Goal: Contribute content: Add original content to the website for others to see

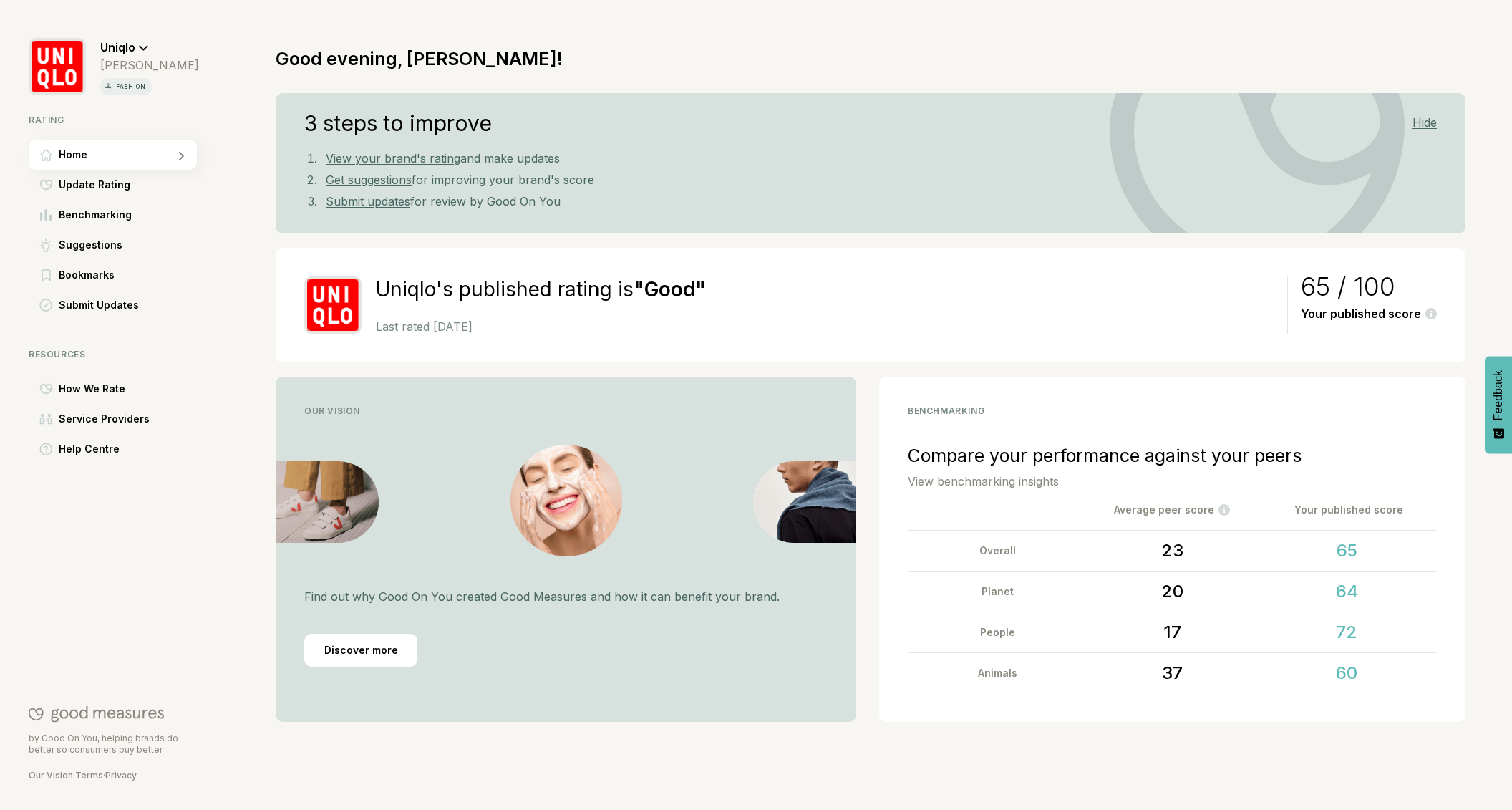
click at [145, 49] on icon at bounding box center [143, 48] width 10 height 6
click at [151, 110] on span "Switch rating" at bounding box center [150, 115] width 68 height 17
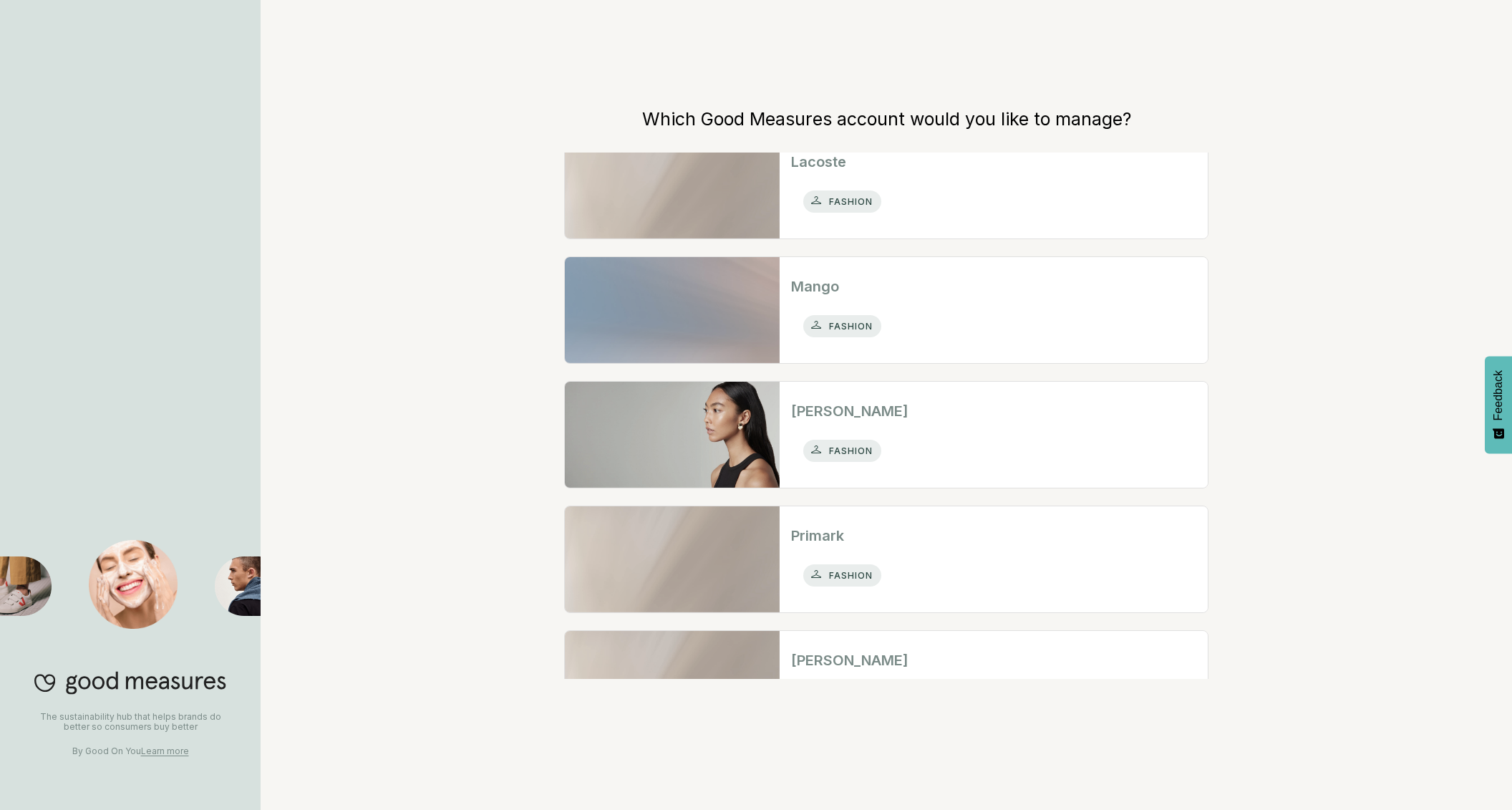
scroll to position [589, 0]
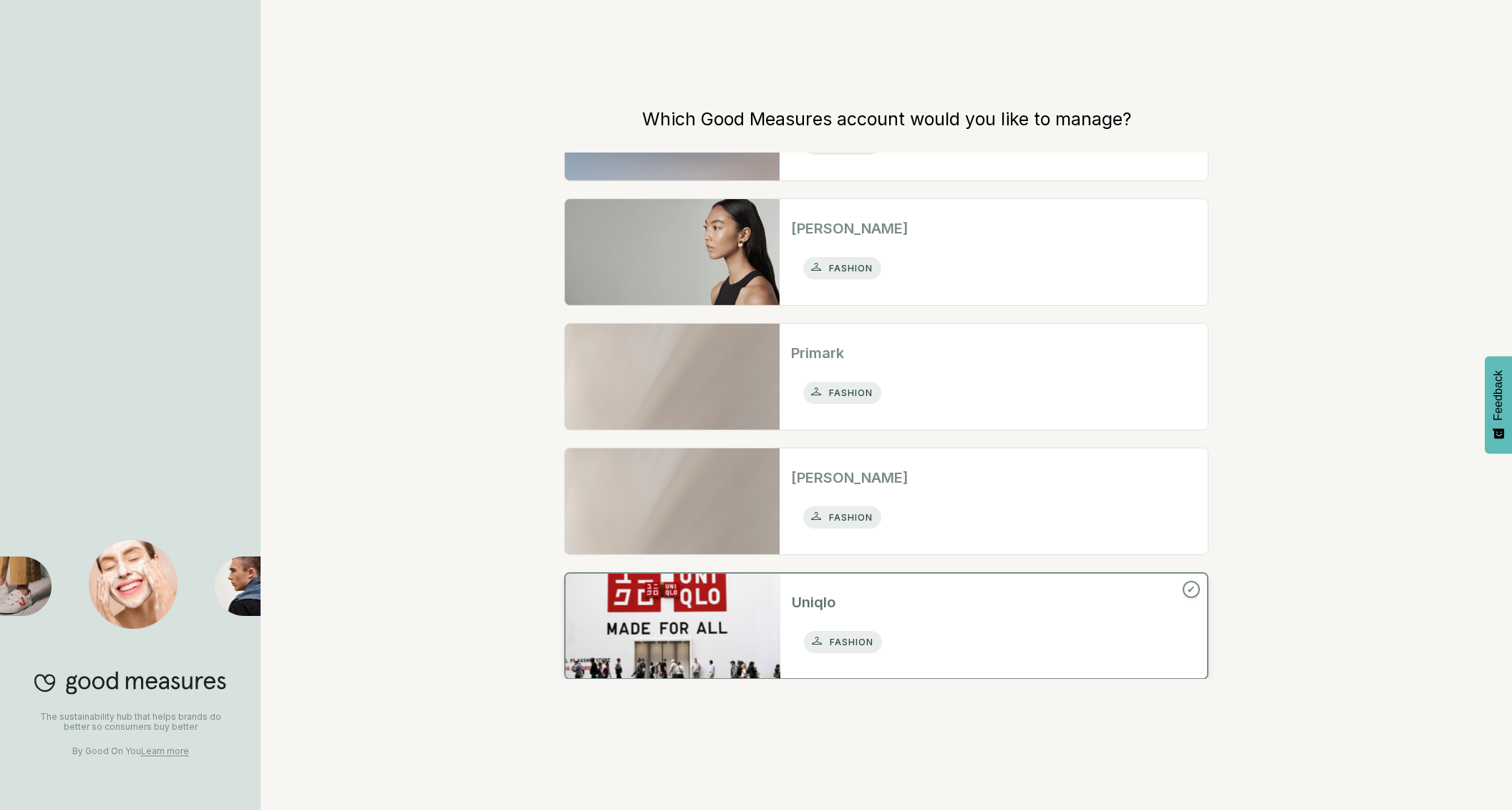
click at [917, 622] on div "Uniqlo fashion" at bounding box center [993, 625] width 427 height 104
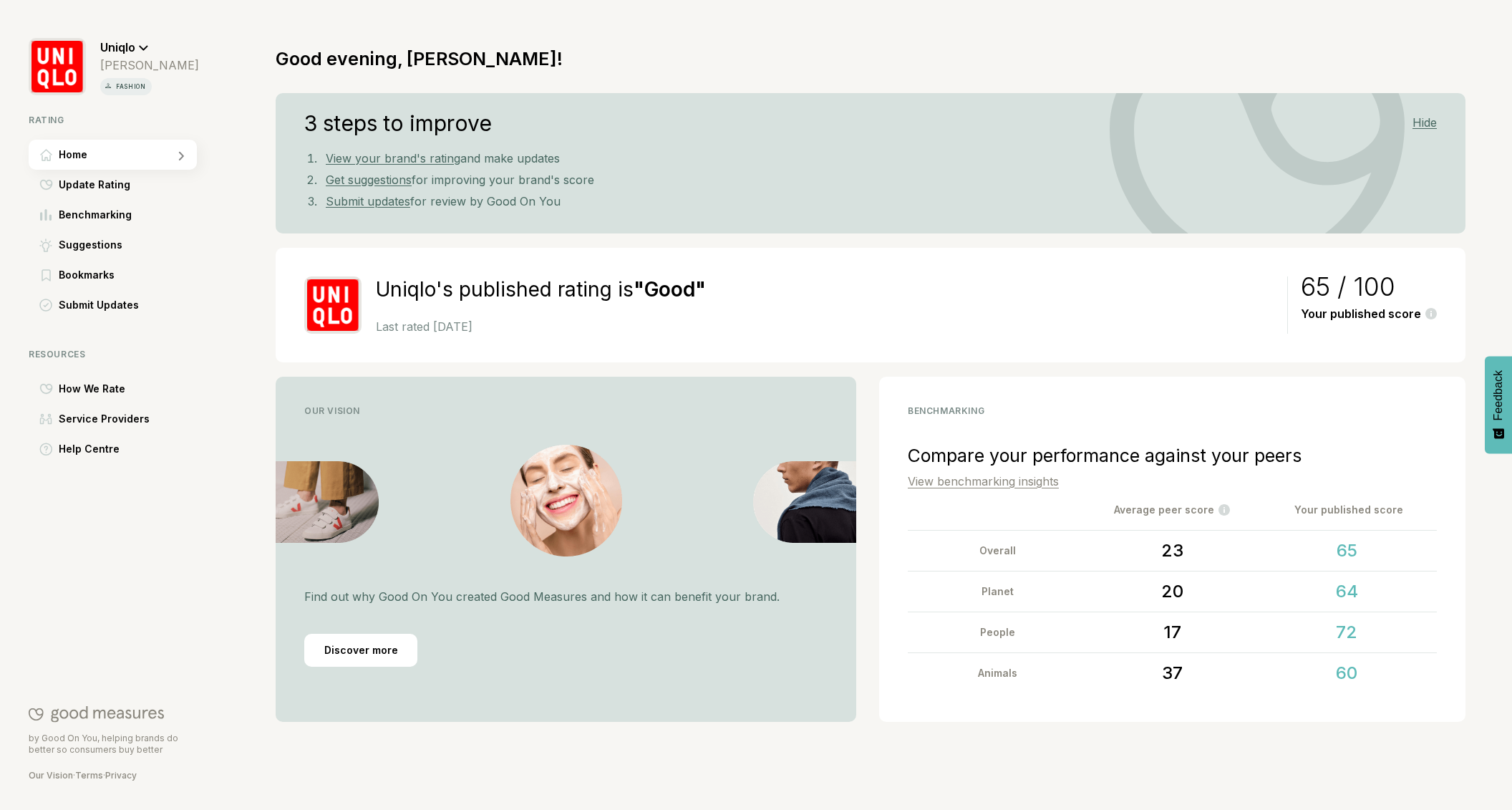
click at [144, 47] on icon at bounding box center [143, 48] width 10 height 6
click at [139, 147] on span "Log Out" at bounding box center [136, 148] width 40 height 17
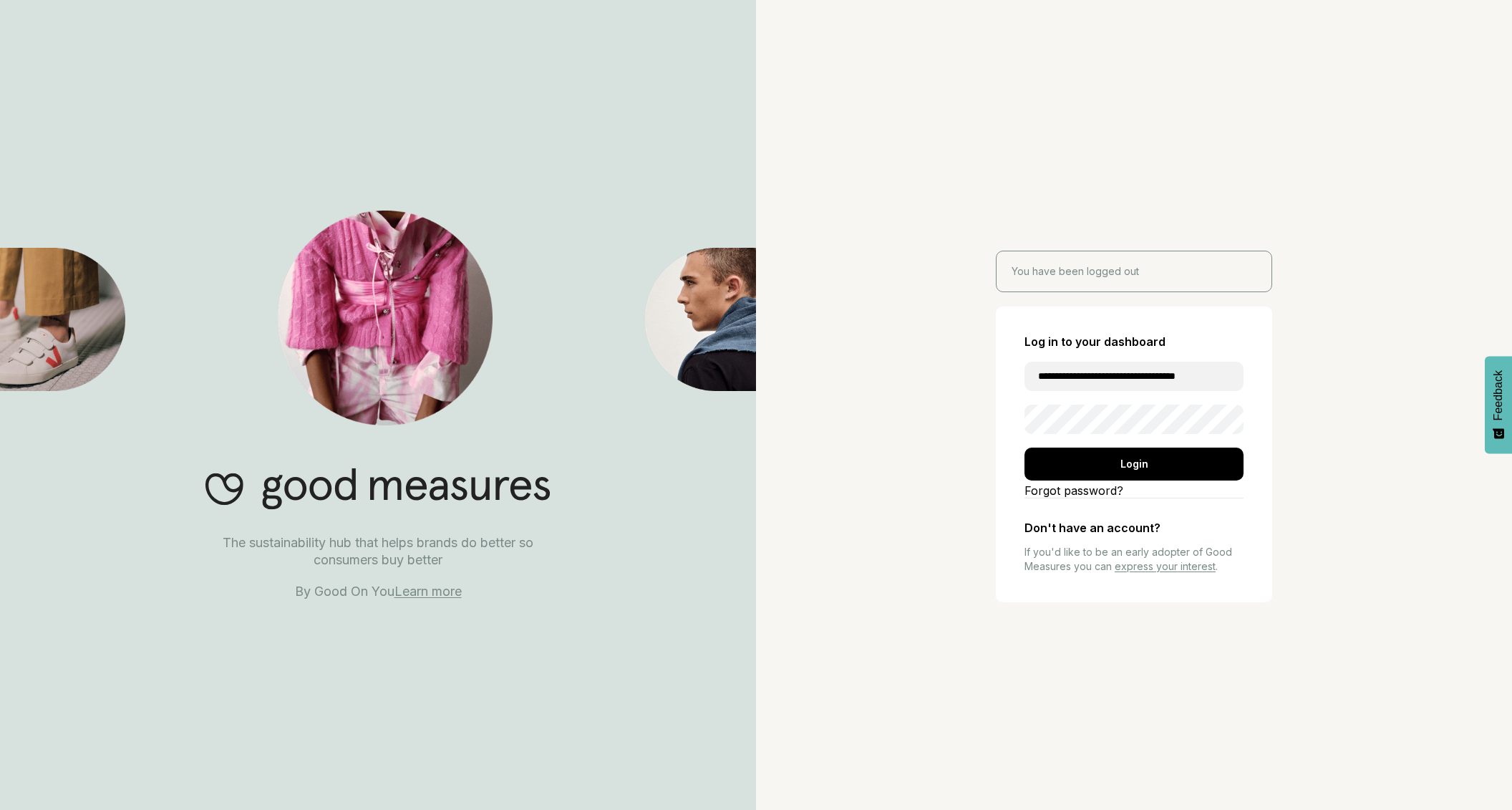
click at [1161, 372] on input "**********" at bounding box center [1134, 376] width 219 height 30
type input "**********"
click at [1116, 470] on div "Login" at bounding box center [1134, 464] width 219 height 33
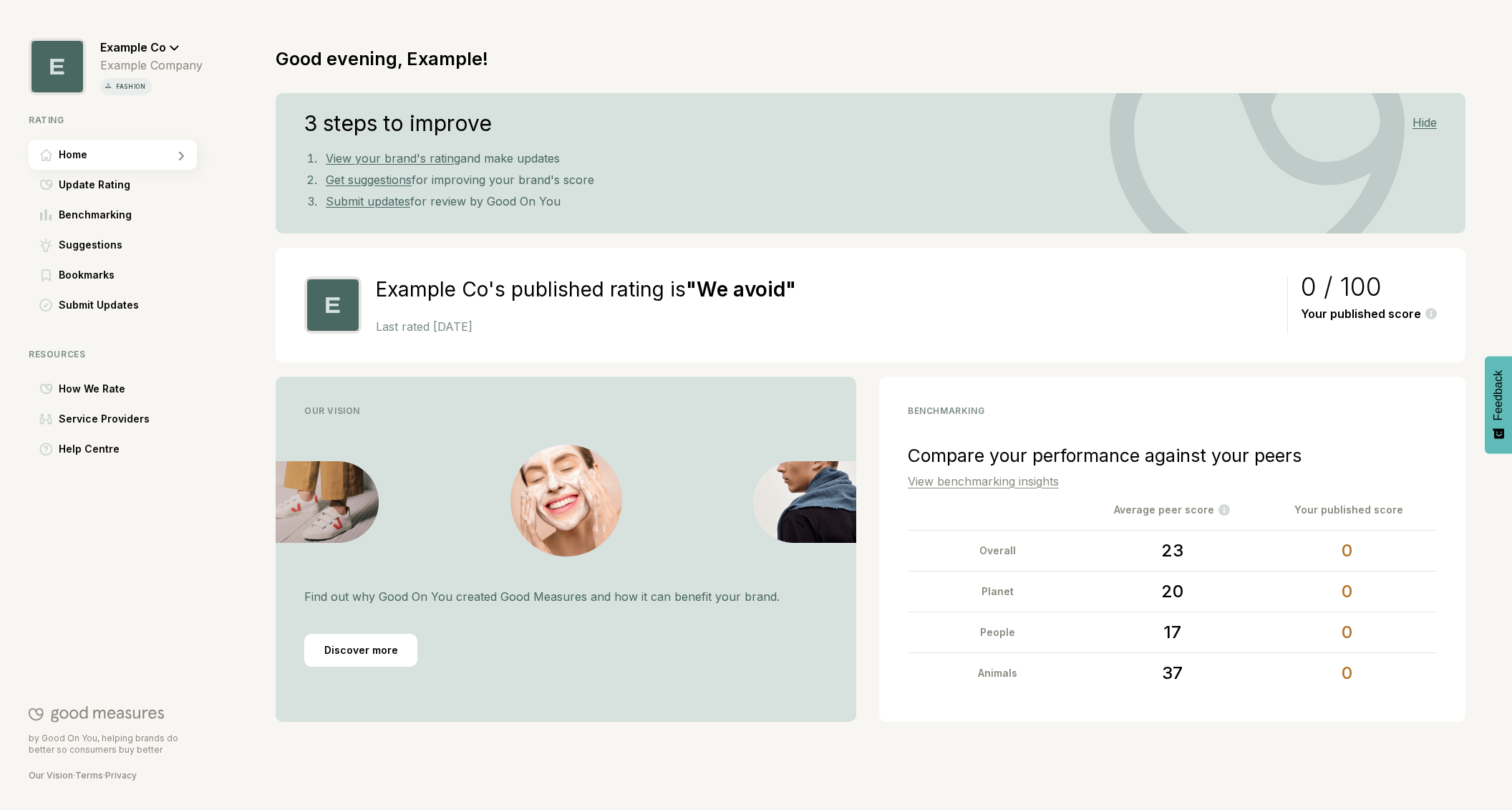
click at [165, 47] on span "Example Co" at bounding box center [133, 47] width 66 height 14
click at [149, 114] on span "Log Out" at bounding box center [136, 115] width 40 height 17
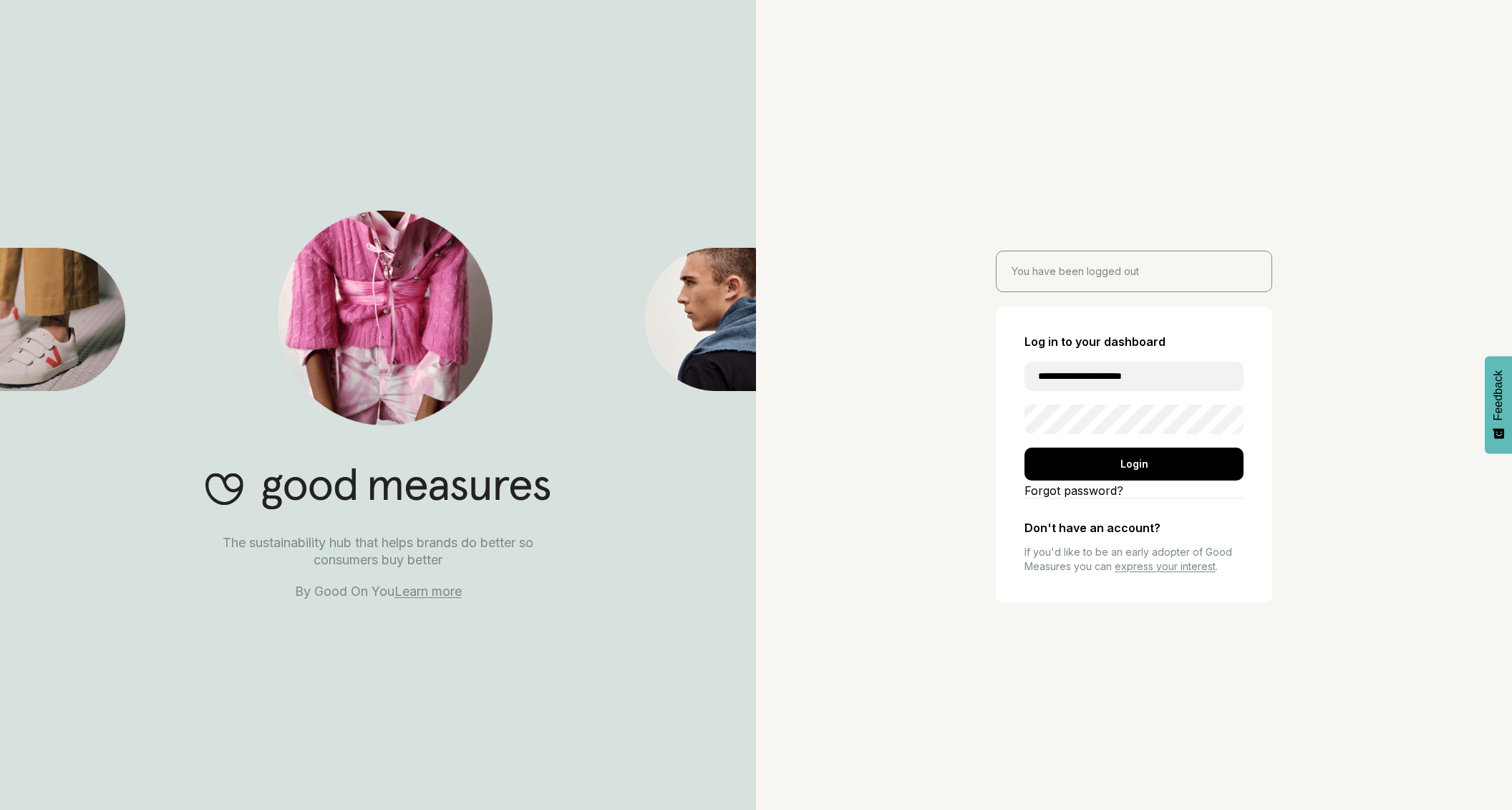
click at [1092, 368] on input "**********" at bounding box center [1134, 376] width 219 height 30
click at [1141, 463] on div "Login" at bounding box center [1134, 464] width 219 height 33
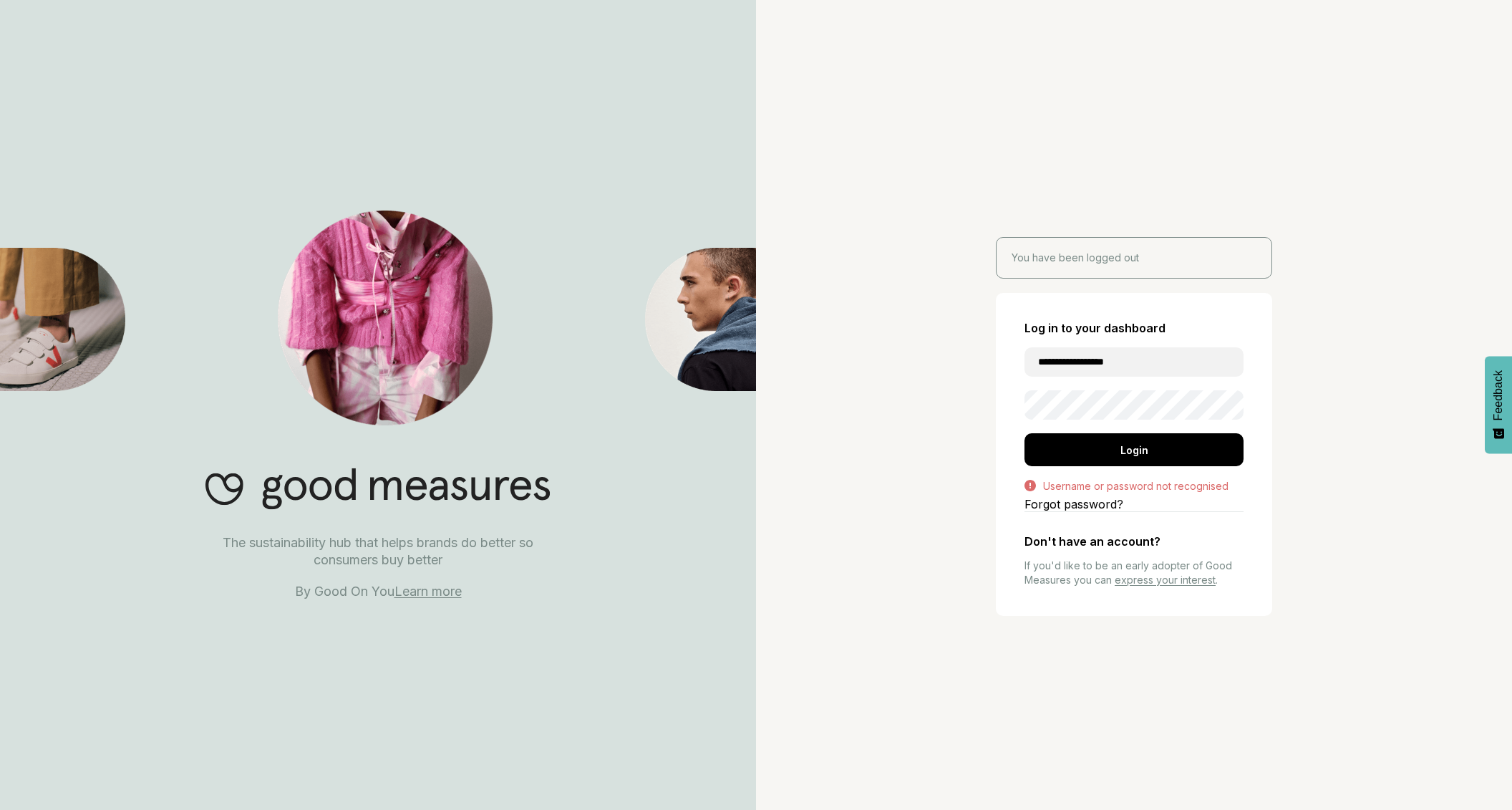
click at [1141, 366] on input "**********" at bounding box center [1134, 362] width 219 height 30
click at [1100, 455] on div "Login" at bounding box center [1134, 449] width 219 height 33
click at [1138, 367] on input "**********" at bounding box center [1134, 362] width 219 height 30
type input "**********"
click at [1088, 452] on div "Login" at bounding box center [1134, 449] width 219 height 33
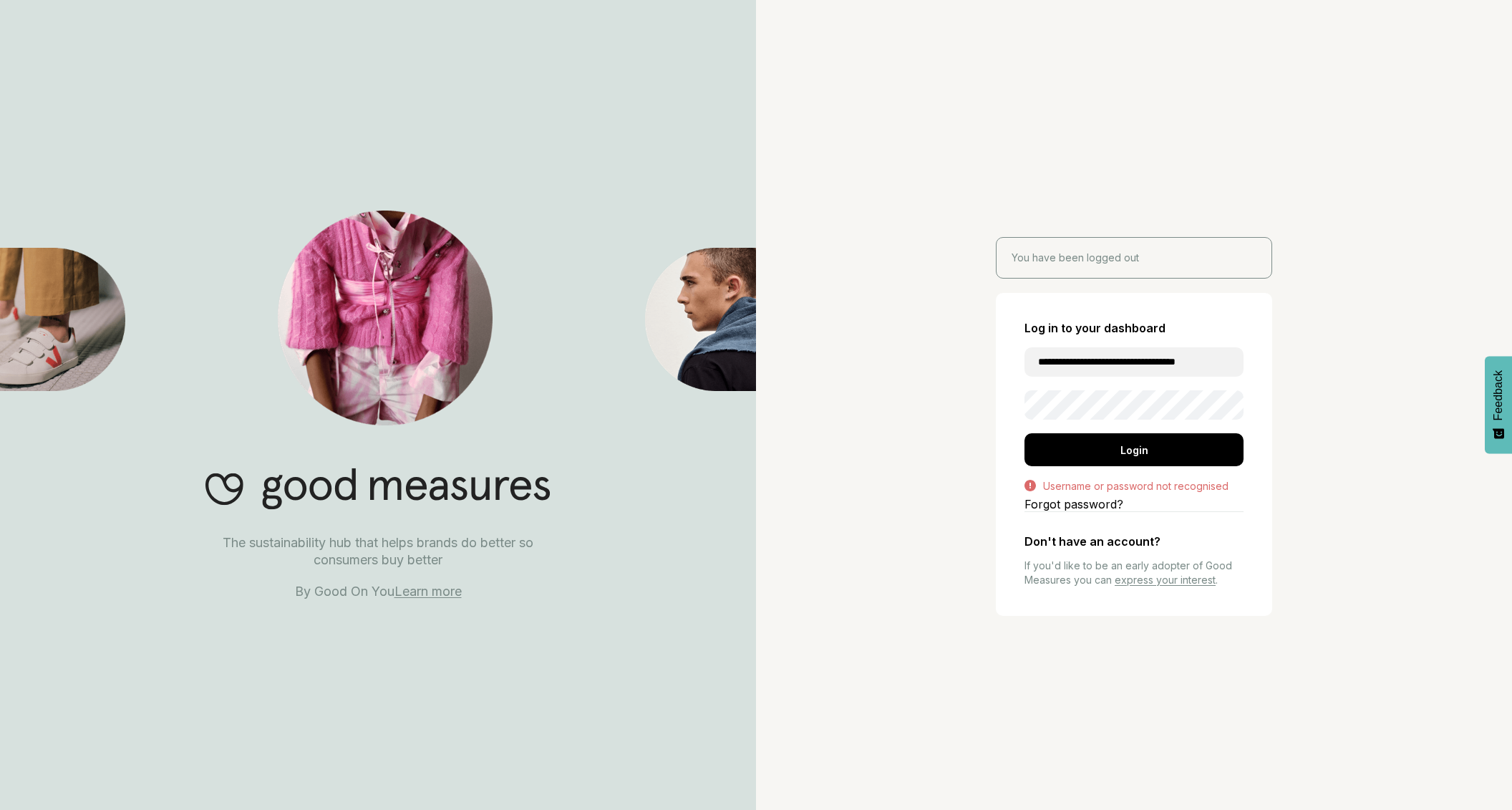
click at [1089, 364] on input "**********" at bounding box center [1134, 362] width 219 height 30
click at [1183, 217] on div "**********" at bounding box center [1134, 405] width 756 height 810
click at [1079, 502] on link "Forgot password?" at bounding box center [1134, 504] width 219 height 14
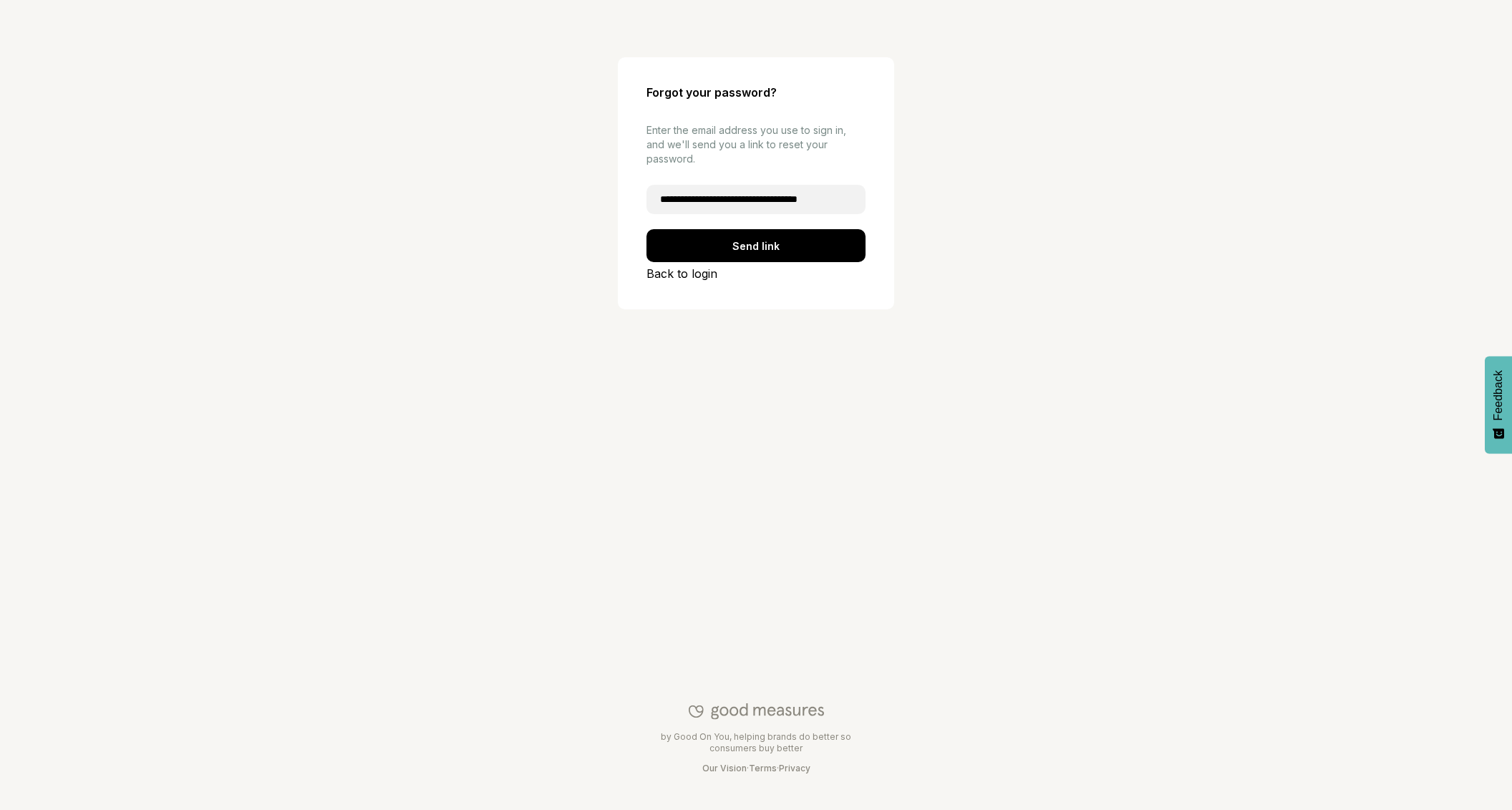
click at [782, 195] on input "**********" at bounding box center [755, 199] width 219 height 30
type input "**********"
click at [798, 245] on div "Send link" at bounding box center [755, 245] width 219 height 33
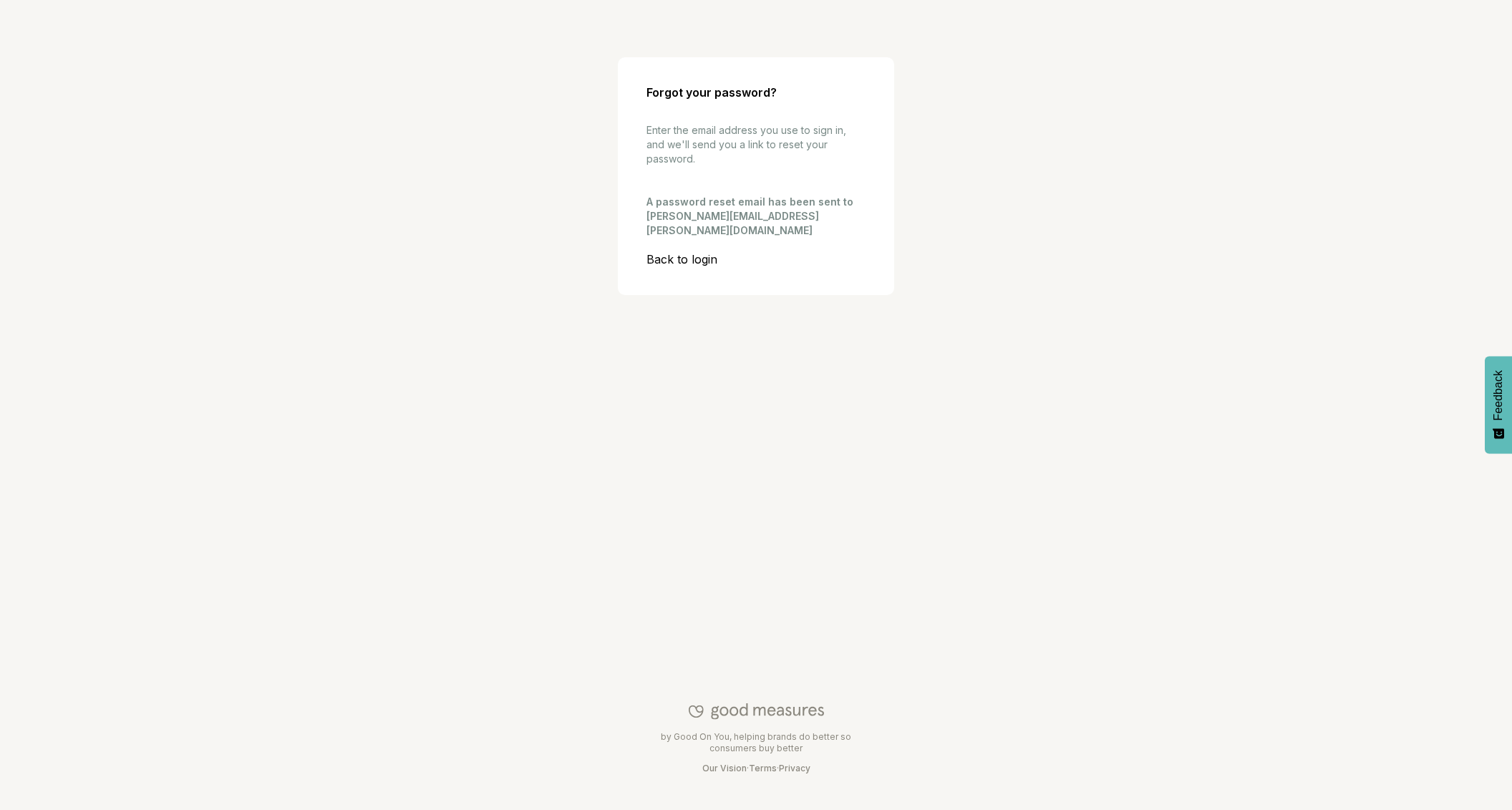
click at [673, 252] on link "Back to login" at bounding box center [755, 259] width 219 height 14
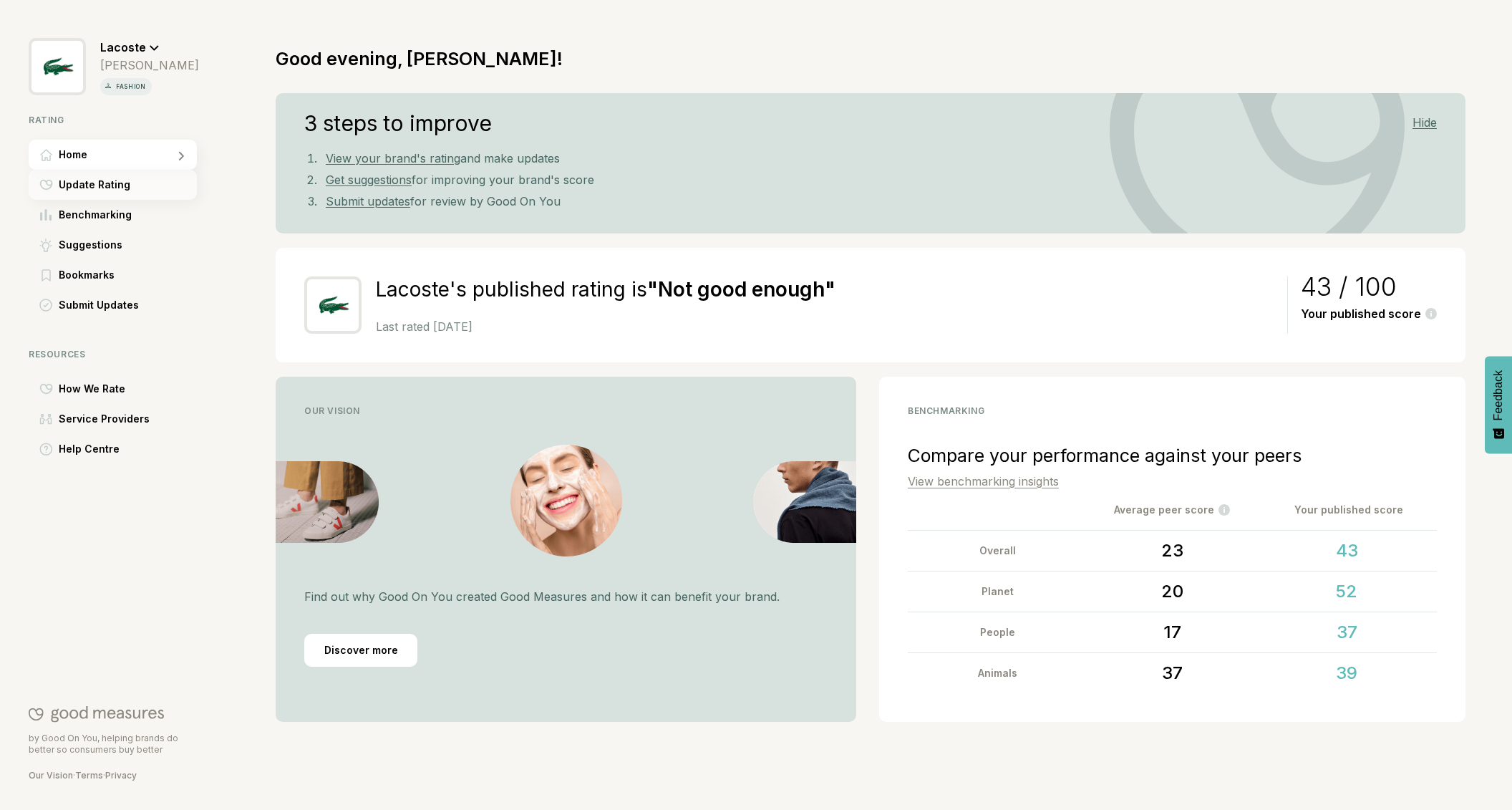
click at [113, 188] on span "Update Rating" at bounding box center [94, 185] width 72 height 17
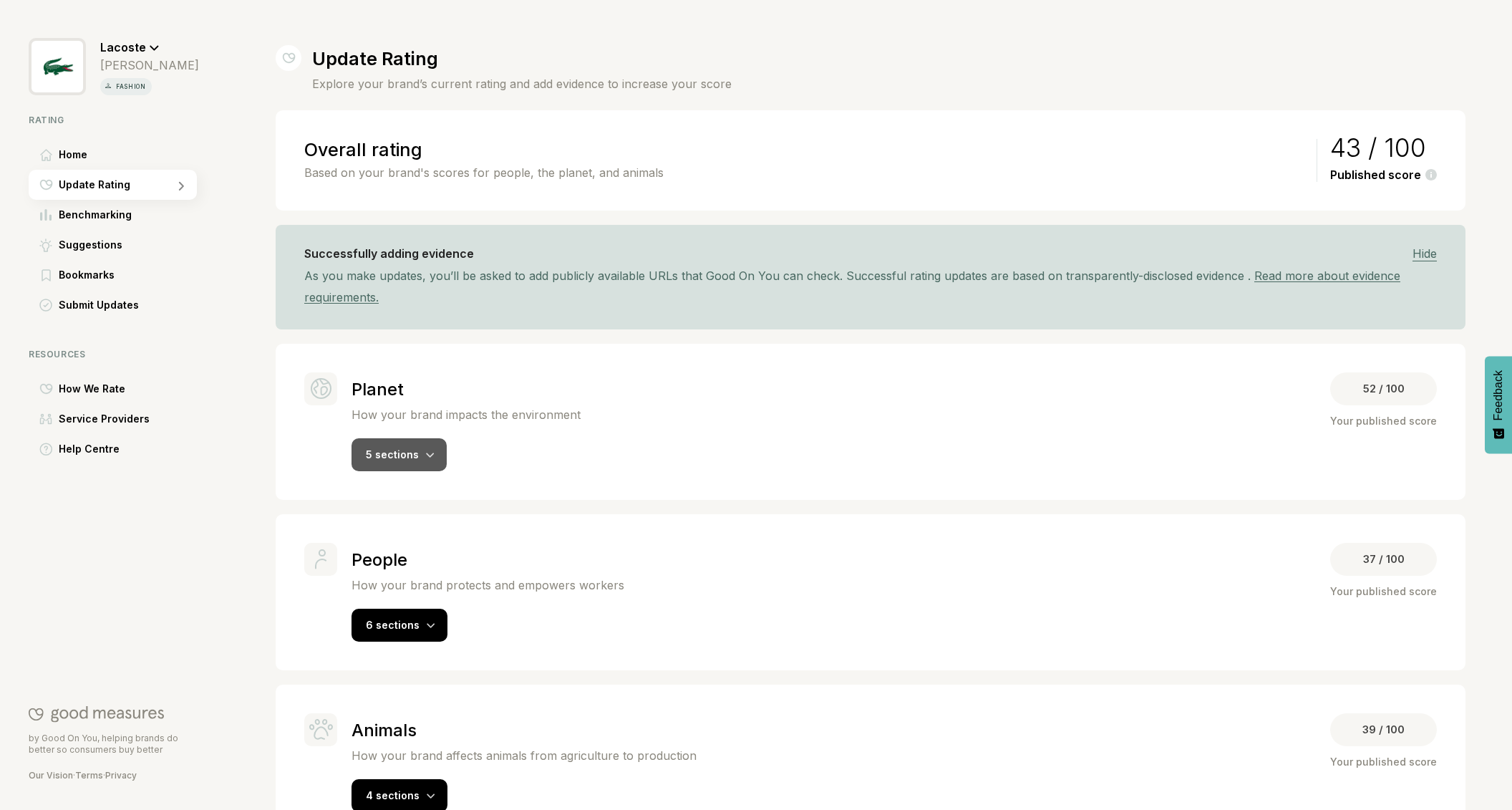
click at [427, 456] on icon at bounding box center [430, 455] width 9 height 5
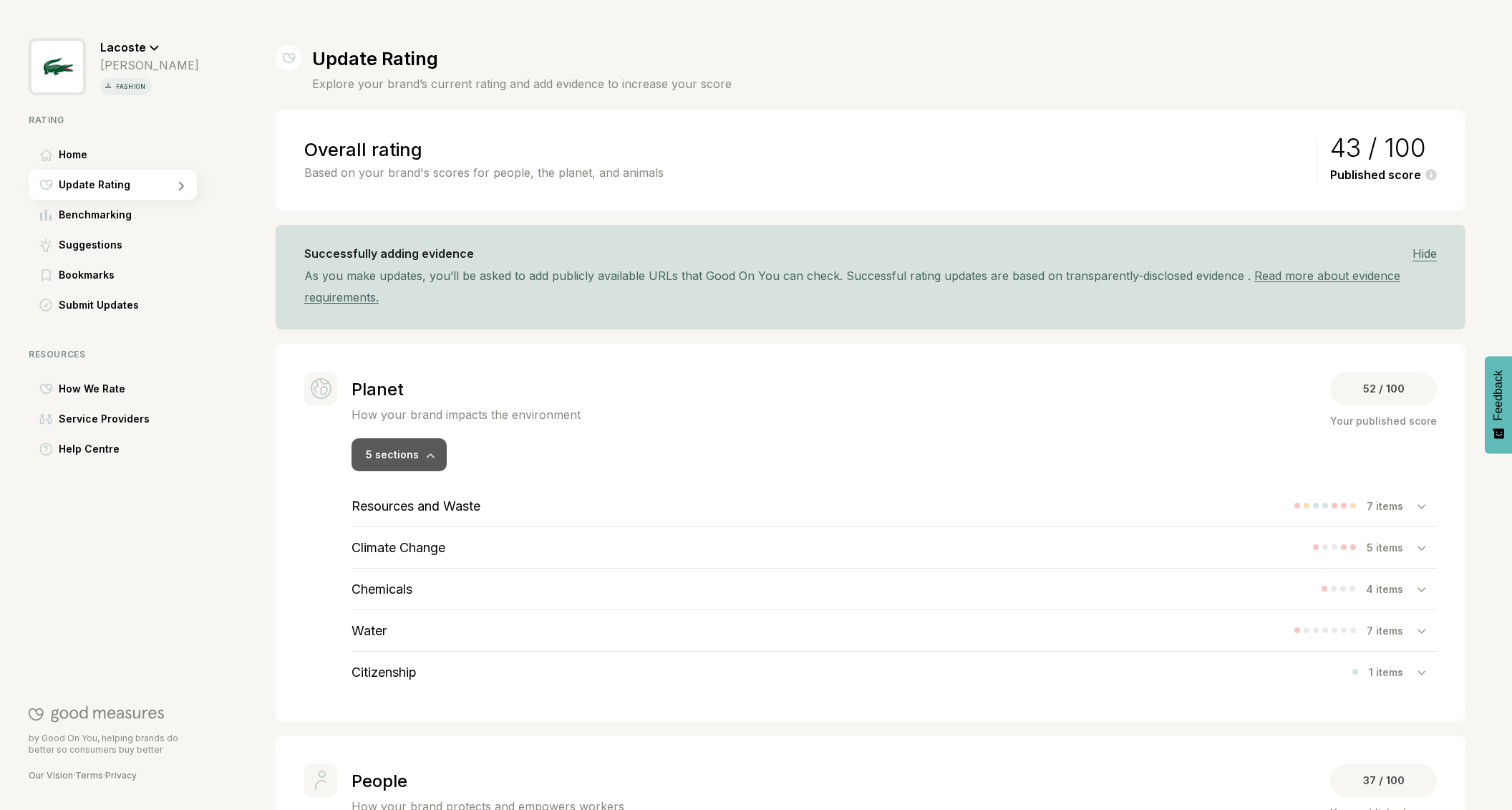
click at [427, 456] on icon at bounding box center [430, 455] width 9 height 5
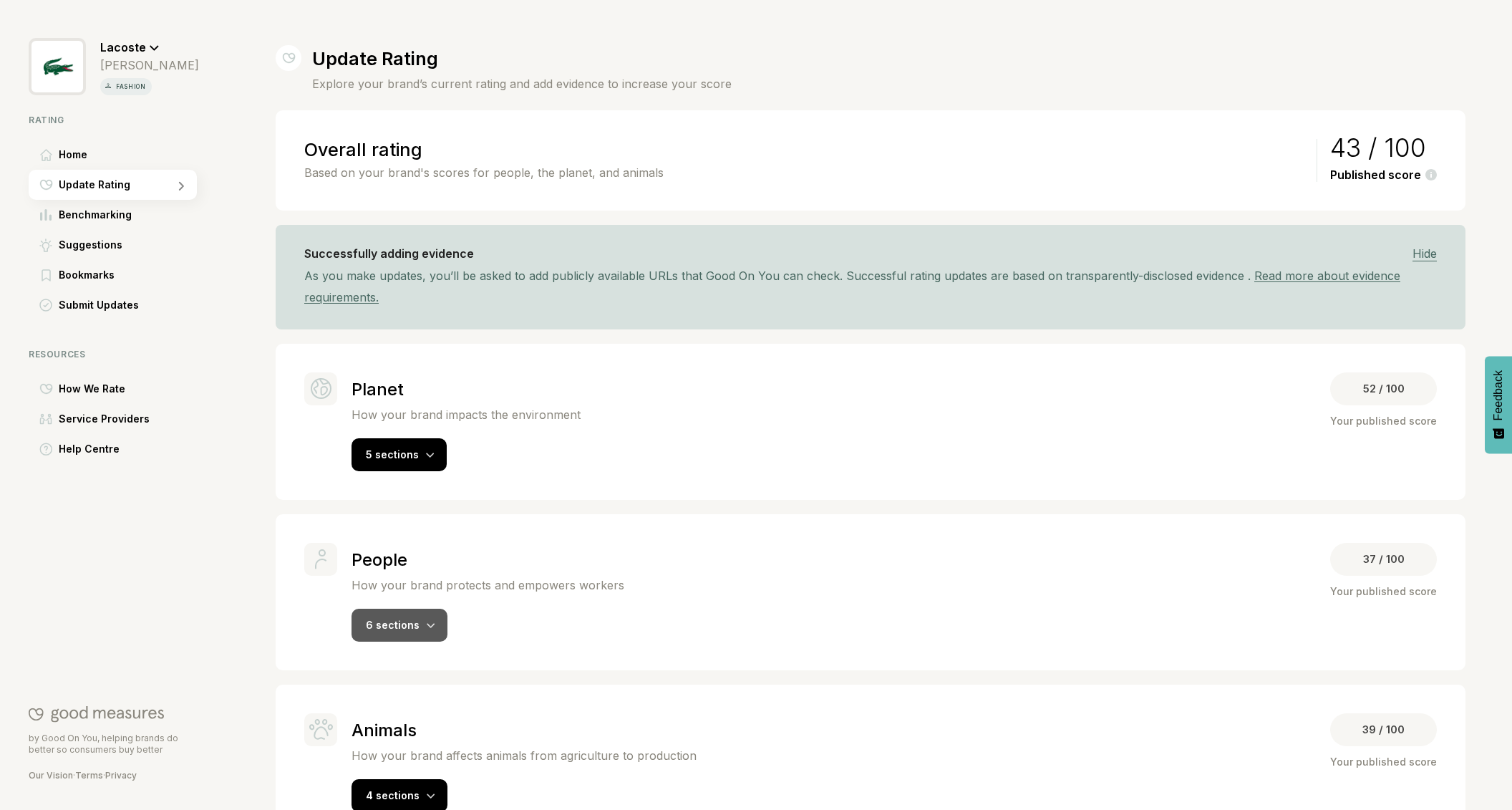
click at [430, 620] on div at bounding box center [431, 625] width 9 height 14
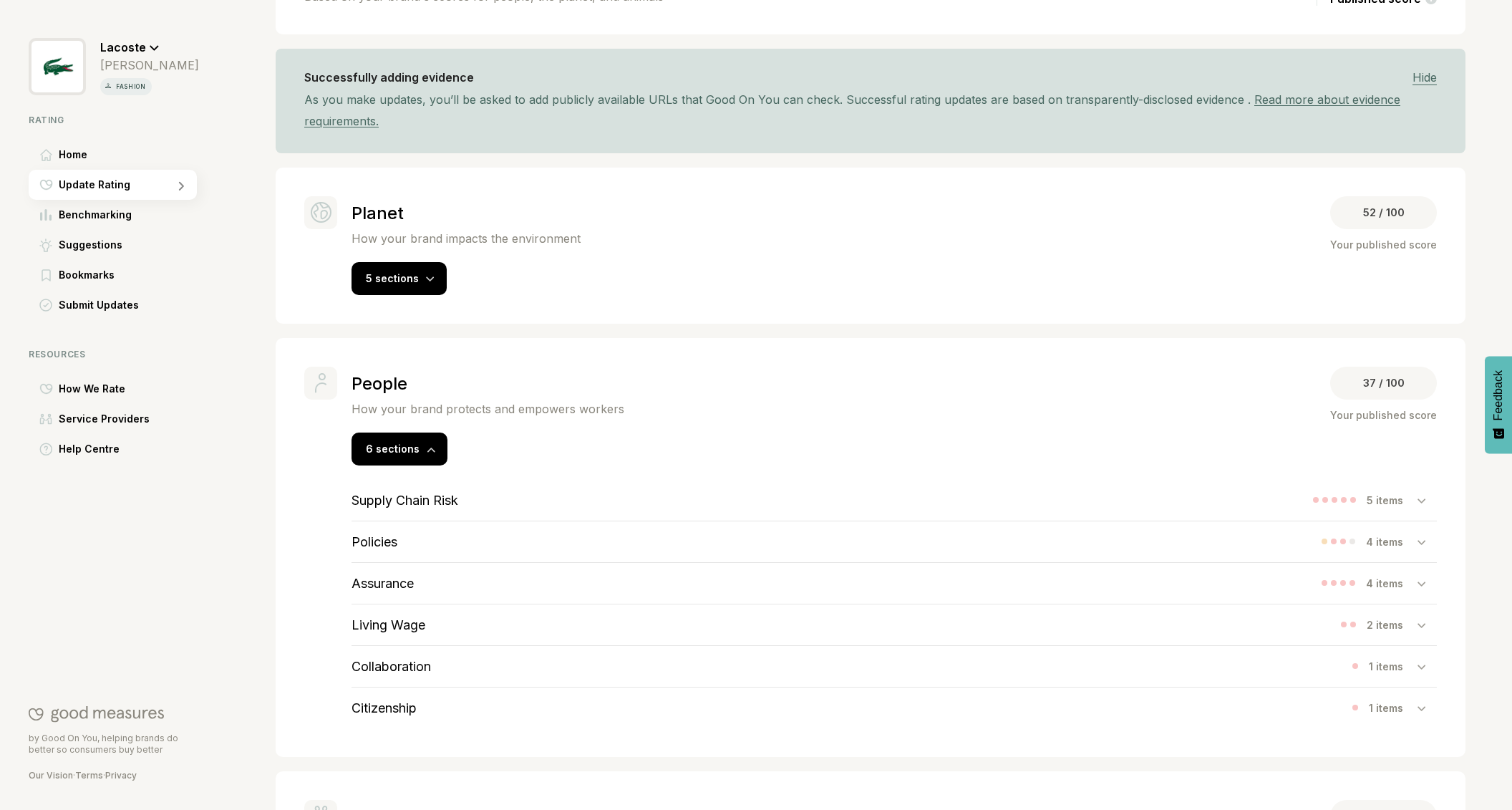
scroll to position [181, 0]
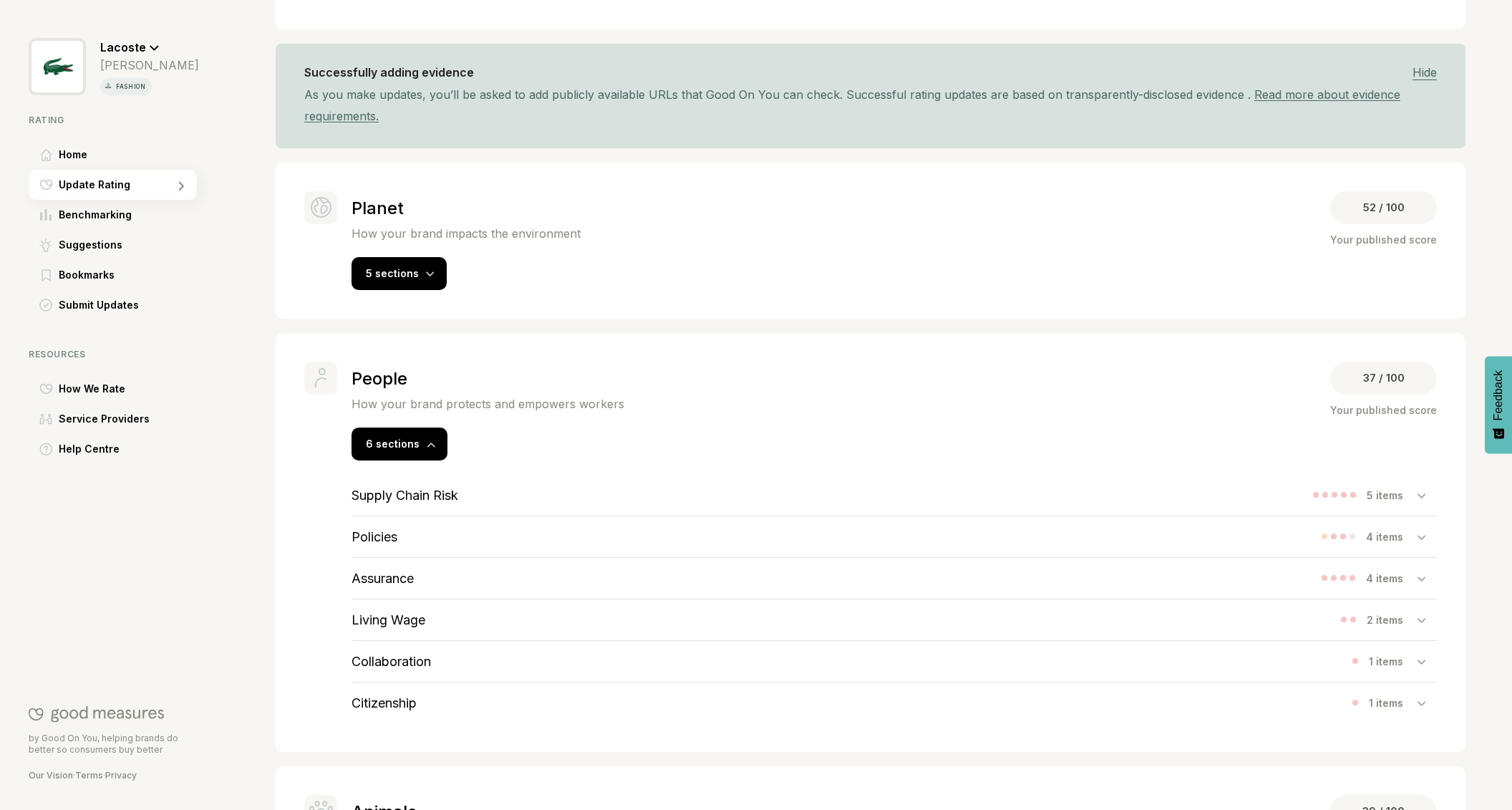
click at [398, 573] on h3 "Assurance" at bounding box center [382, 578] width 62 height 15
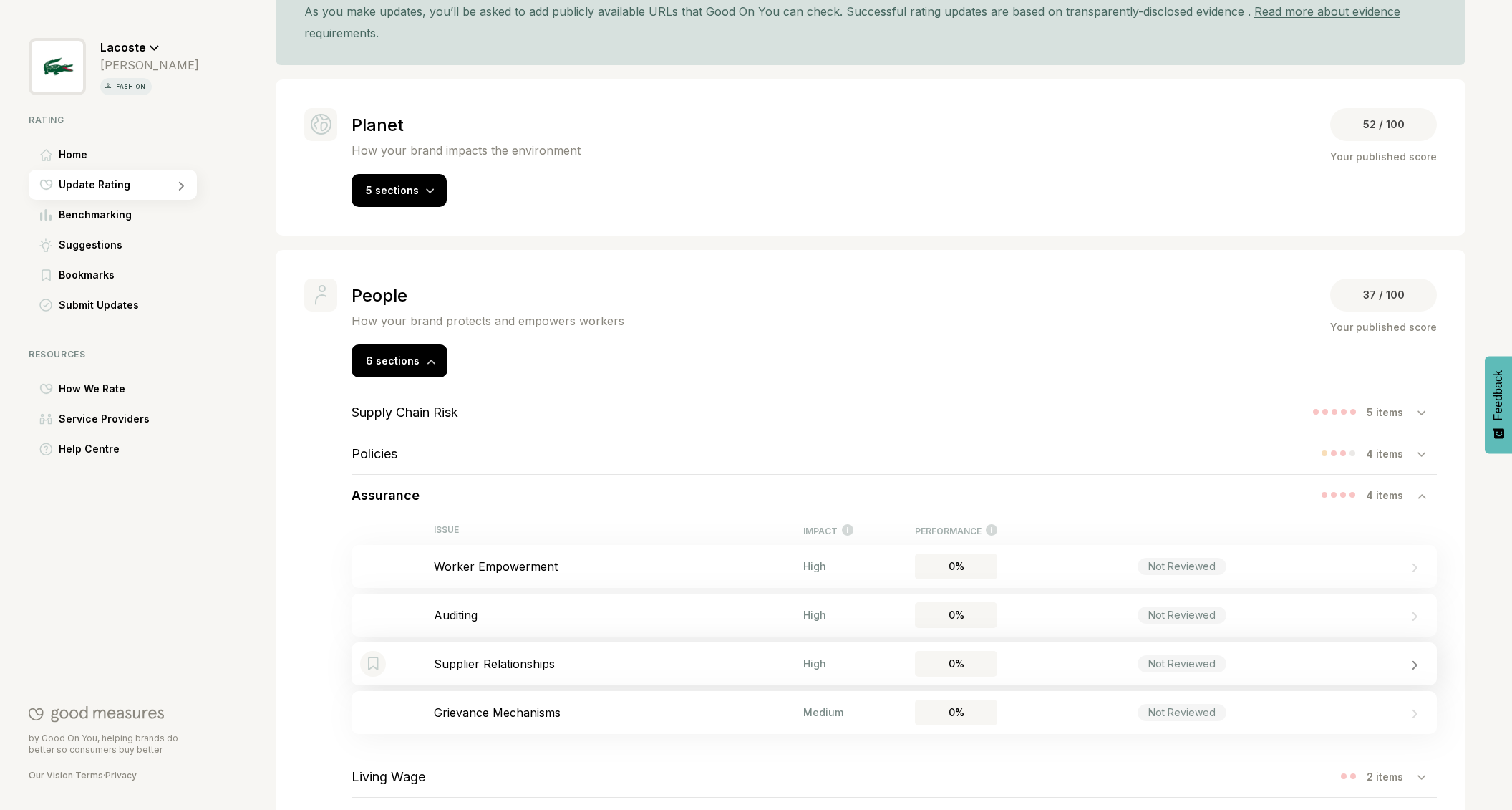
scroll to position [348, 0]
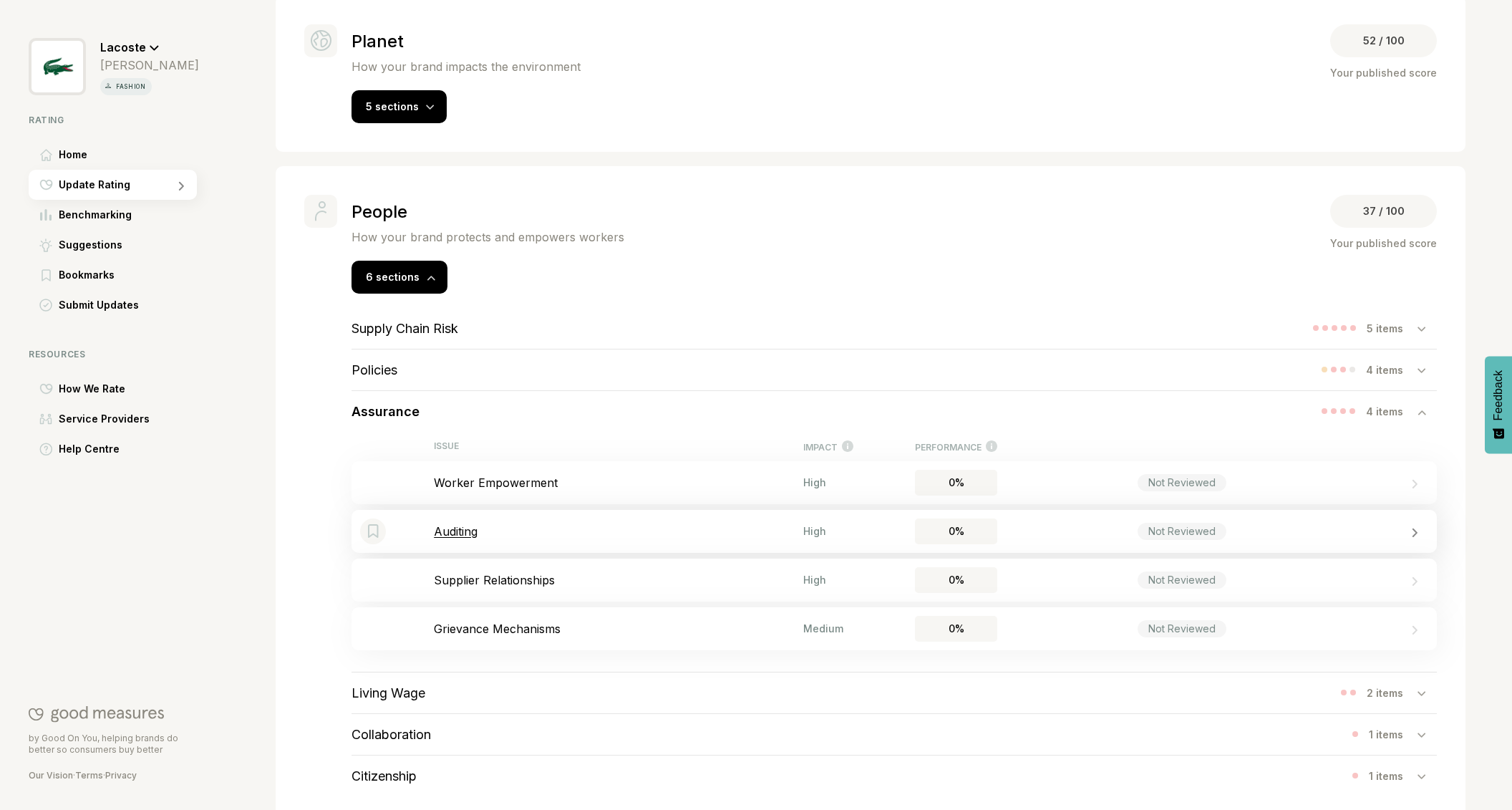
click at [469, 533] on p "Auditing" at bounding box center [618, 531] width 369 height 14
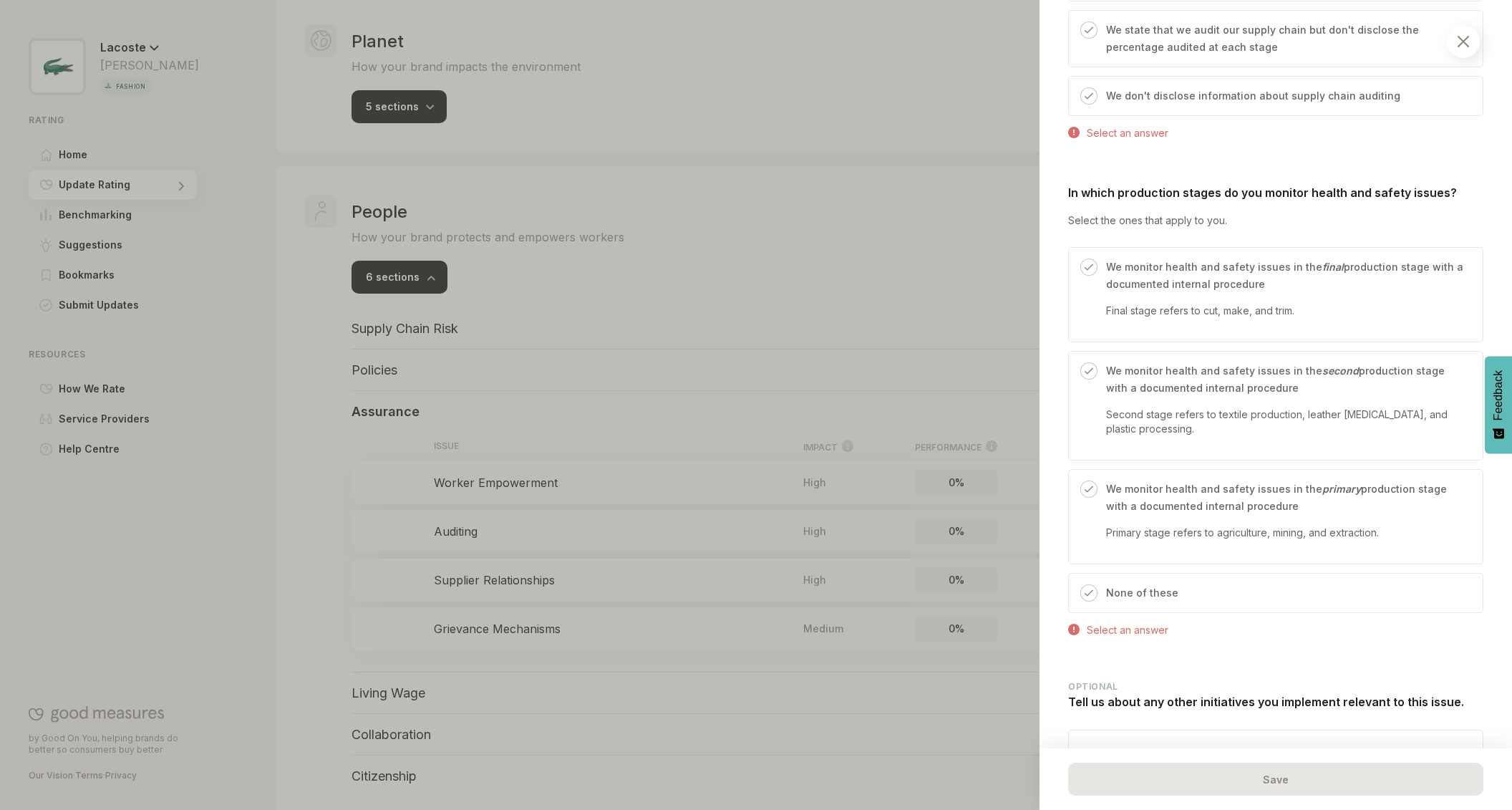
scroll to position [1069, 0]
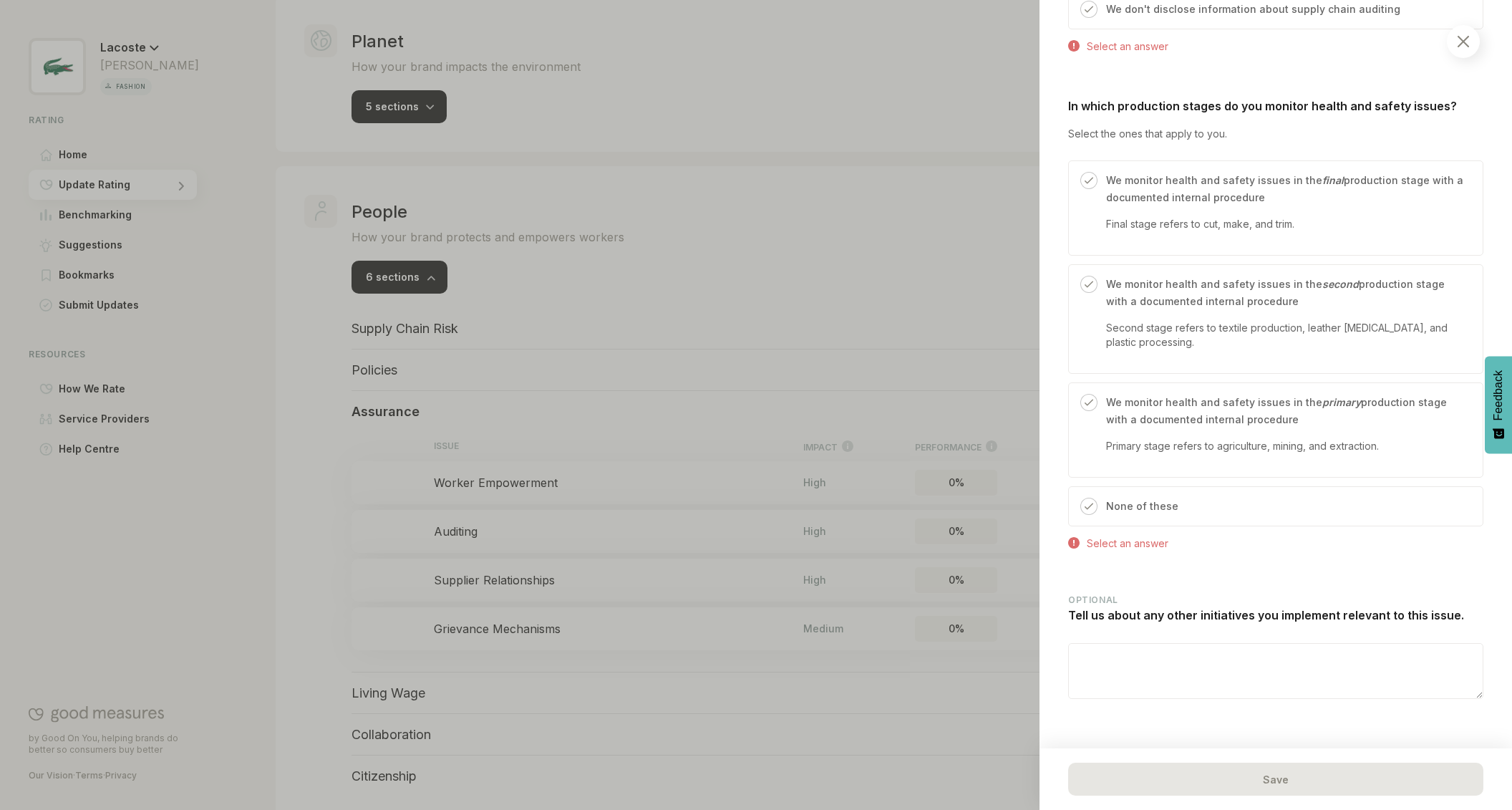
click at [1468, 45] on img at bounding box center [1463, 41] width 12 height 12
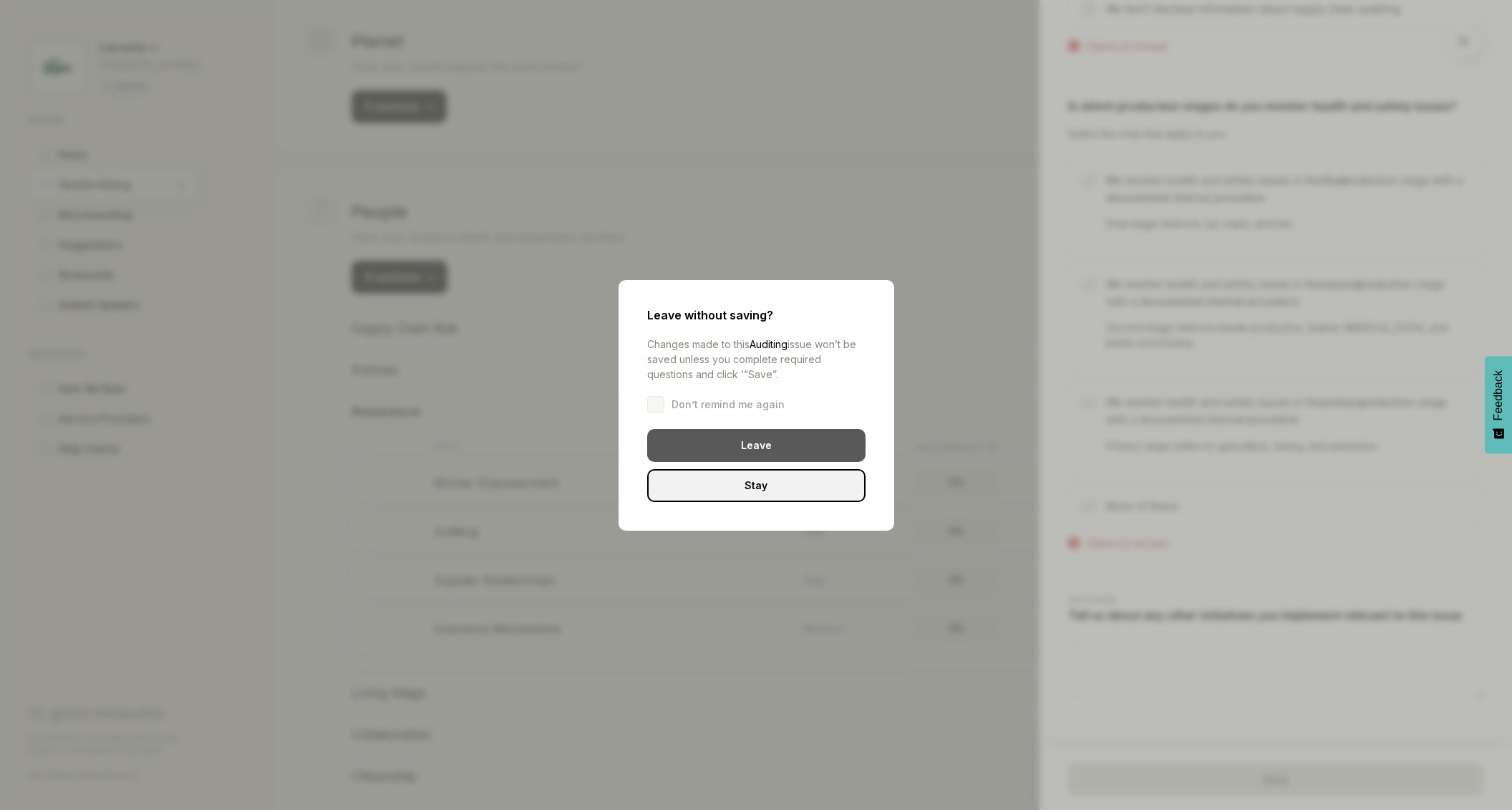
click at [765, 451] on div "Leave" at bounding box center [756, 446] width 218 height 33
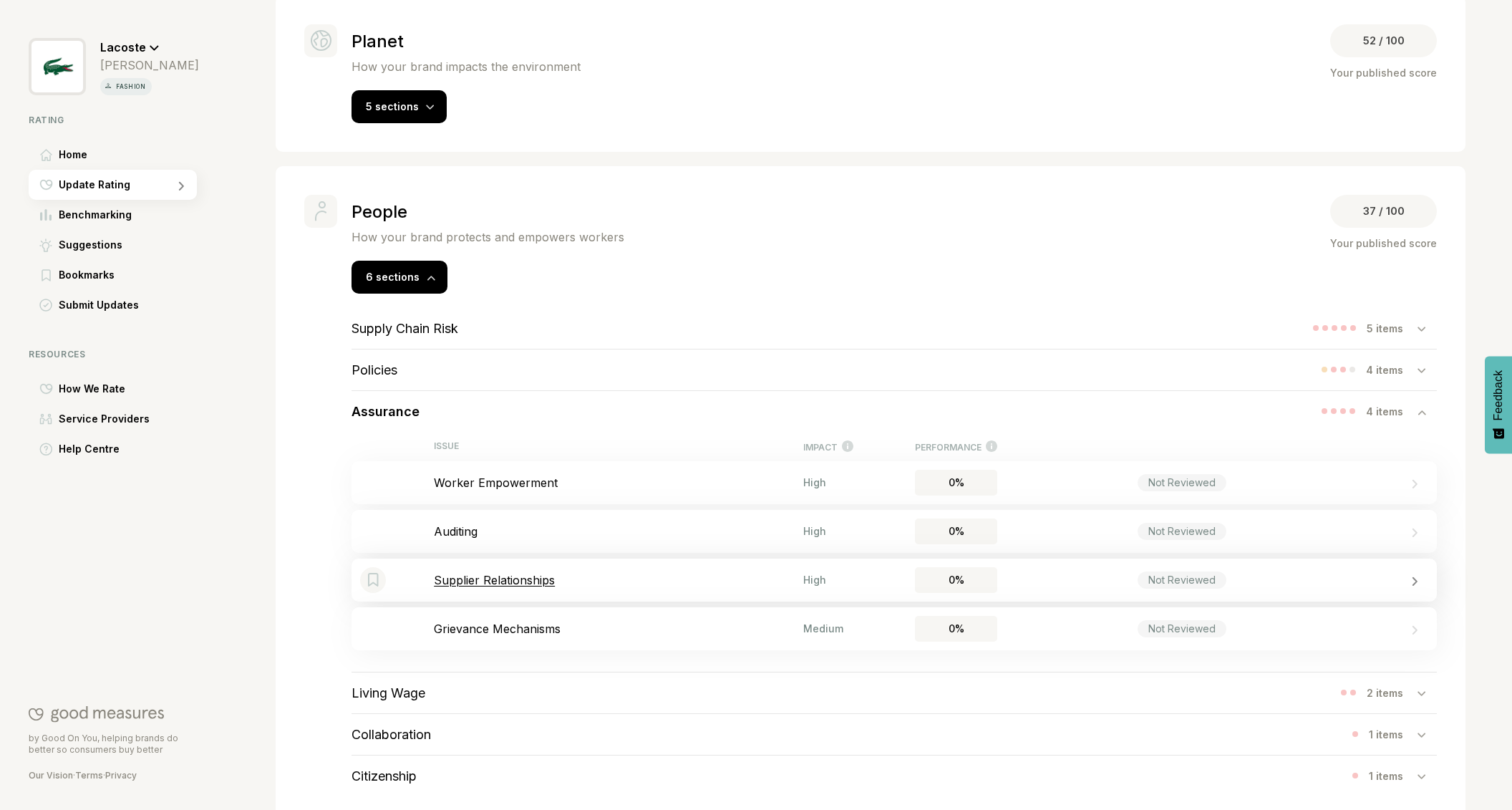
click at [470, 581] on p "Supplier Relationships" at bounding box center [618, 580] width 369 height 14
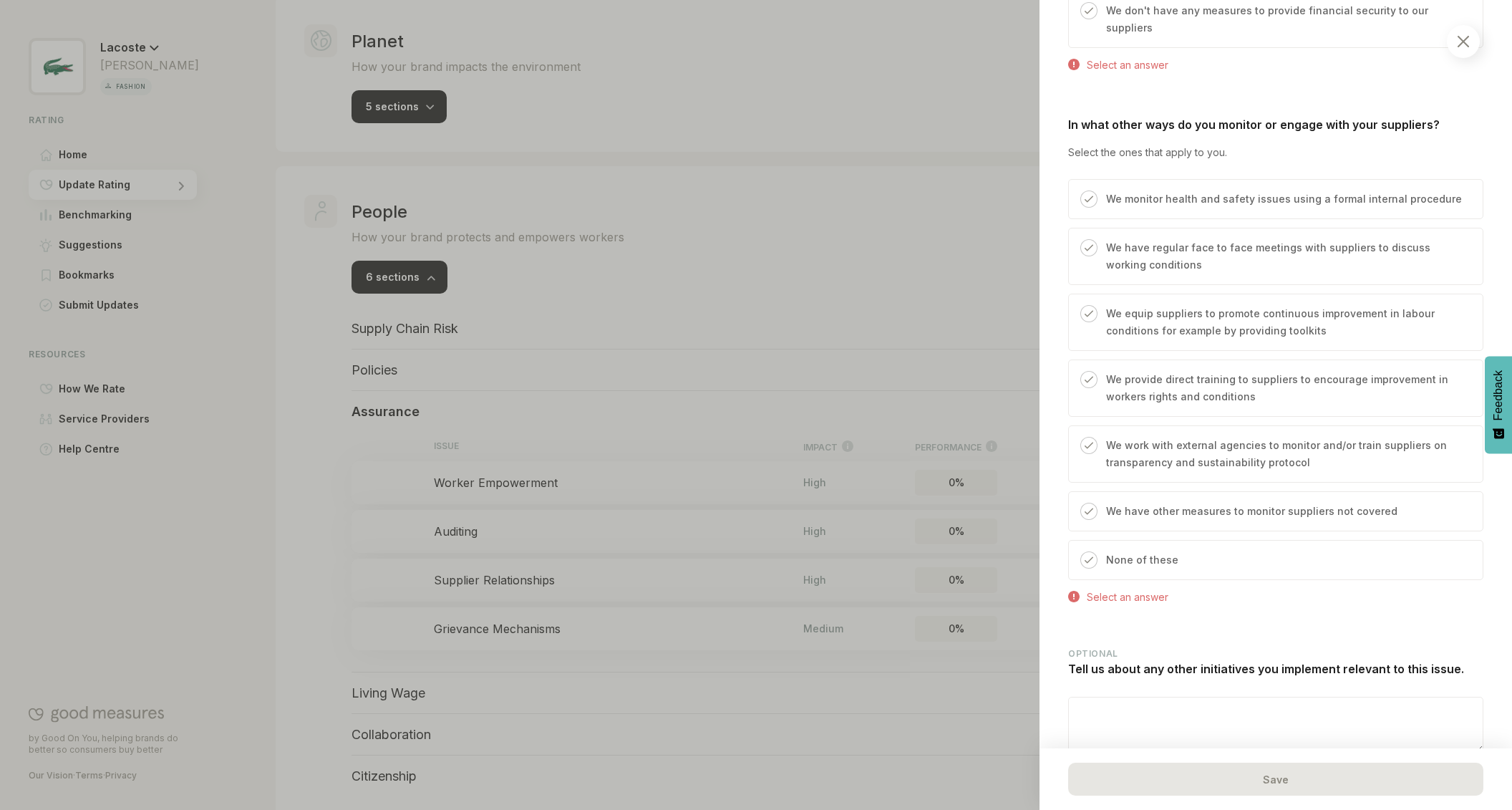
scroll to position [956, 0]
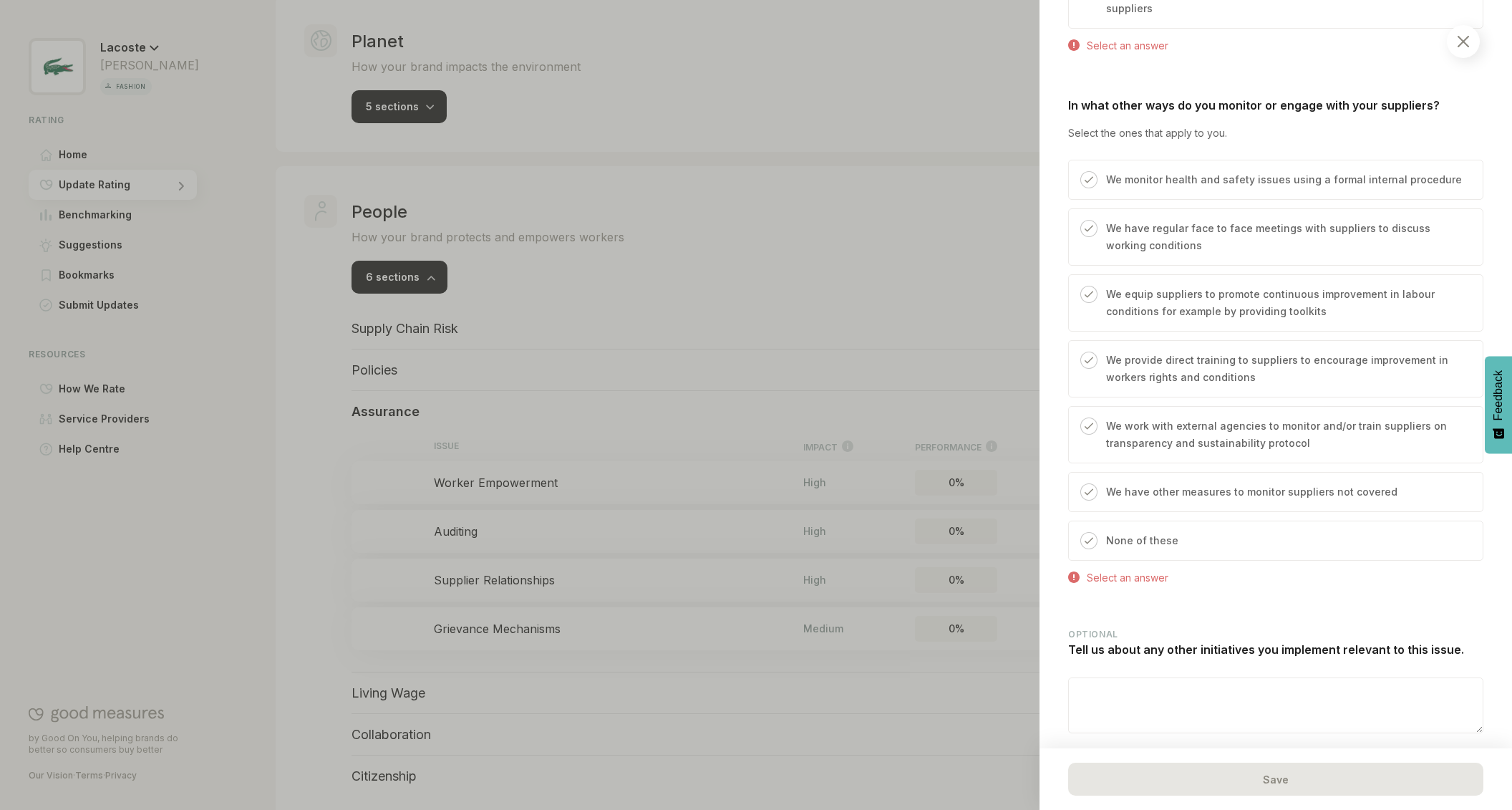
click at [1470, 45] on div at bounding box center [1463, 41] width 33 height 33
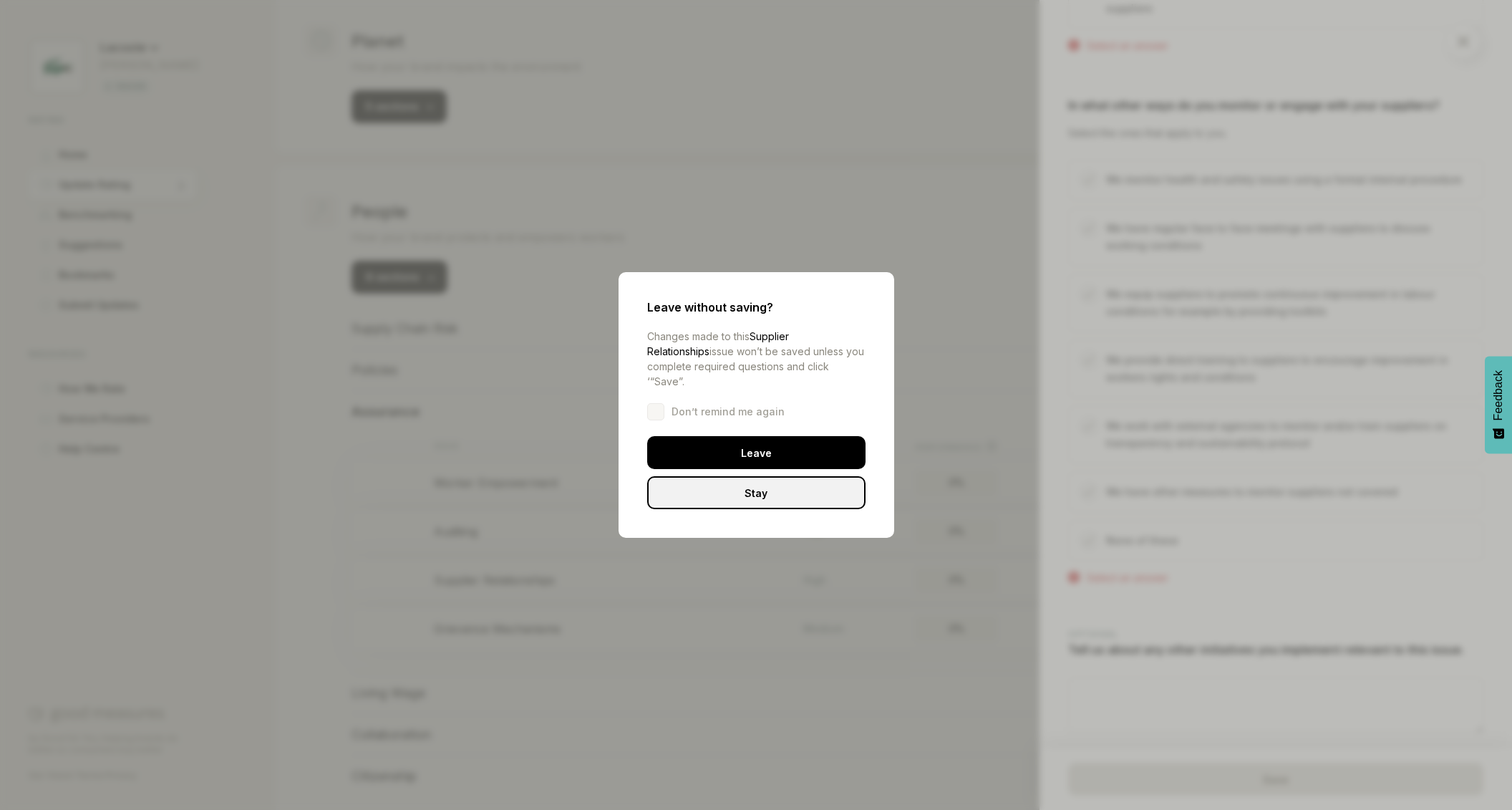
click at [768, 450] on div "Leave" at bounding box center [756, 453] width 218 height 33
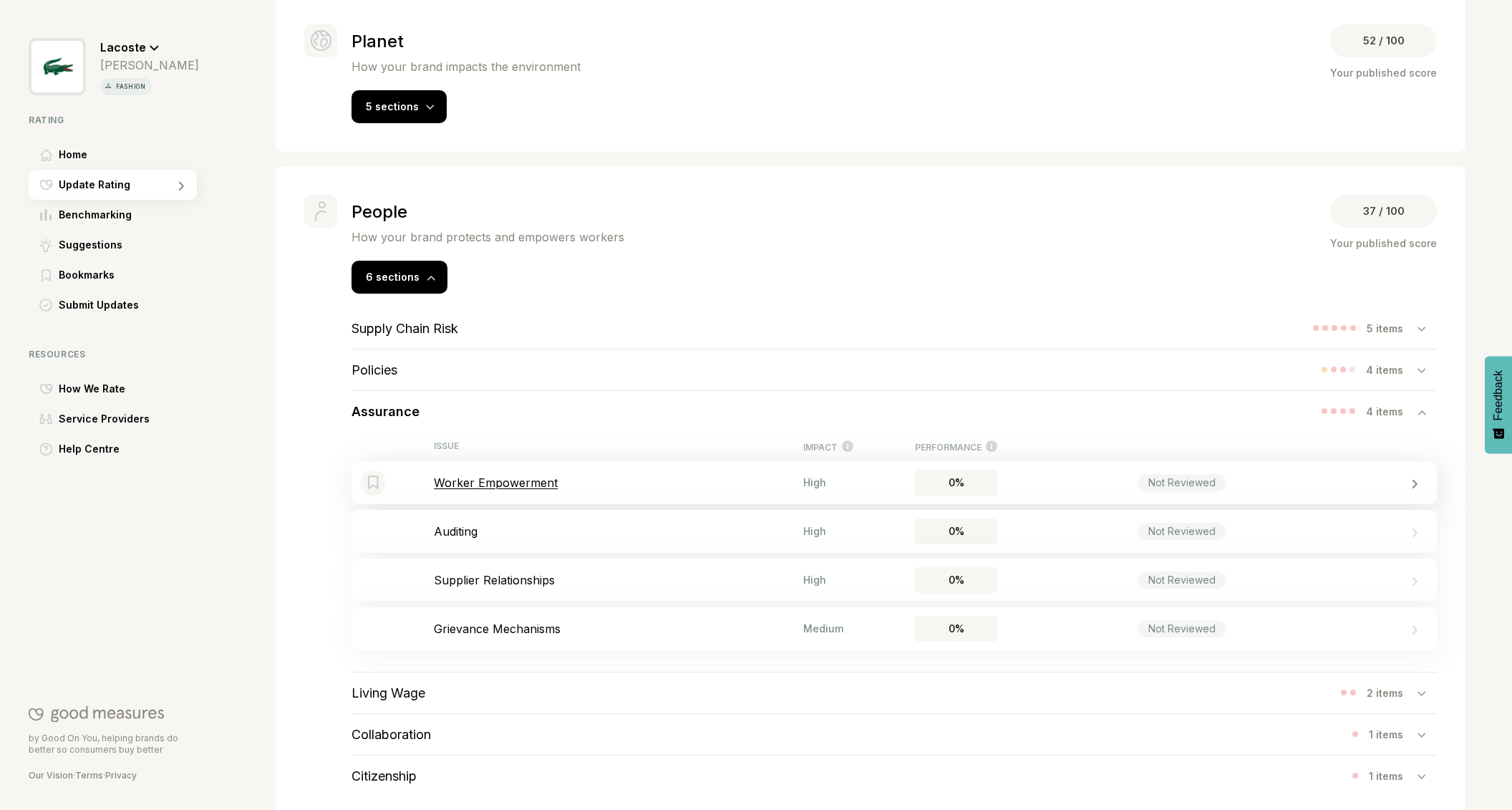
click at [531, 475] on p "Worker Empowerment" at bounding box center [618, 482] width 369 height 14
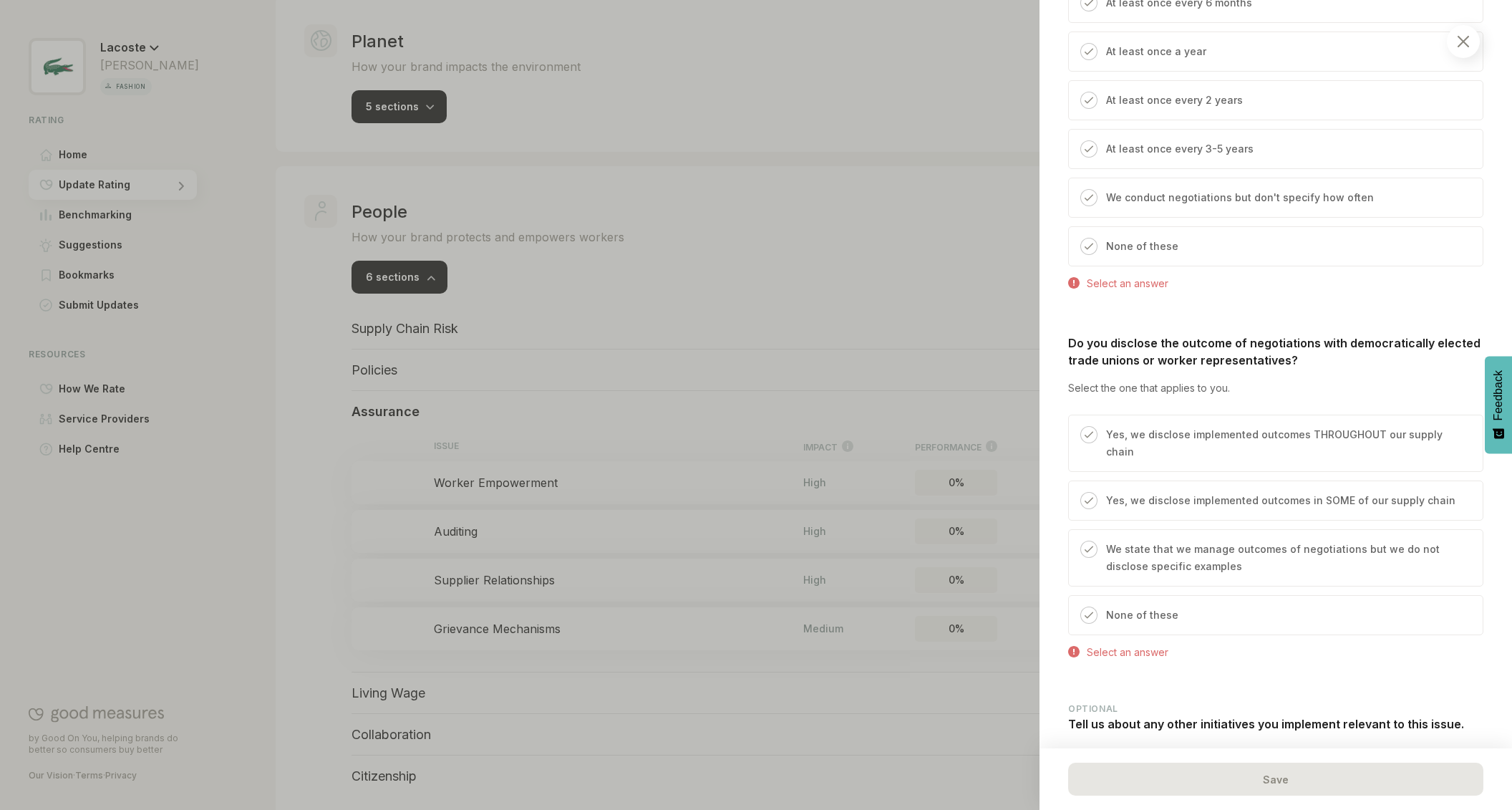
scroll to position [1043, 0]
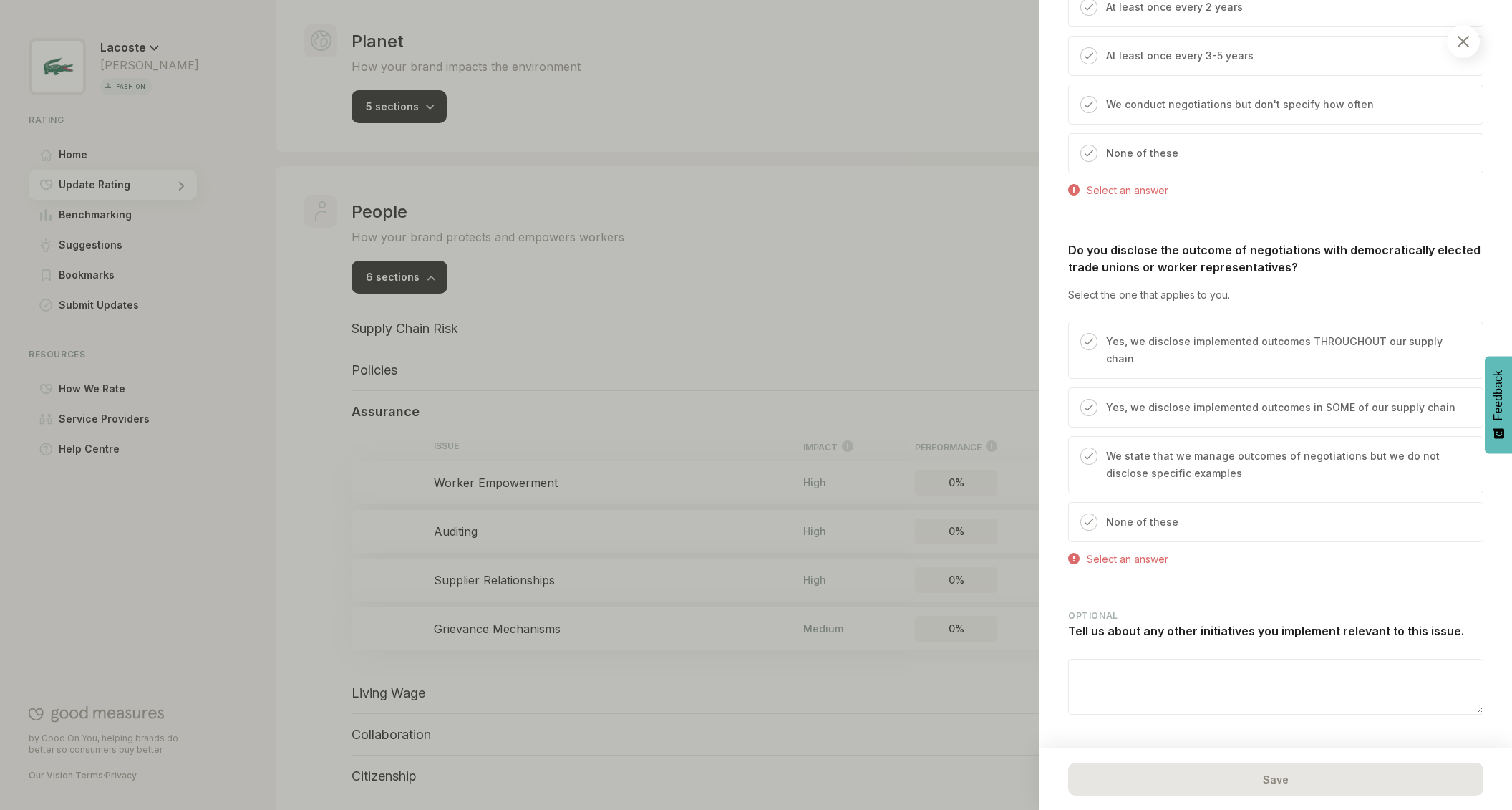
click at [1459, 42] on img at bounding box center [1463, 41] width 12 height 12
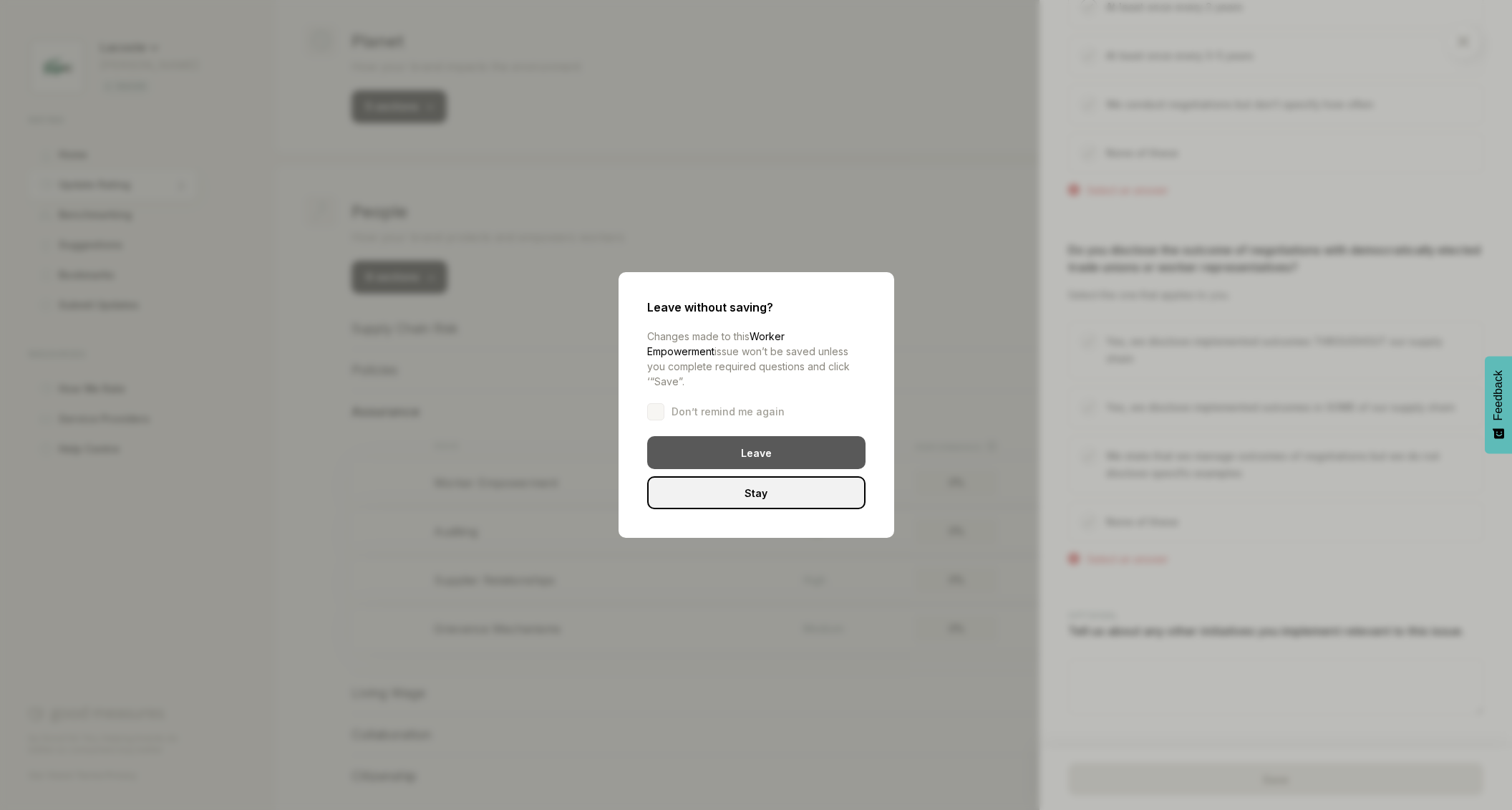
click at [773, 441] on div "Leave" at bounding box center [756, 453] width 218 height 33
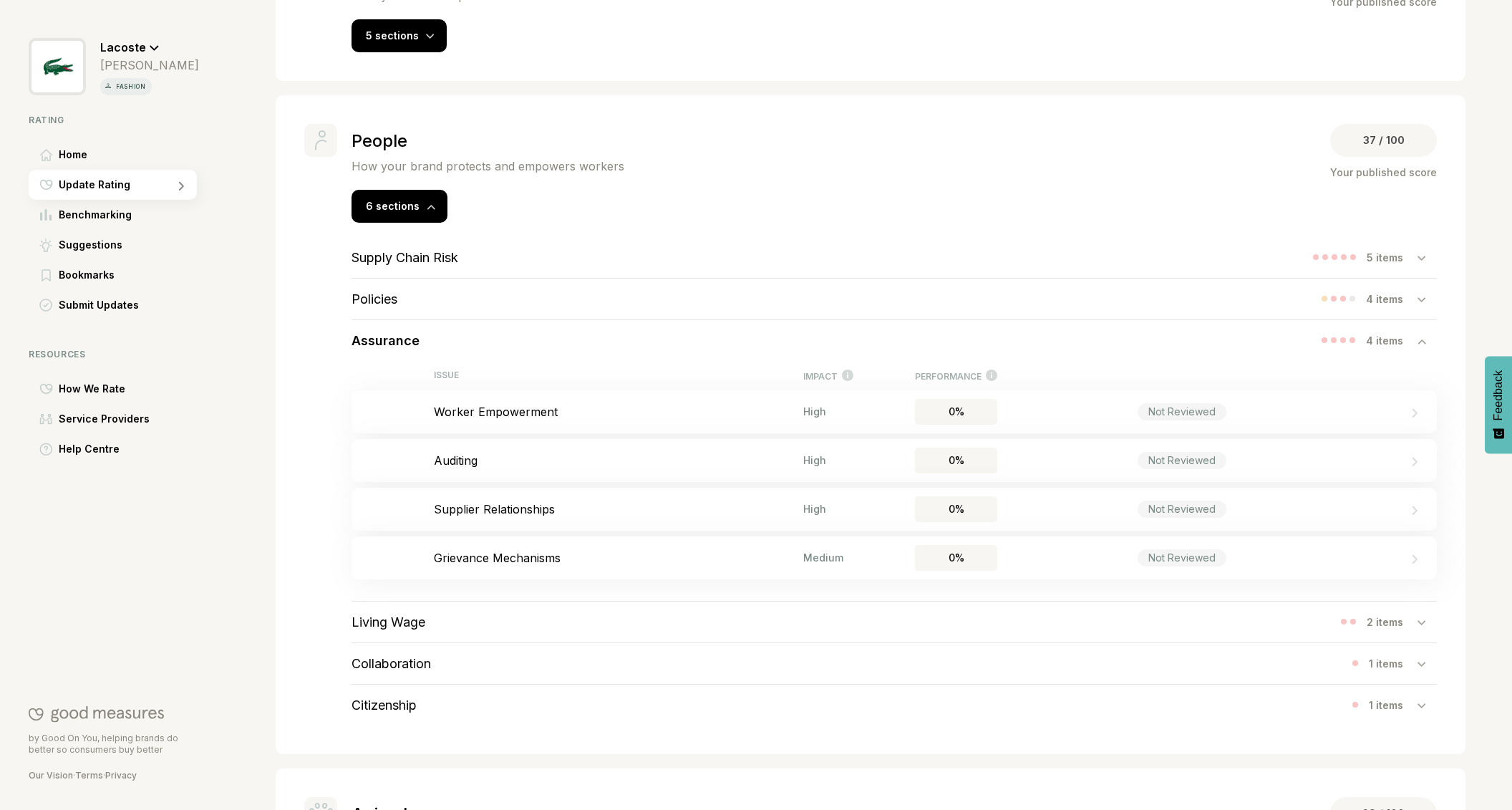
scroll to position [414, 0]
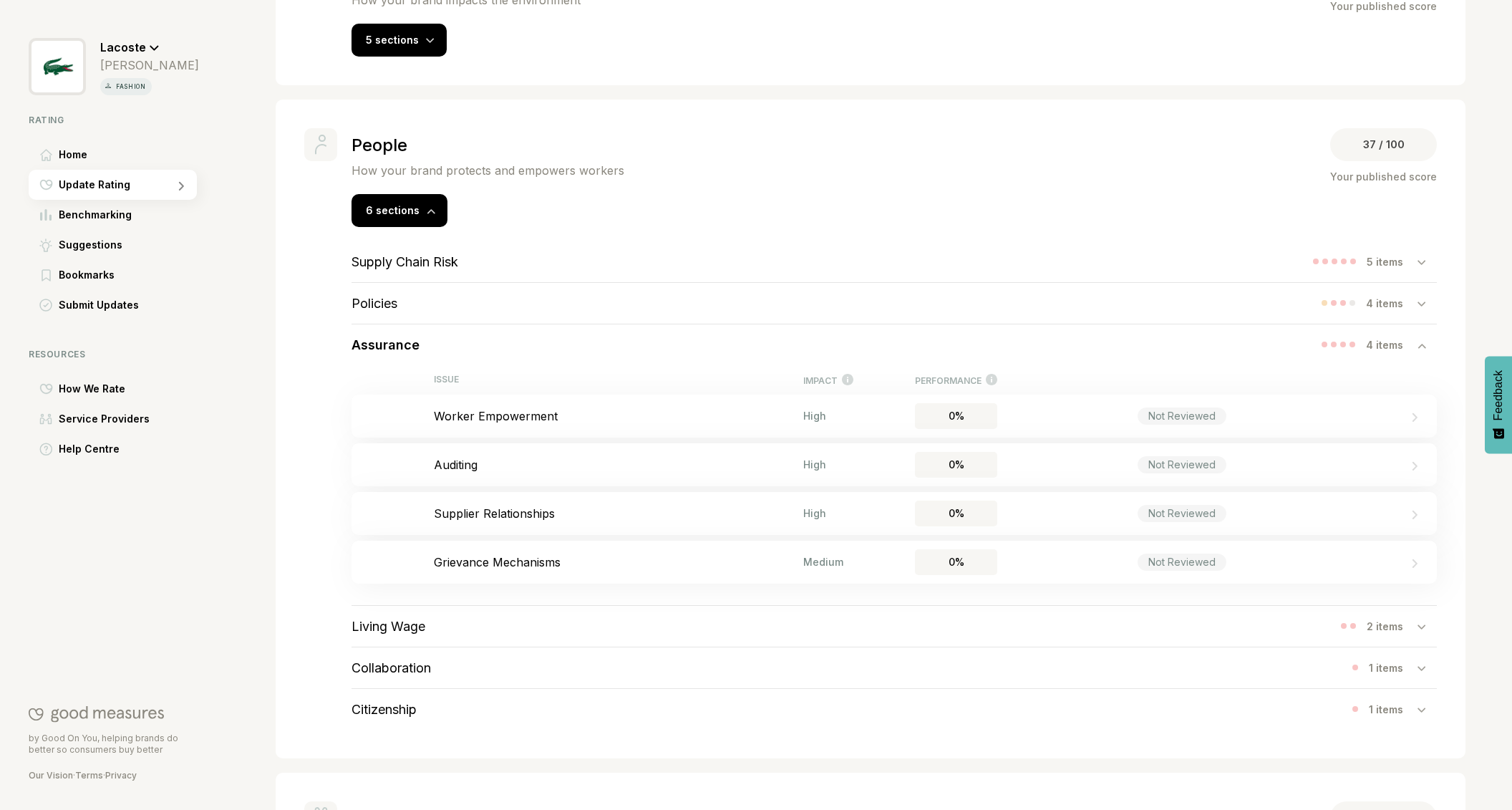
click at [375, 299] on h3 "Policies" at bounding box center [374, 303] width 46 height 15
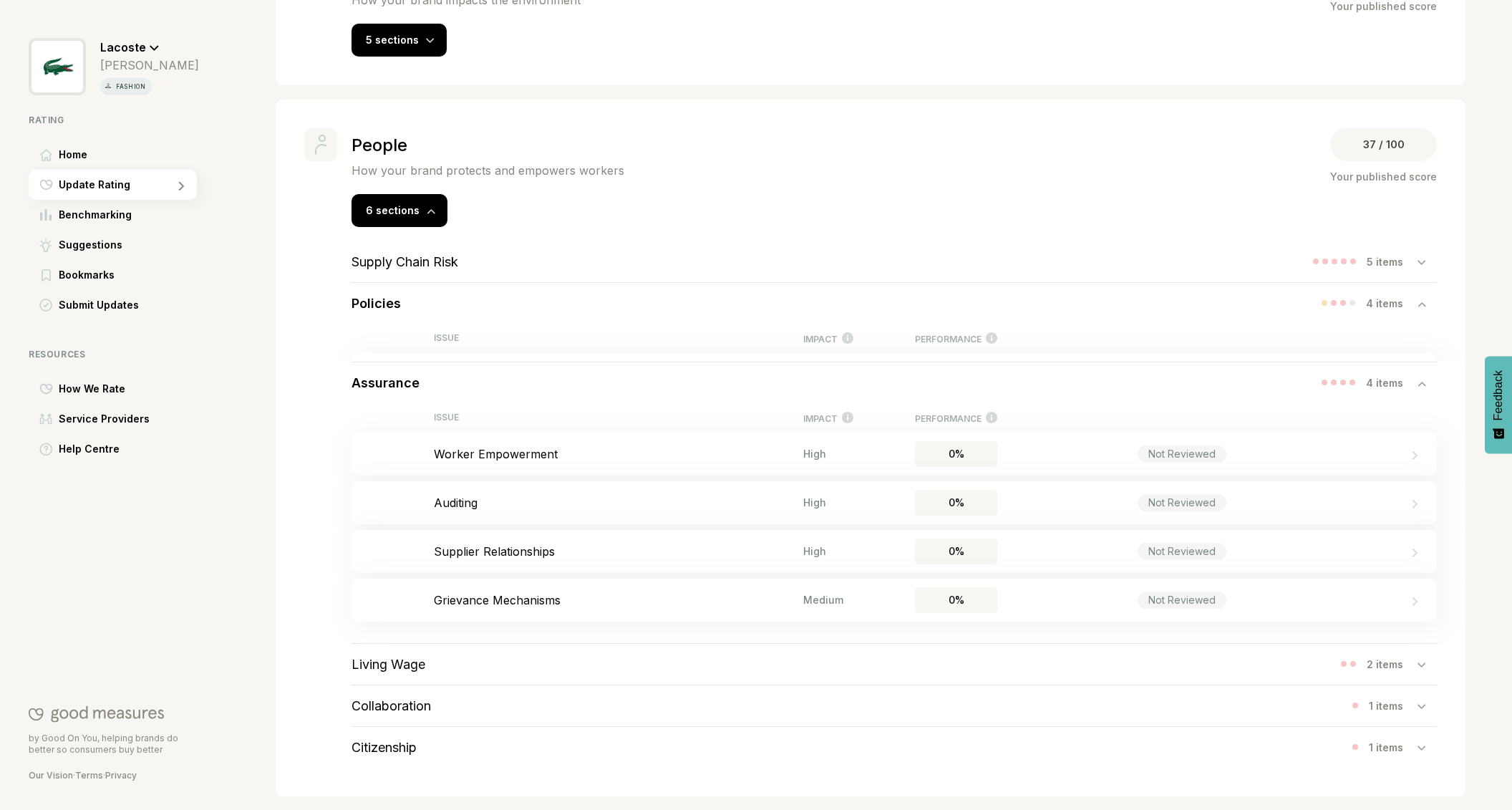
scroll to position [427, 0]
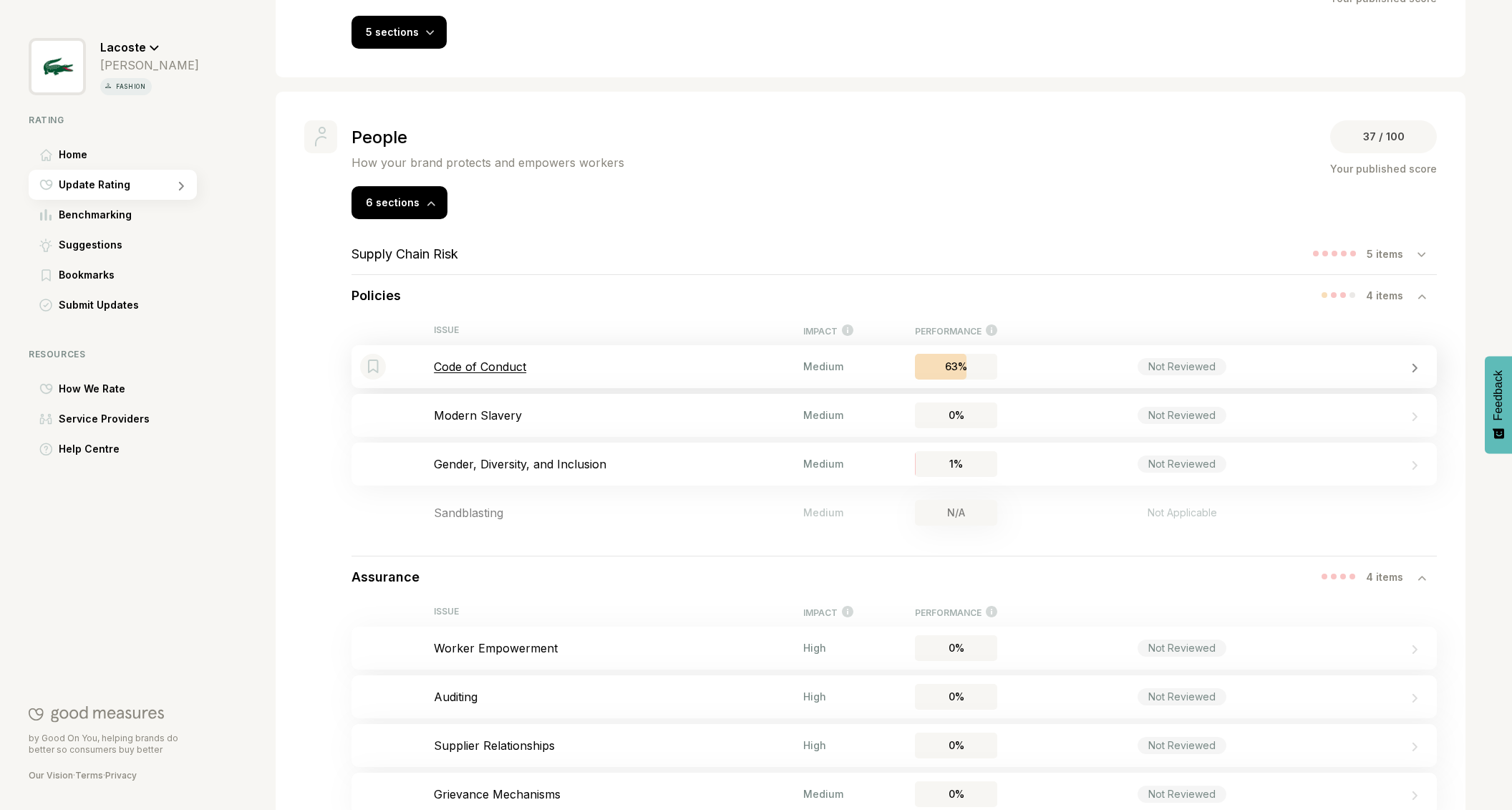
click at [504, 362] on p "Code of Conduct" at bounding box center [618, 367] width 369 height 14
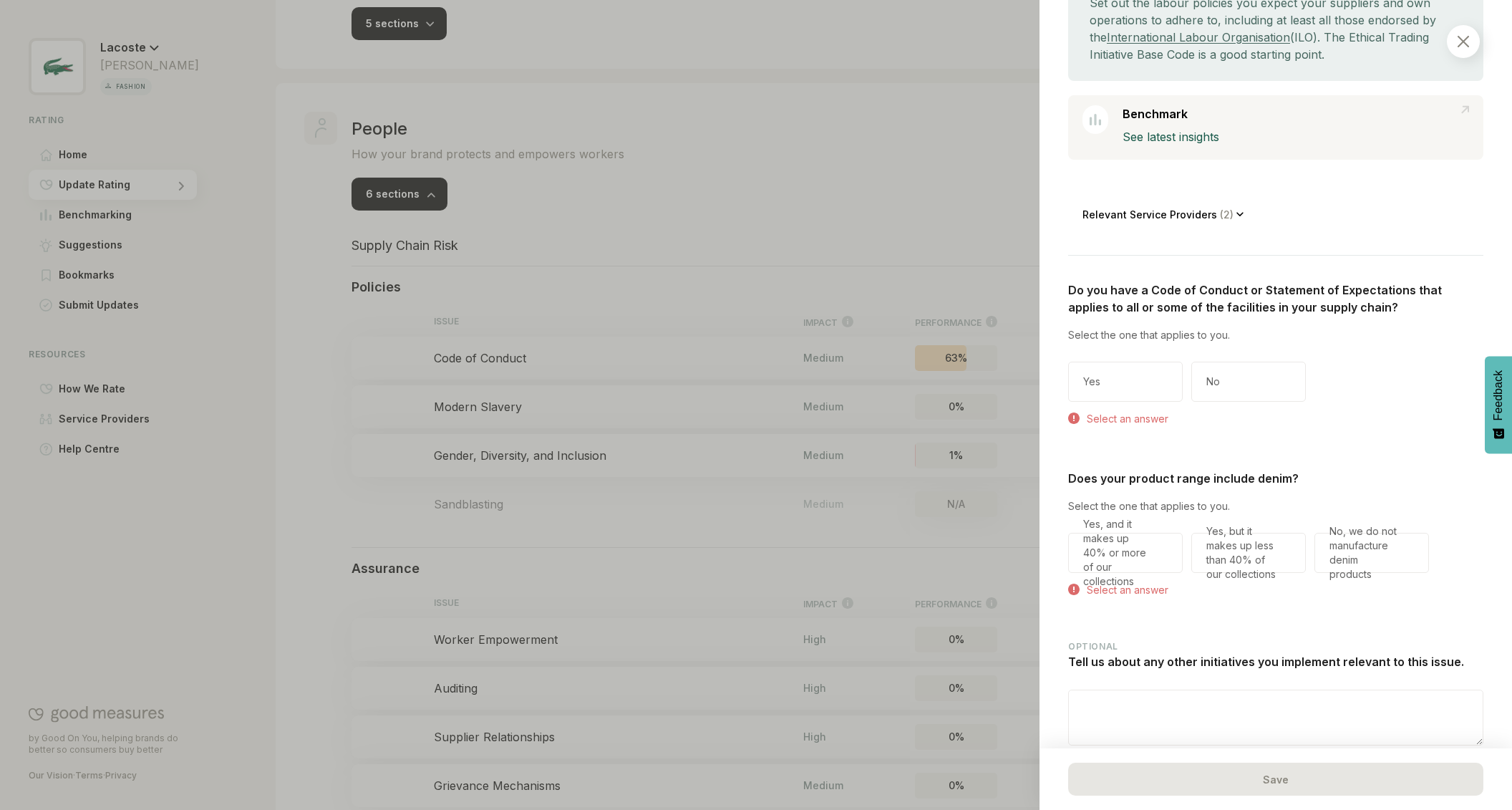
scroll to position [303, 0]
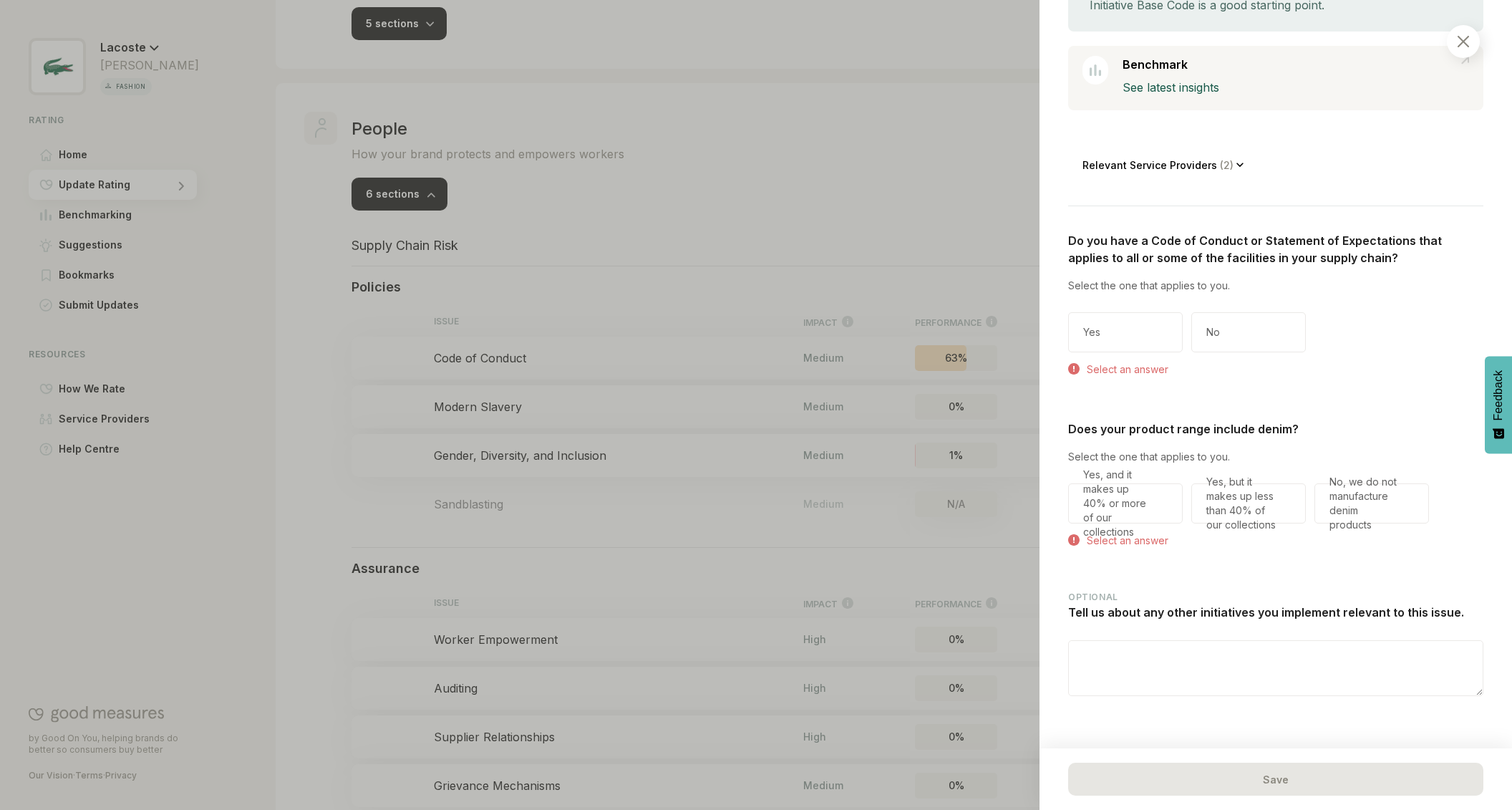
click at [1461, 48] on div at bounding box center [1463, 41] width 33 height 33
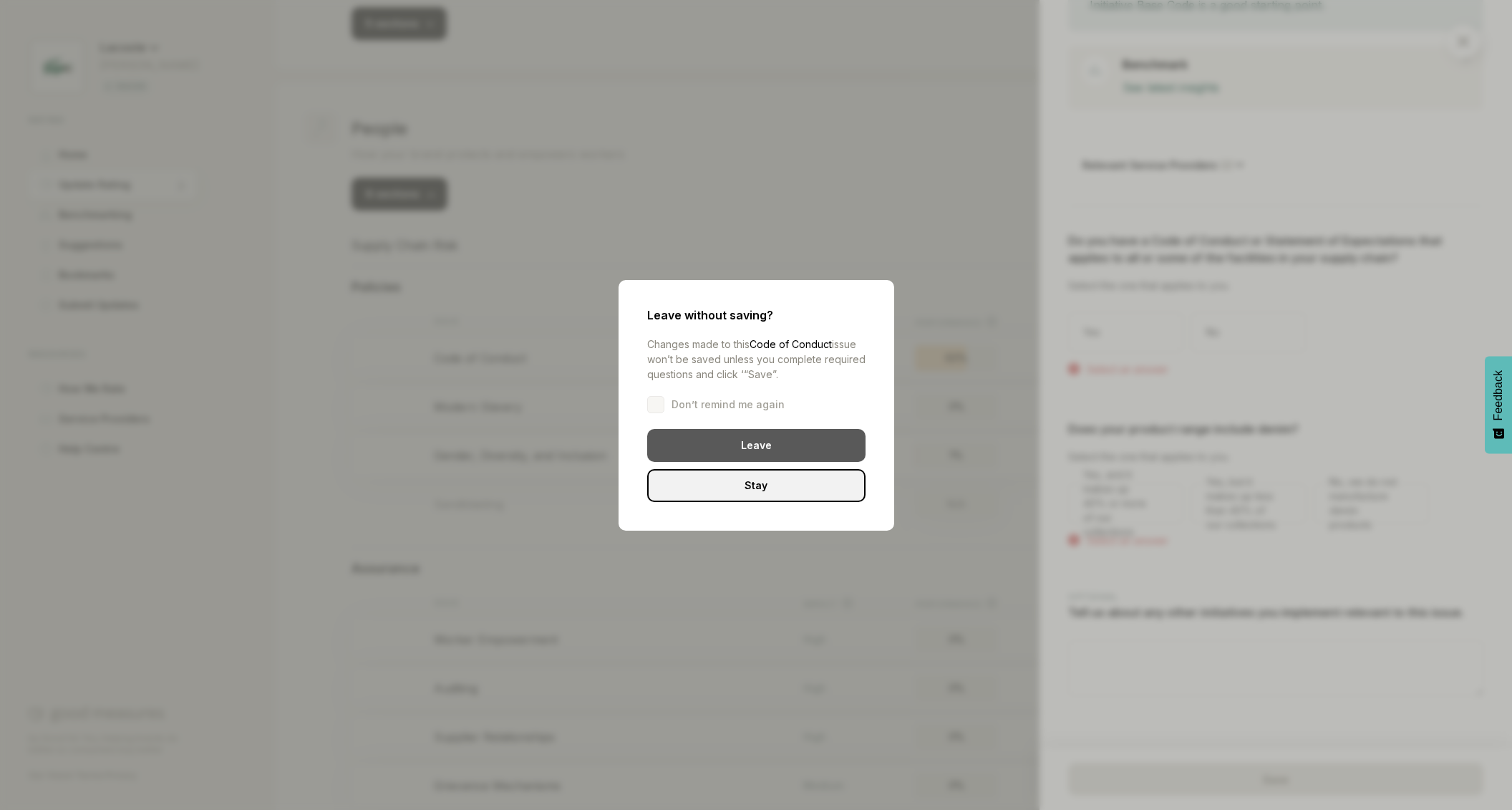
click at [780, 450] on div "Leave" at bounding box center [756, 446] width 218 height 33
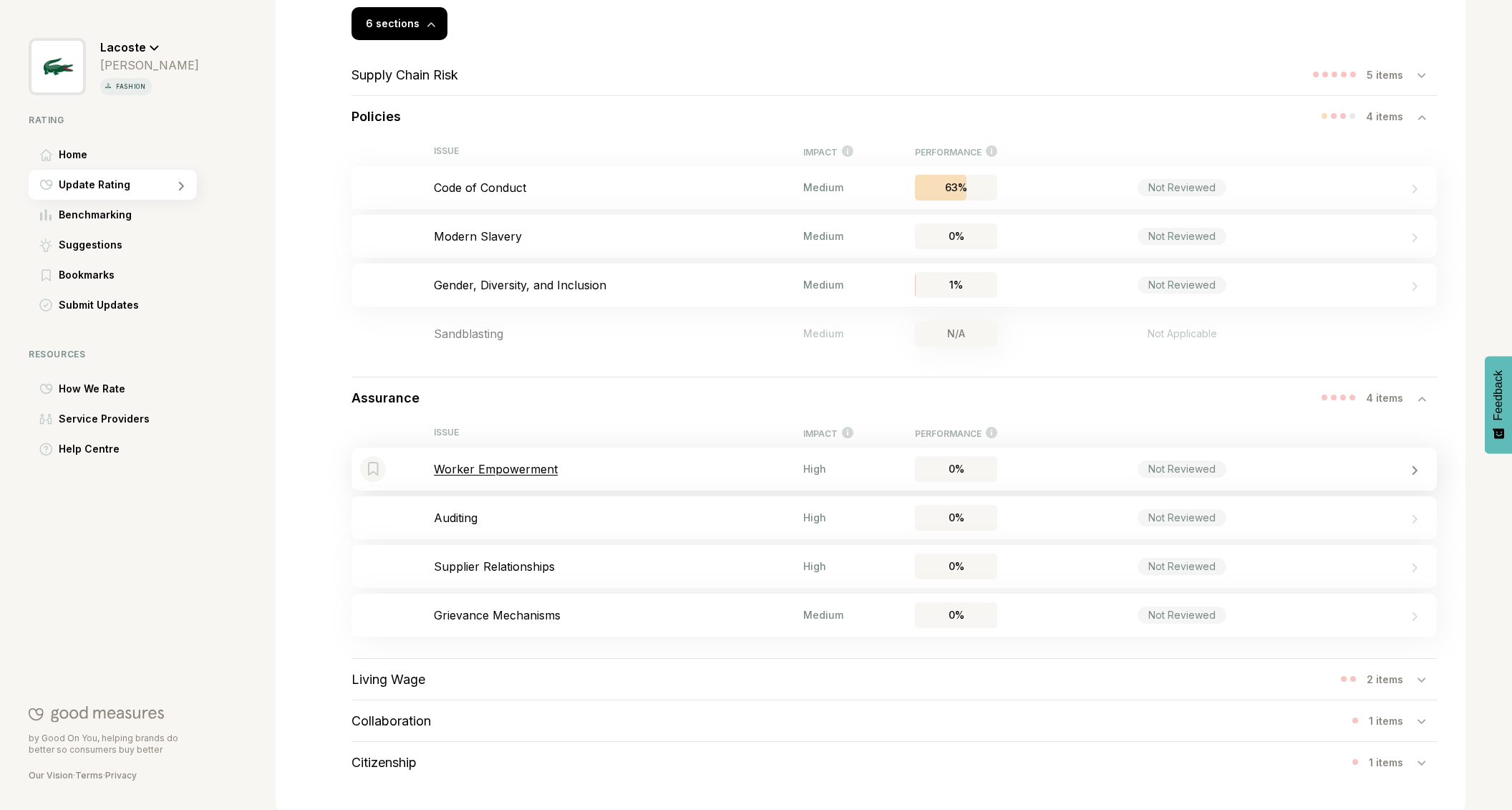
scroll to position [609, 0]
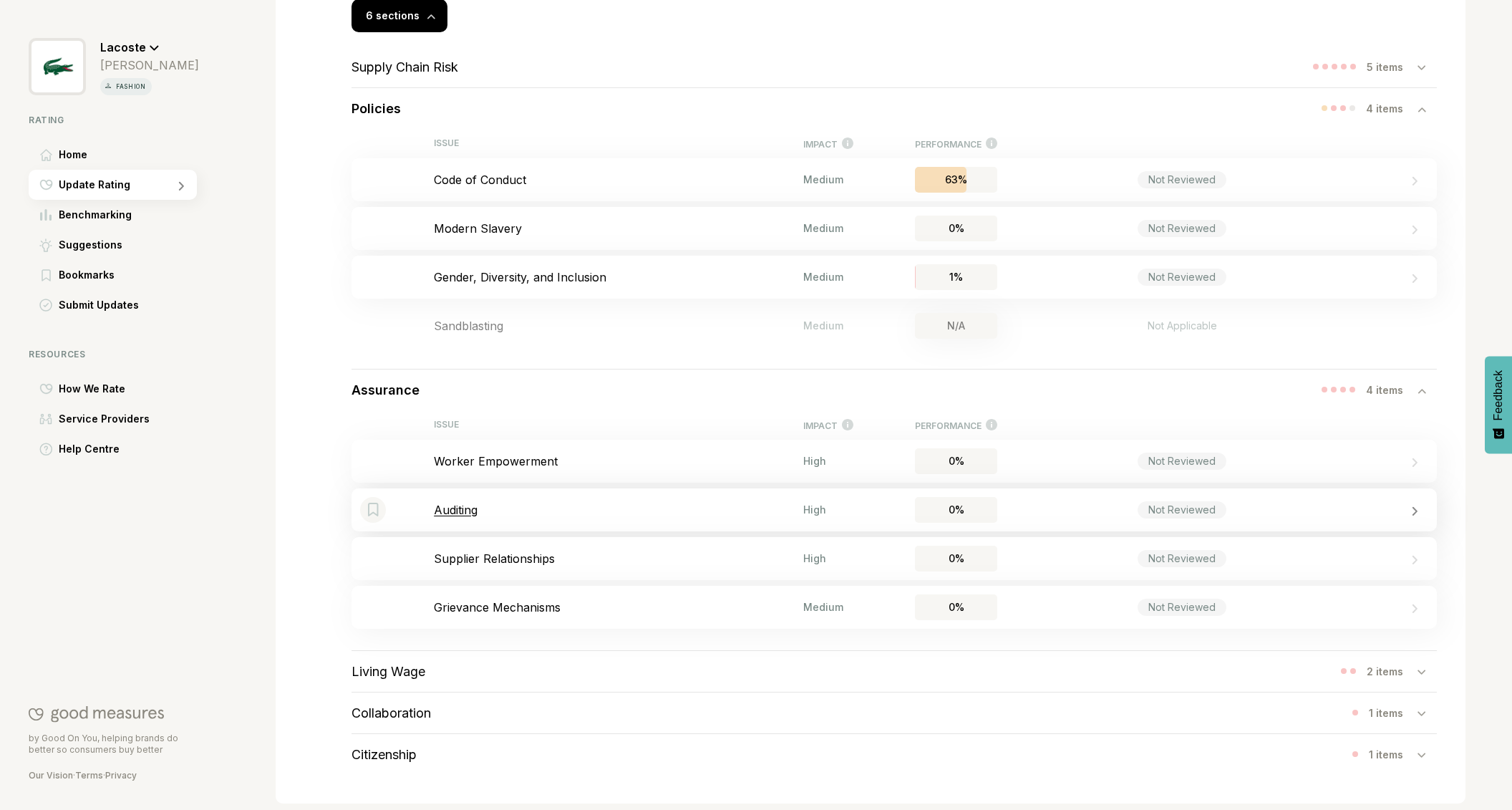
click at [462, 508] on p "Auditing" at bounding box center [618, 509] width 369 height 14
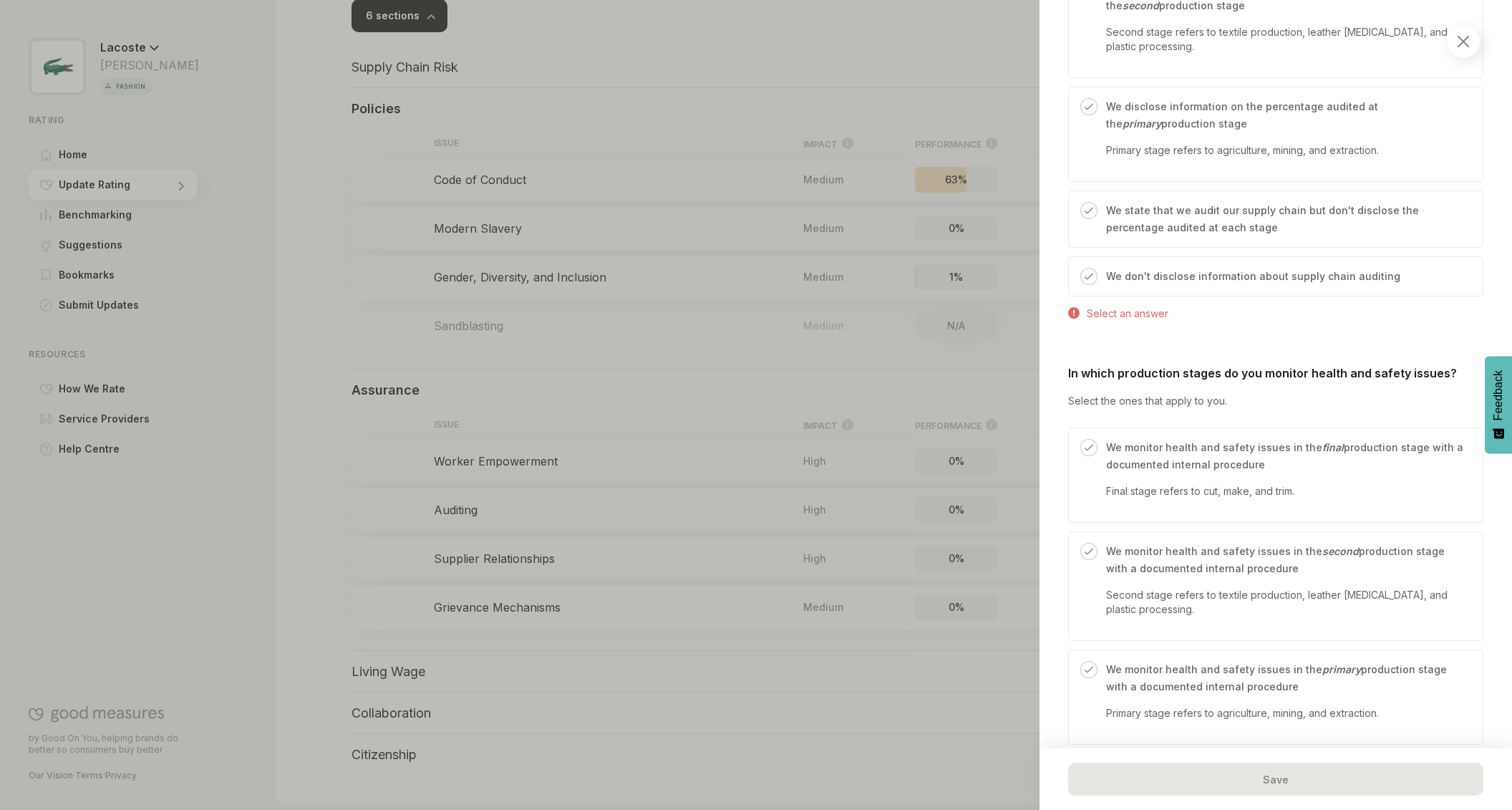
scroll to position [804, 0]
click at [526, 177] on div at bounding box center [756, 405] width 1512 height 810
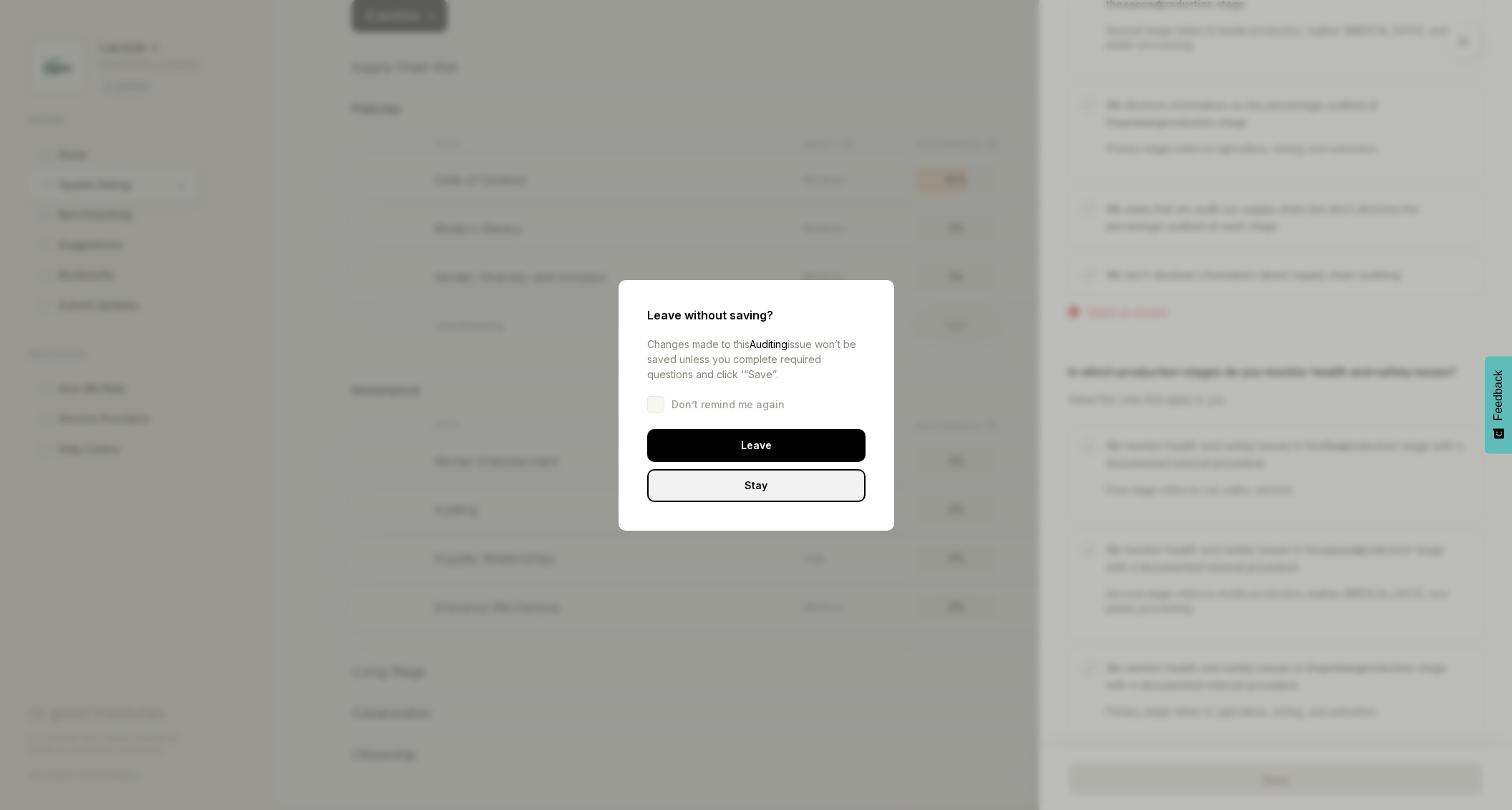
click at [771, 446] on div "Leave" at bounding box center [756, 446] width 218 height 33
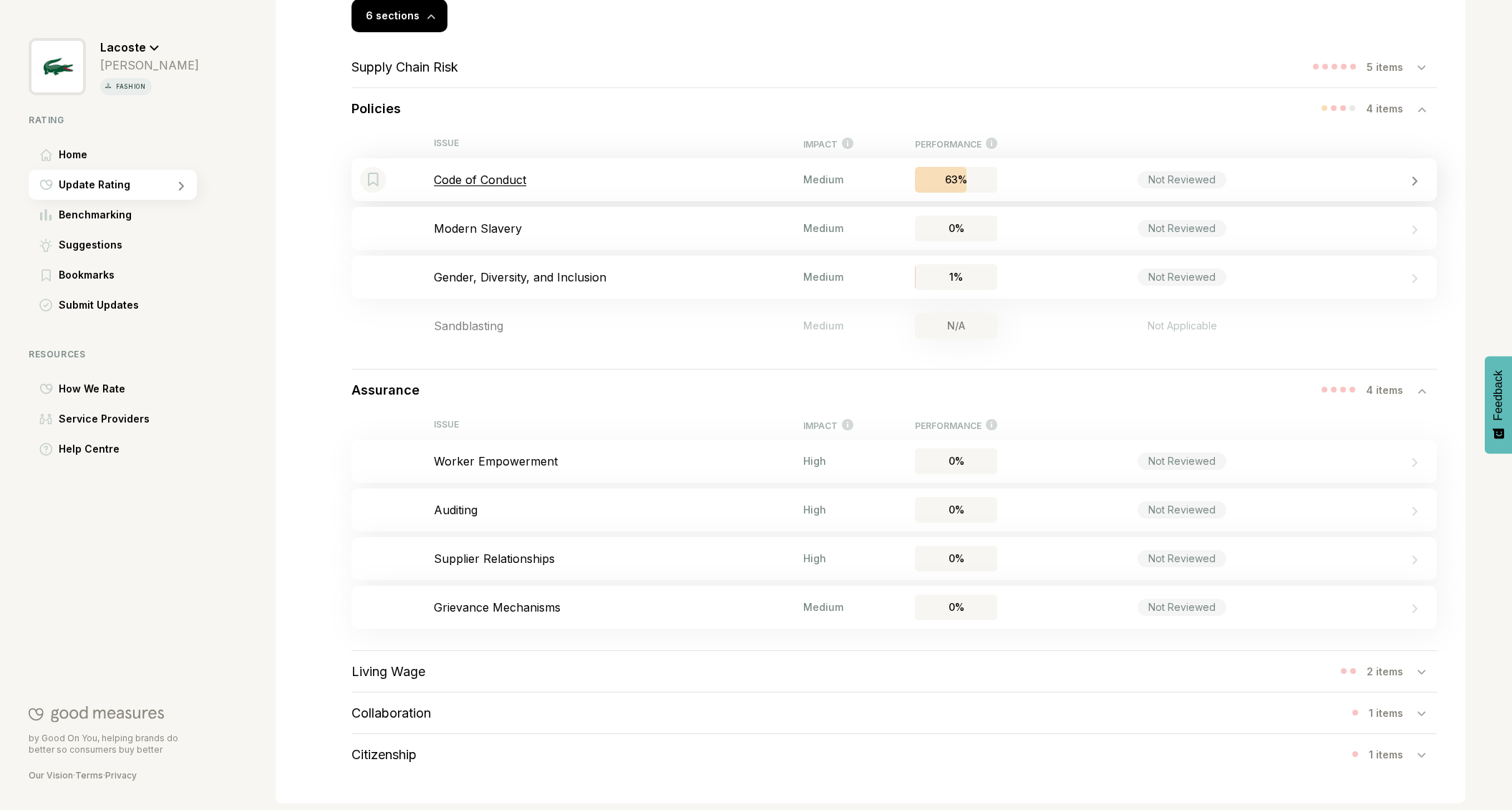
click at [497, 178] on p "Code of Conduct" at bounding box center [618, 180] width 369 height 14
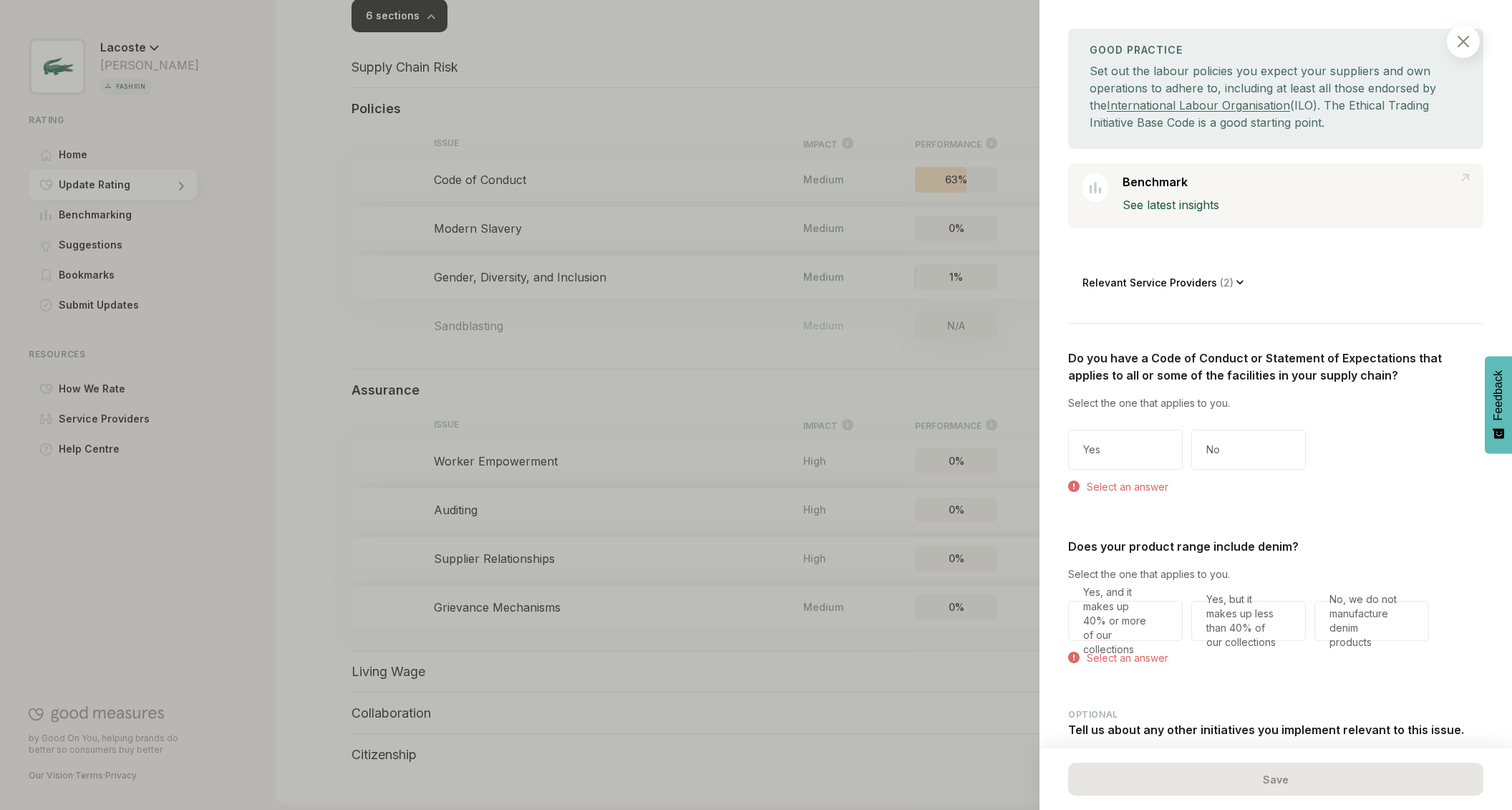
scroll to position [245, 0]
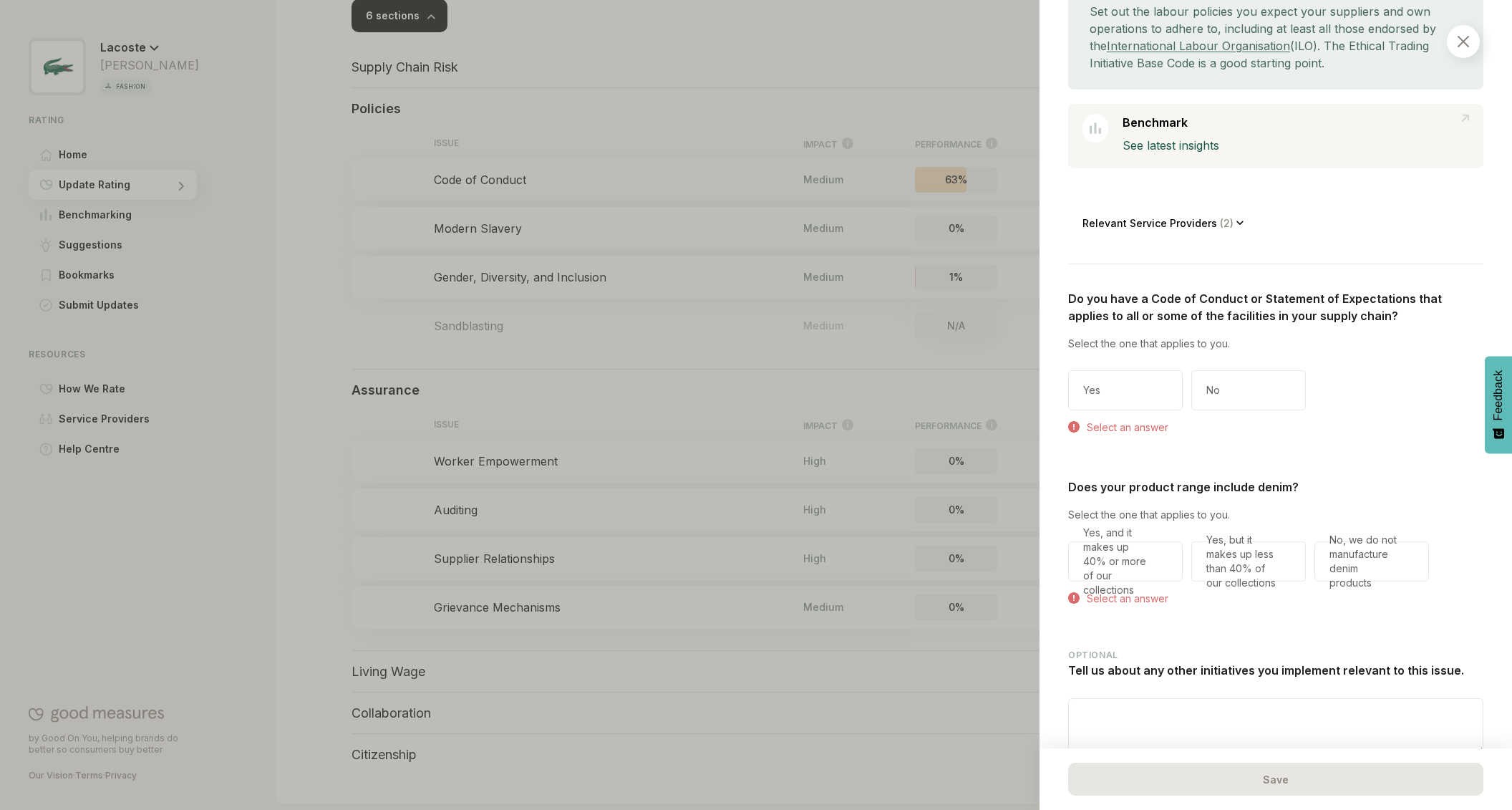
click at [1130, 392] on div "Yes" at bounding box center [1125, 389] width 114 height 40
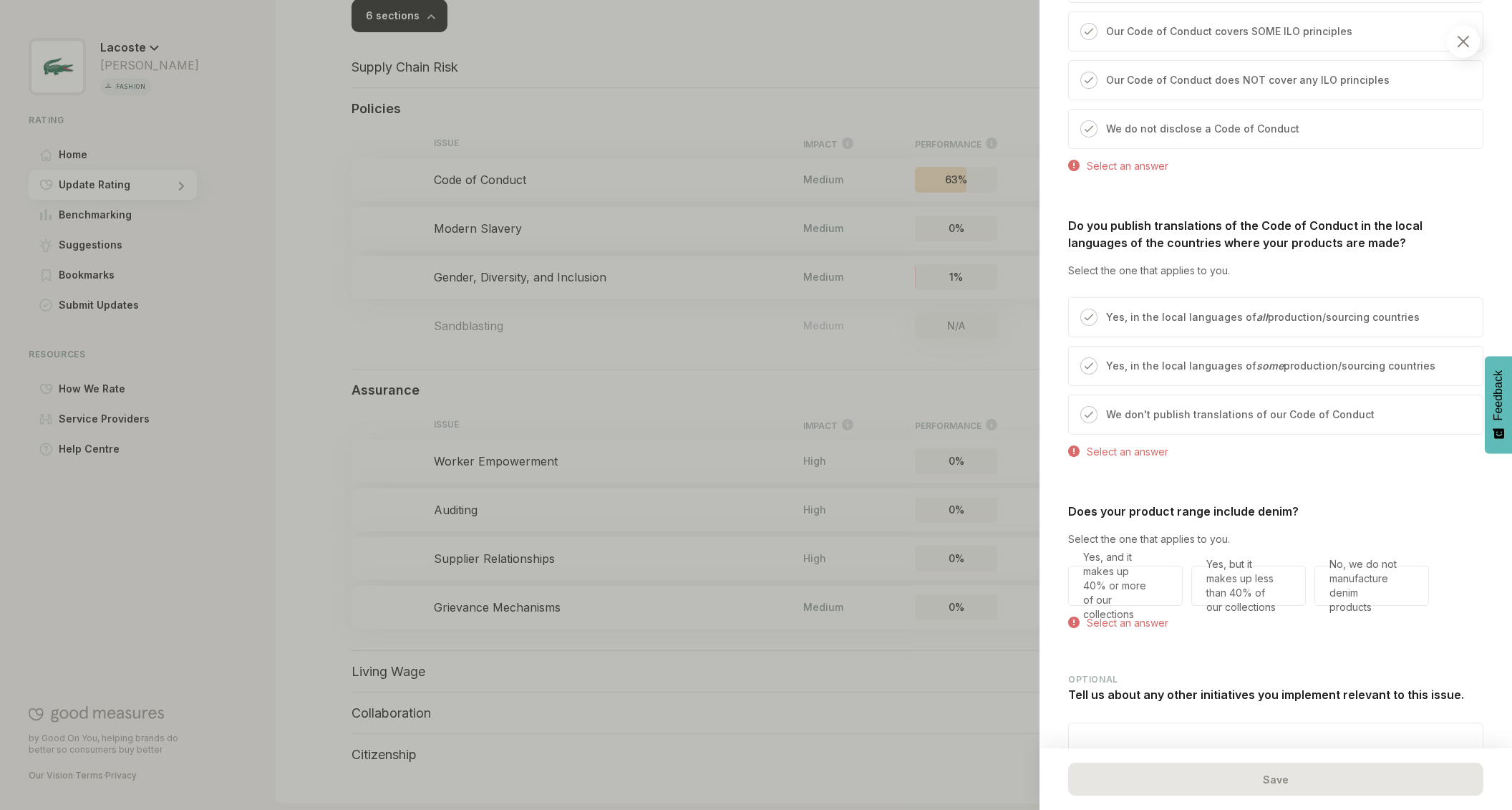
scroll to position [1401, 0]
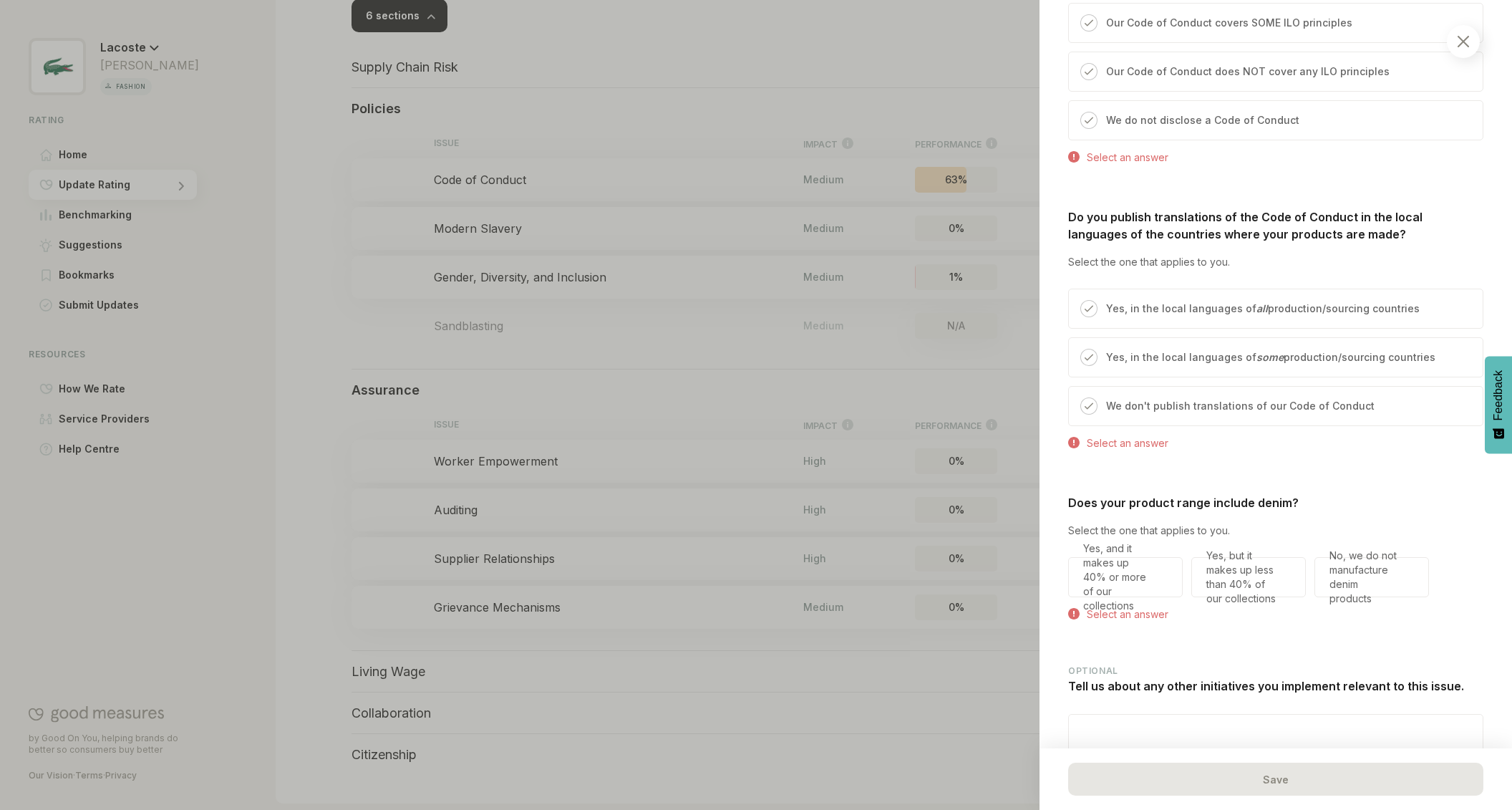
click at [1465, 41] on img at bounding box center [1463, 41] width 12 height 12
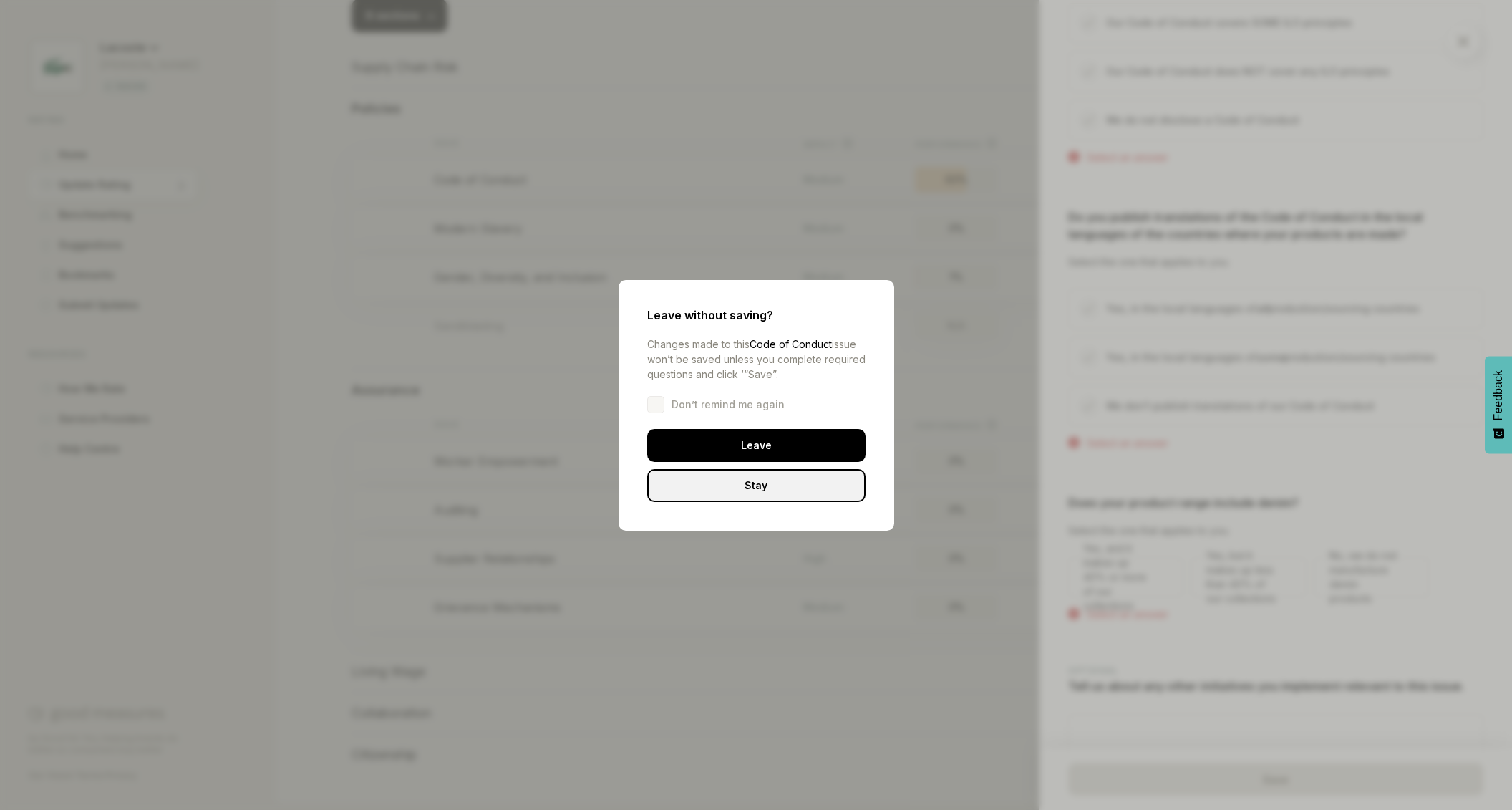
click at [795, 438] on div "Leave" at bounding box center [756, 446] width 218 height 33
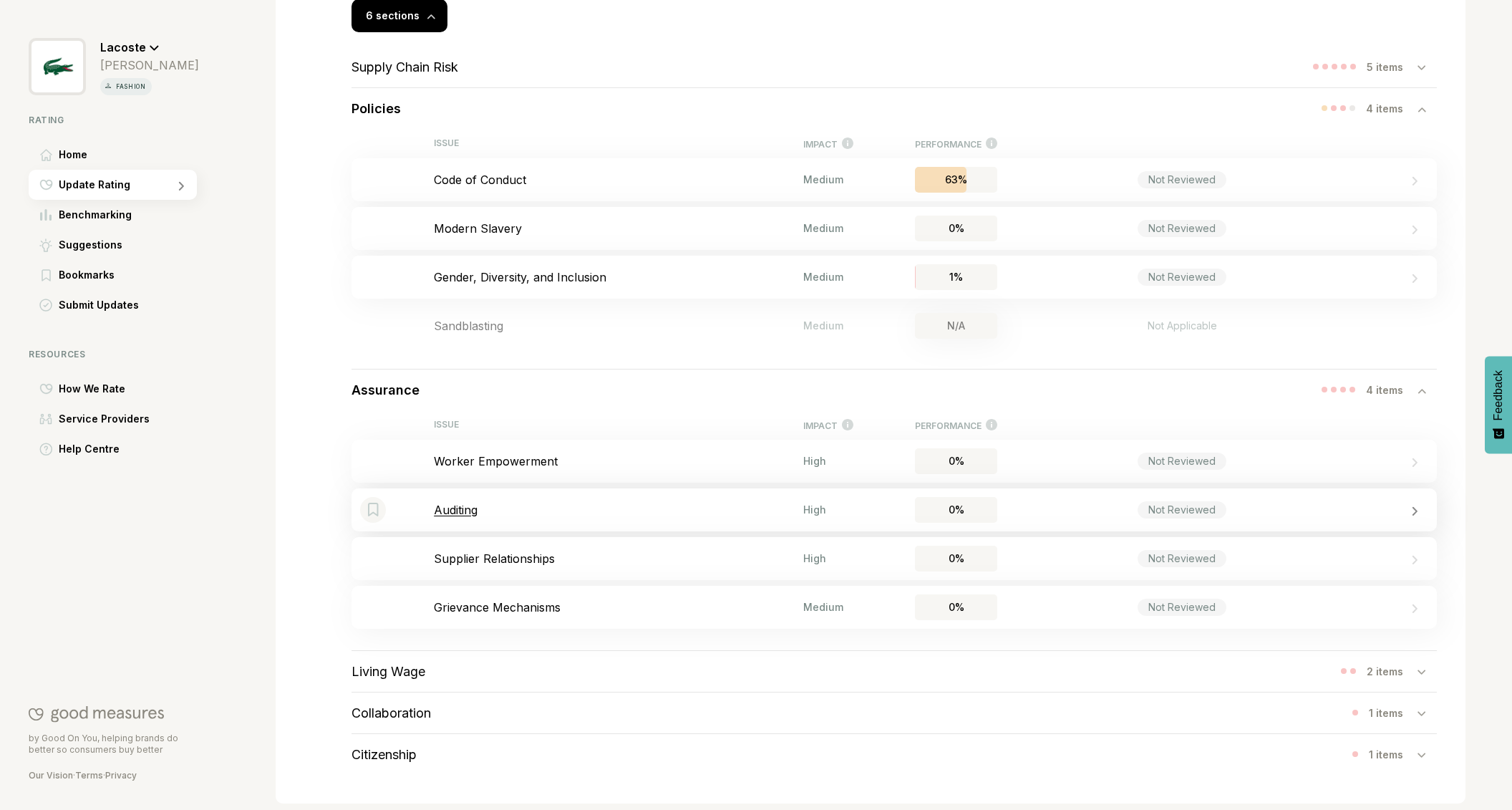
click at [470, 505] on p "Auditing" at bounding box center [618, 509] width 369 height 14
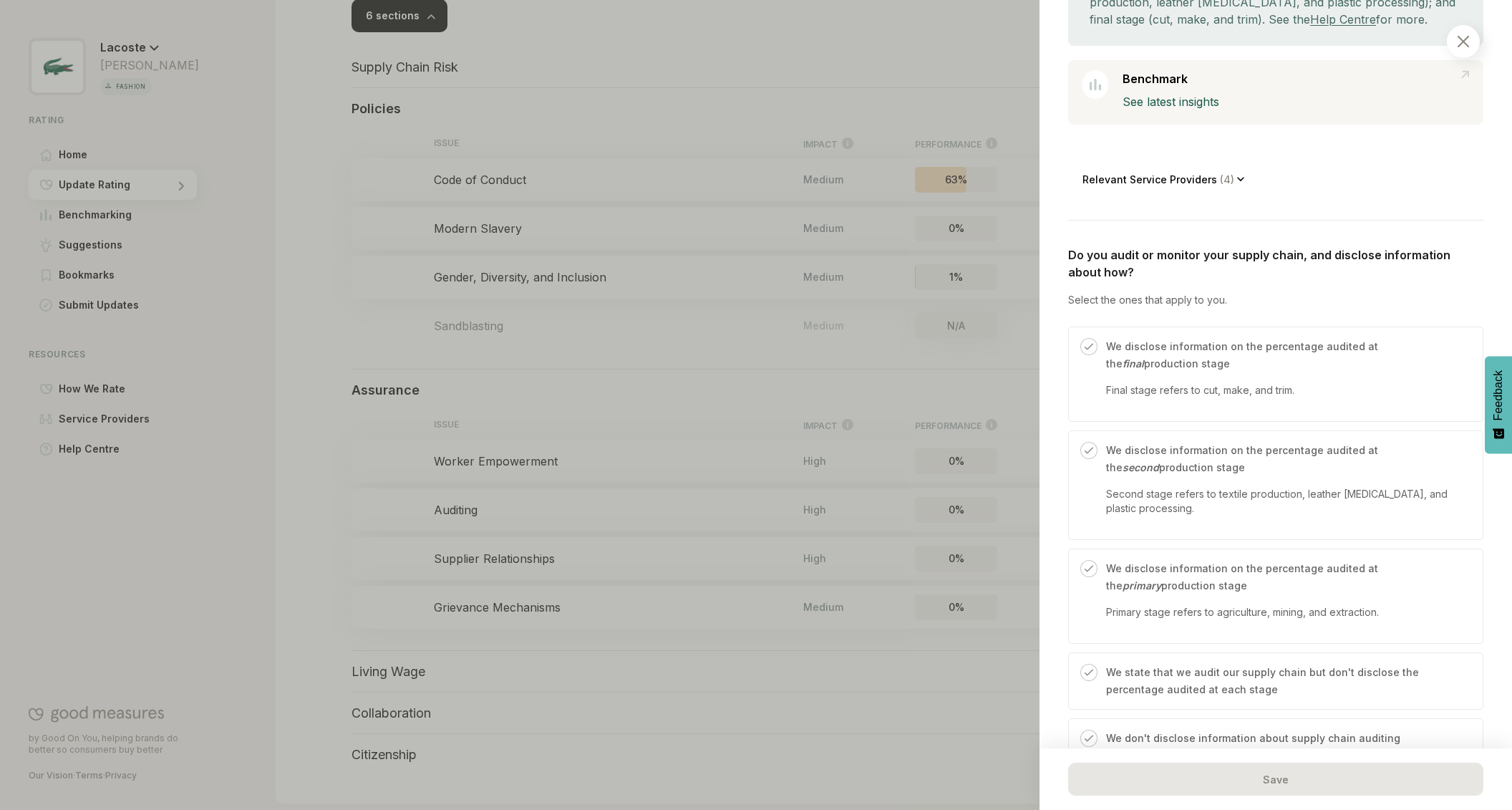
scroll to position [343, 0]
click at [1088, 342] on img at bounding box center [1088, 343] width 9 height 9
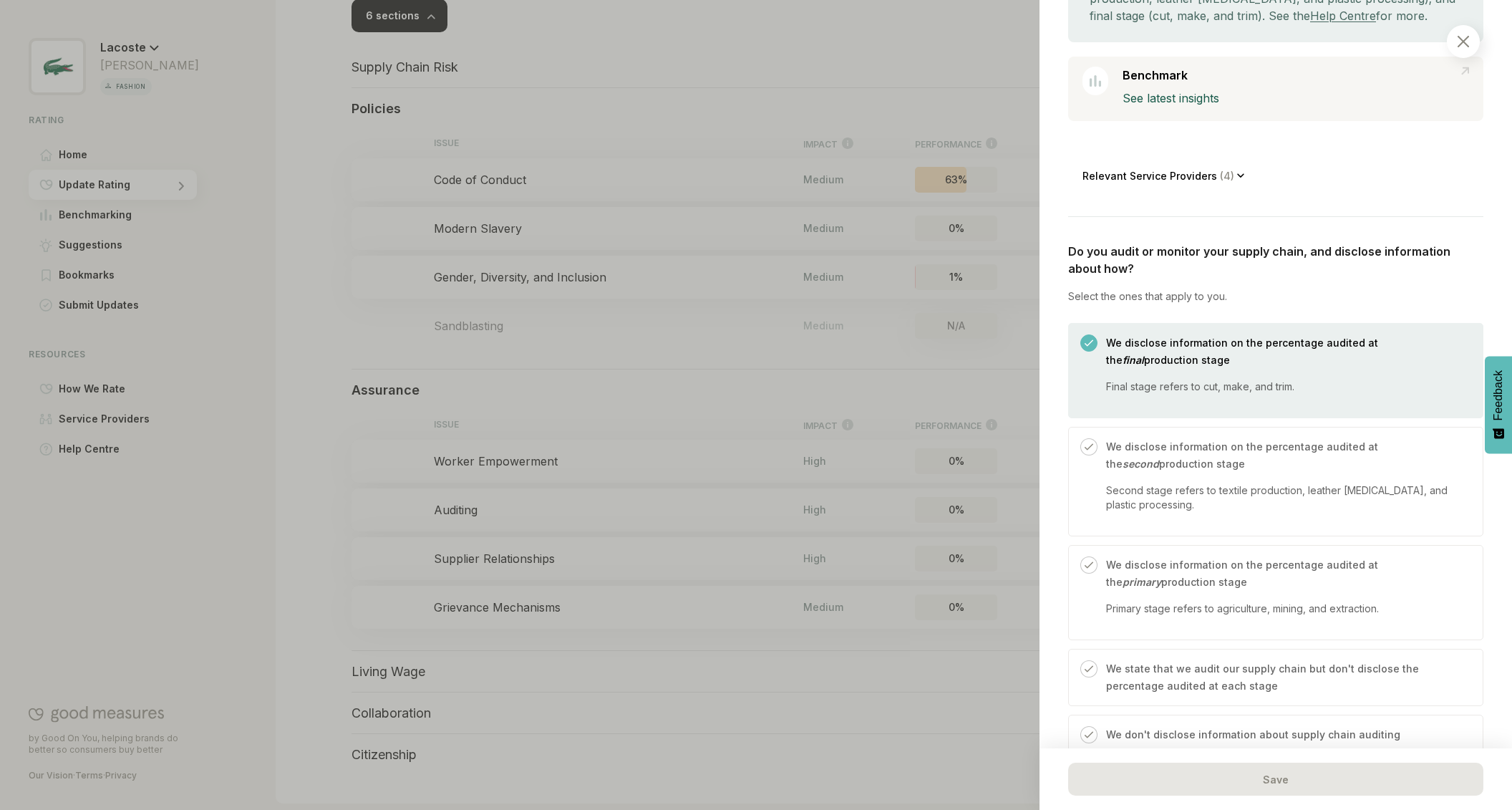
click at [1095, 452] on div at bounding box center [1088, 447] width 17 height 17
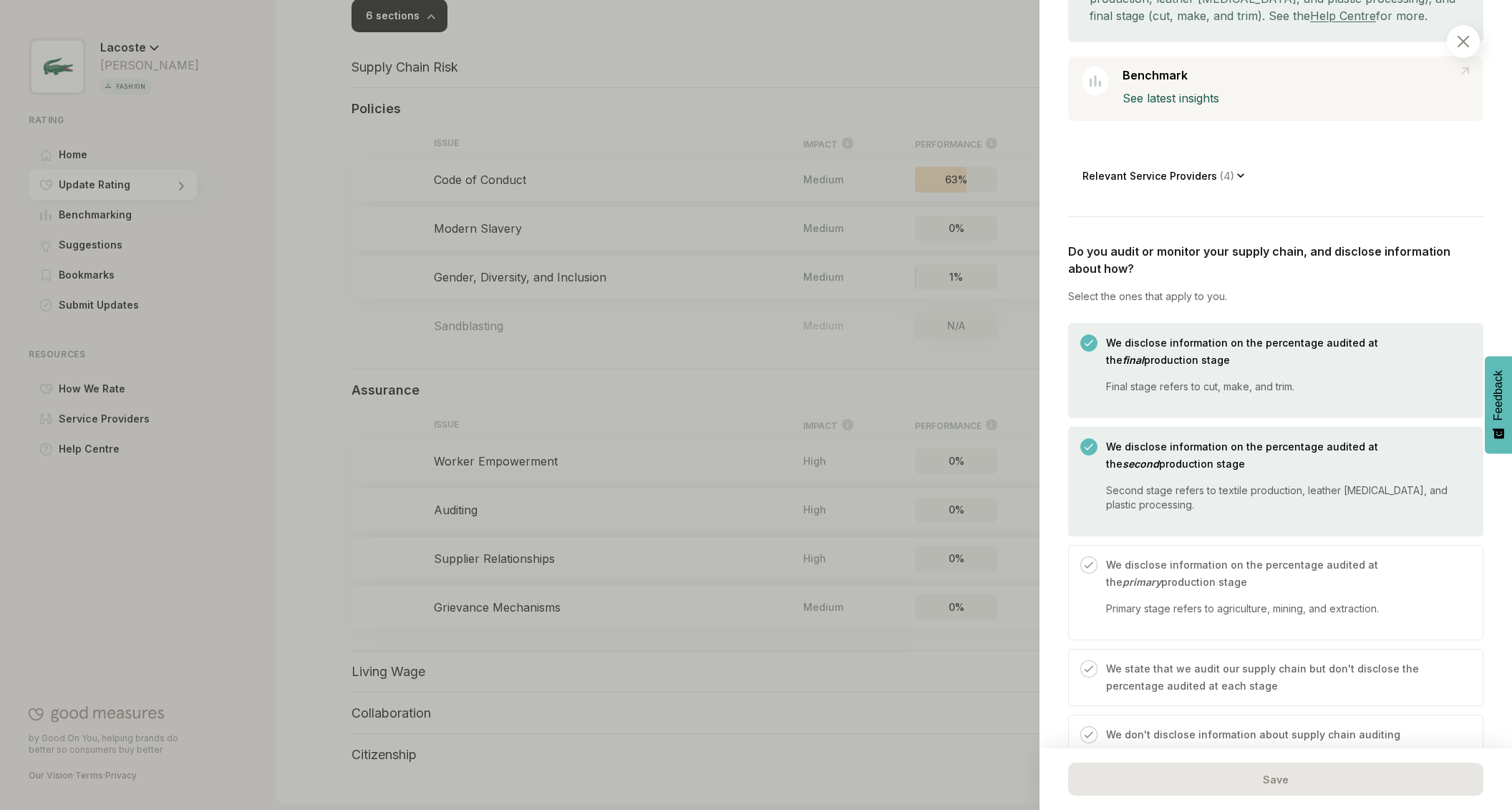
drag, startPoint x: 1092, startPoint y: 565, endPoint x: 1099, endPoint y: 564, distance: 7.1
click at [1092, 565] on img at bounding box center [1088, 565] width 9 height 9
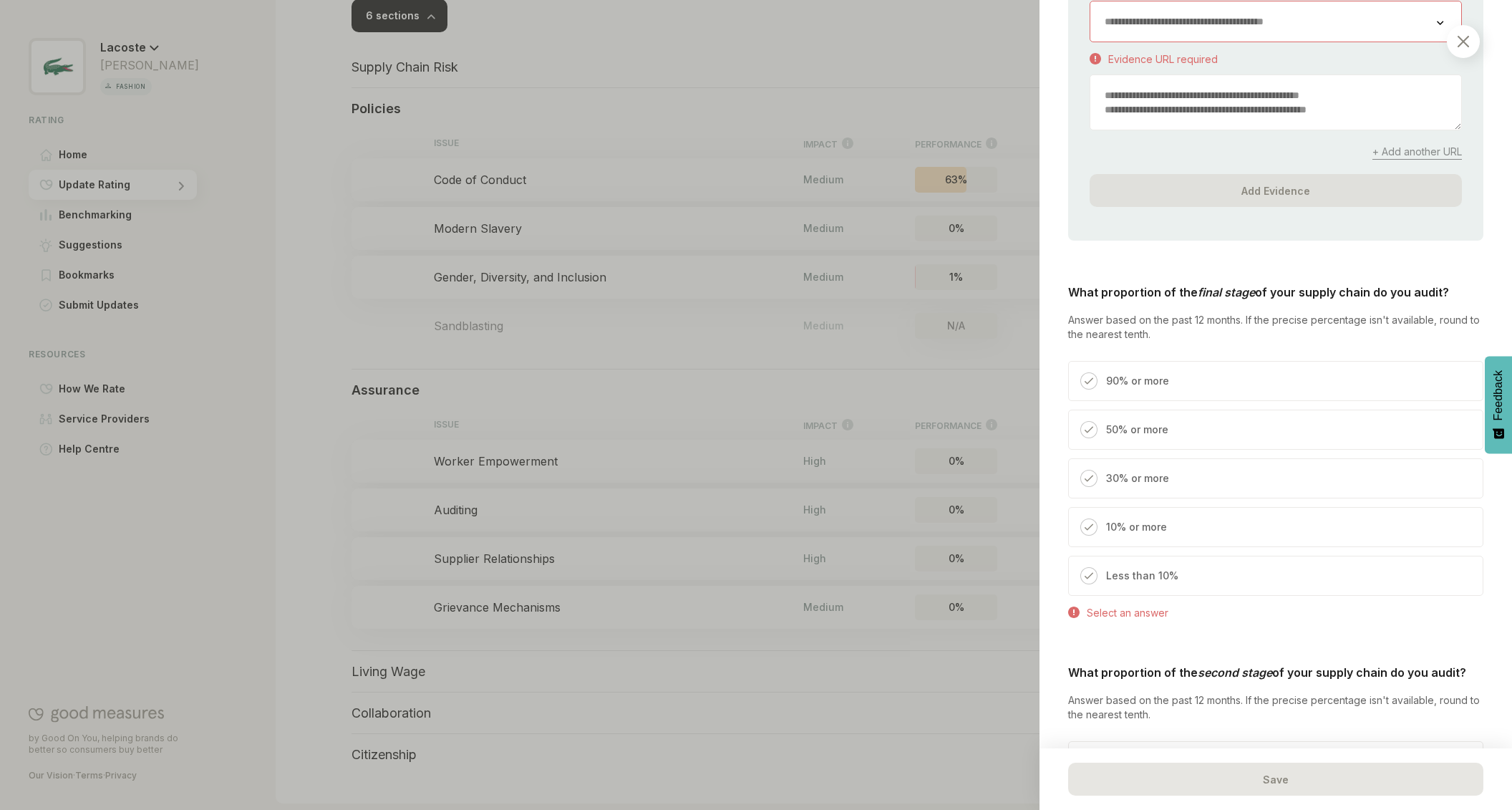
scroll to position [1256, 0]
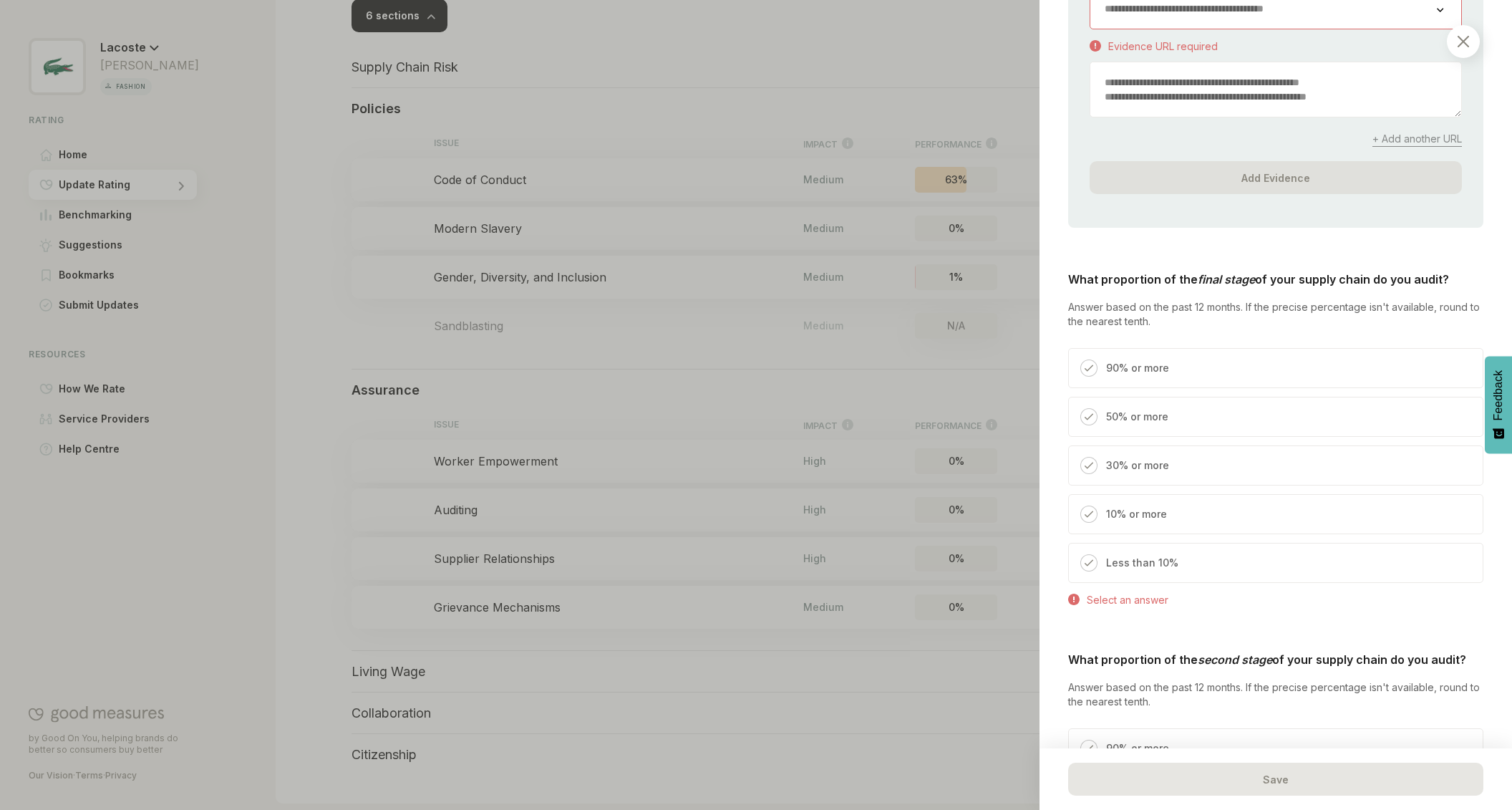
click at [1091, 365] on img at bounding box center [1088, 368] width 9 height 9
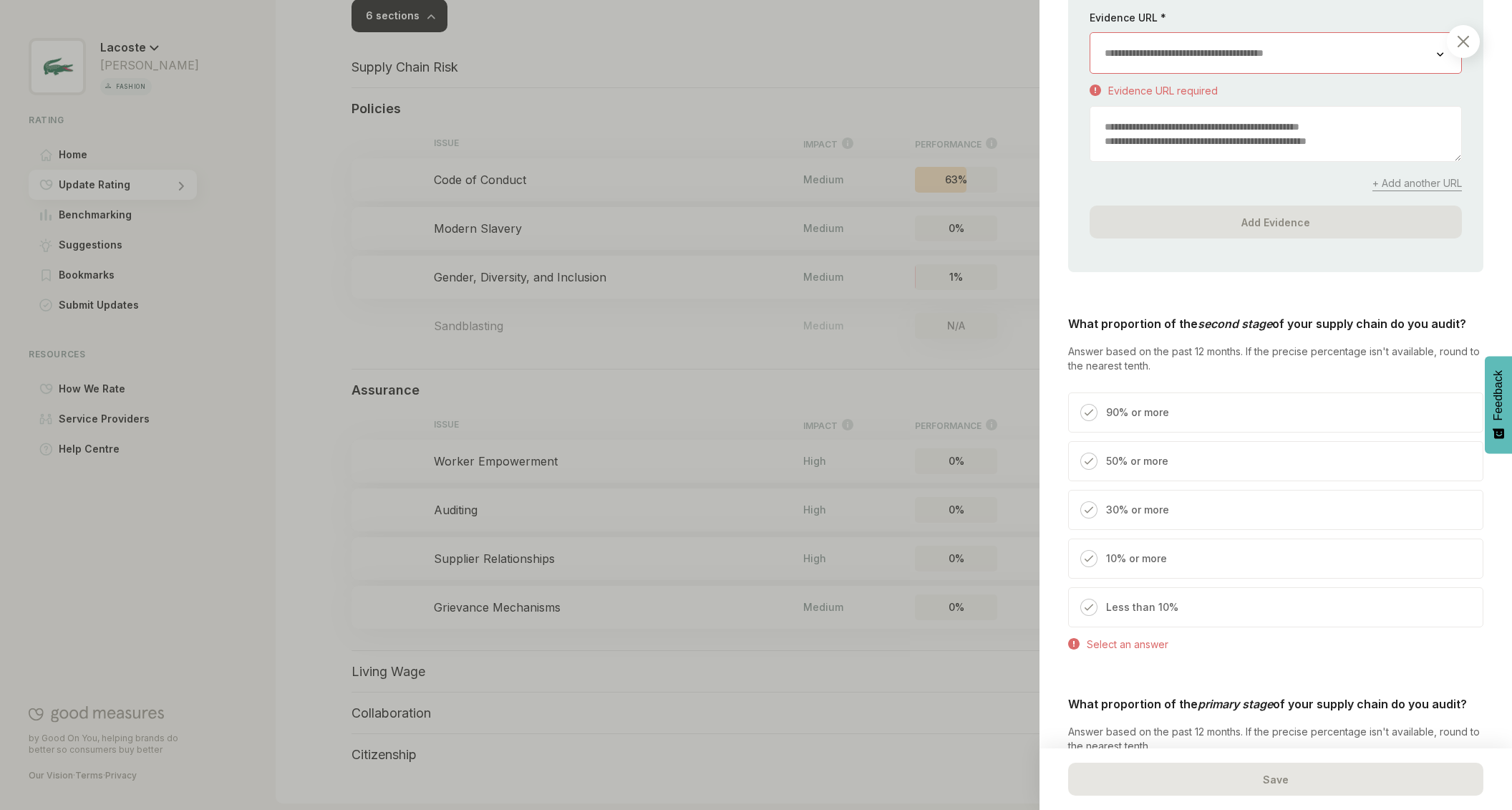
scroll to position [1957, 0]
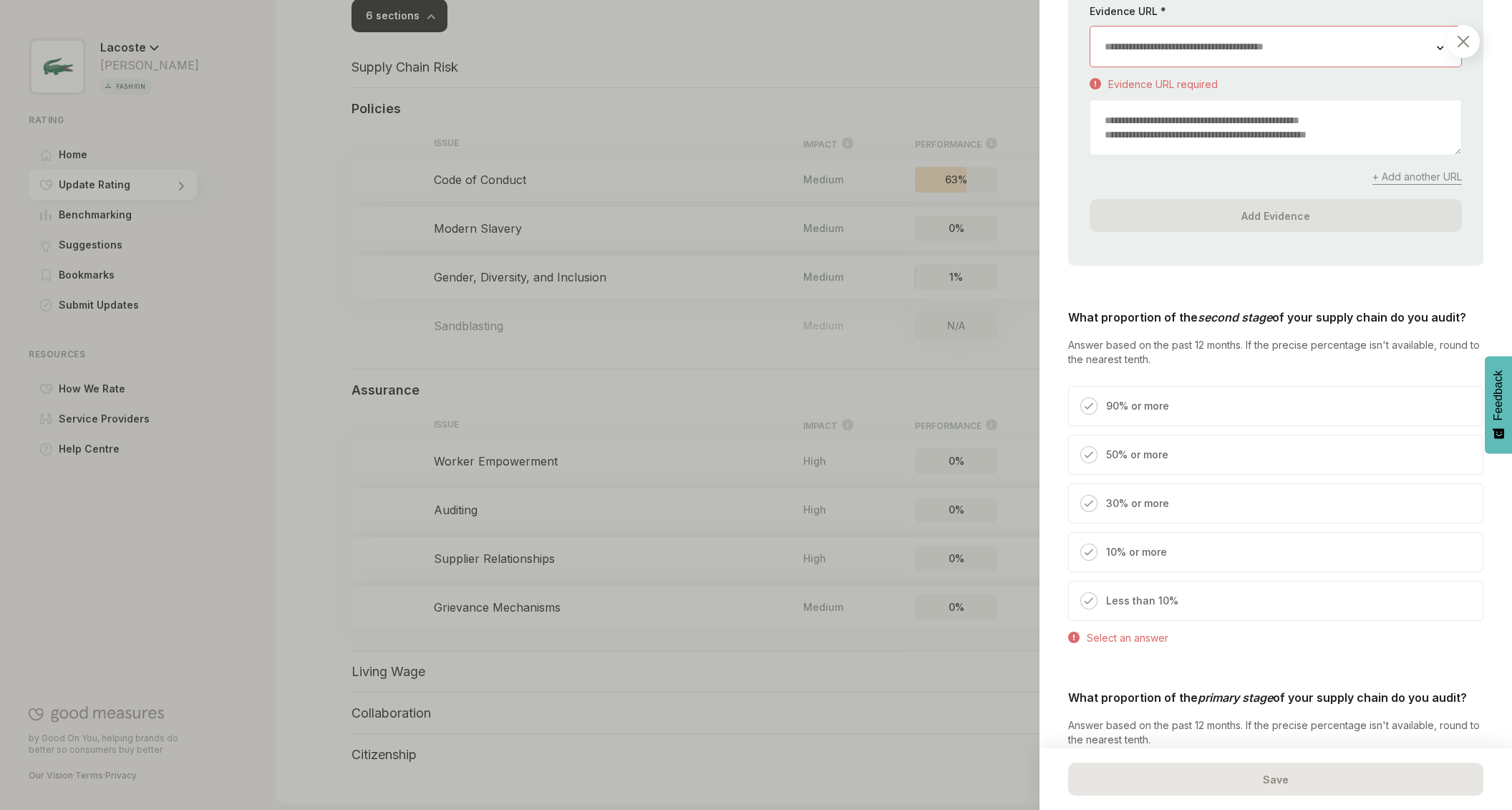
click at [1113, 397] on p "90% or more" at bounding box center [1137, 406] width 63 height 17
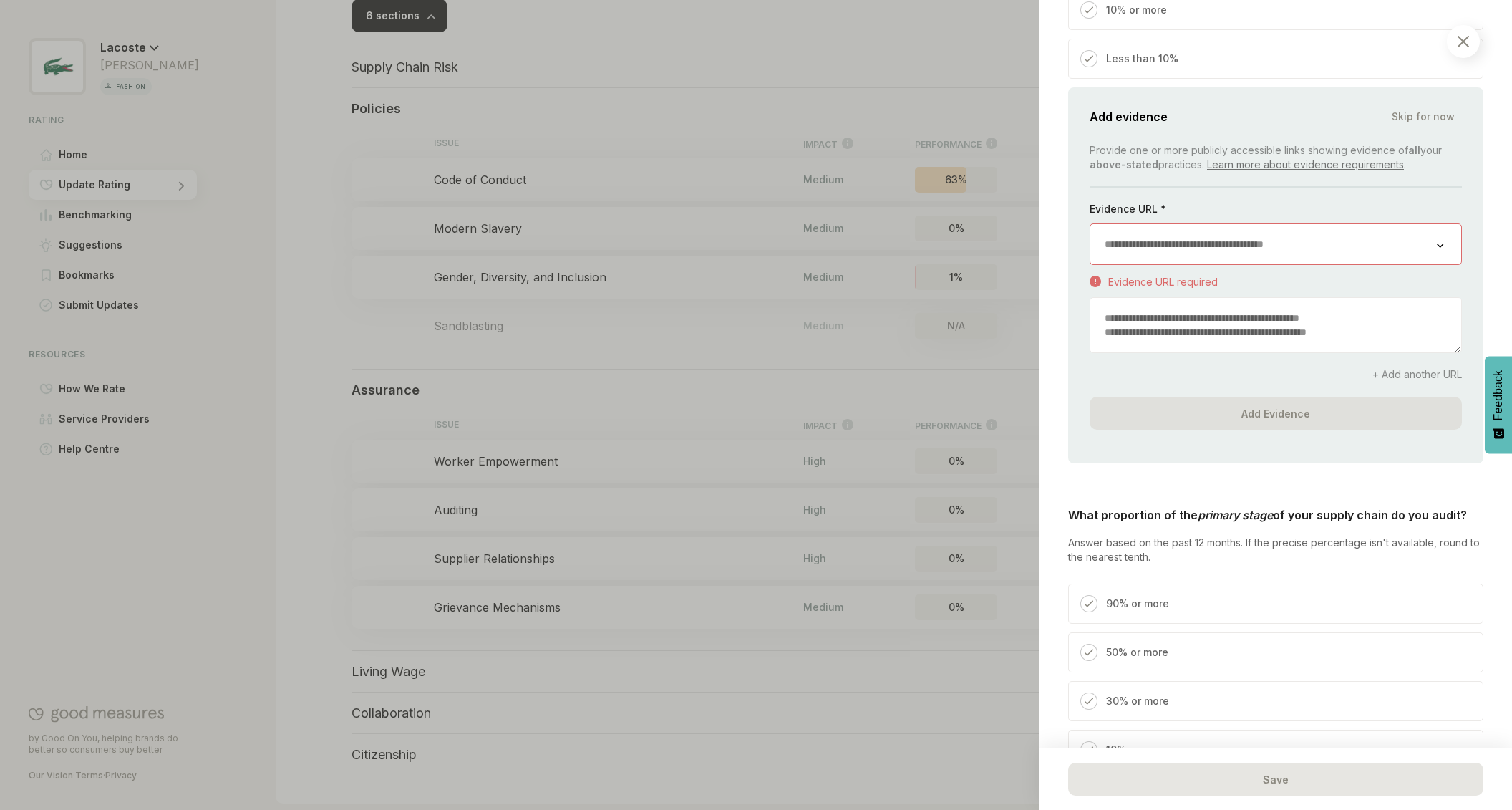
scroll to position [2662, 0]
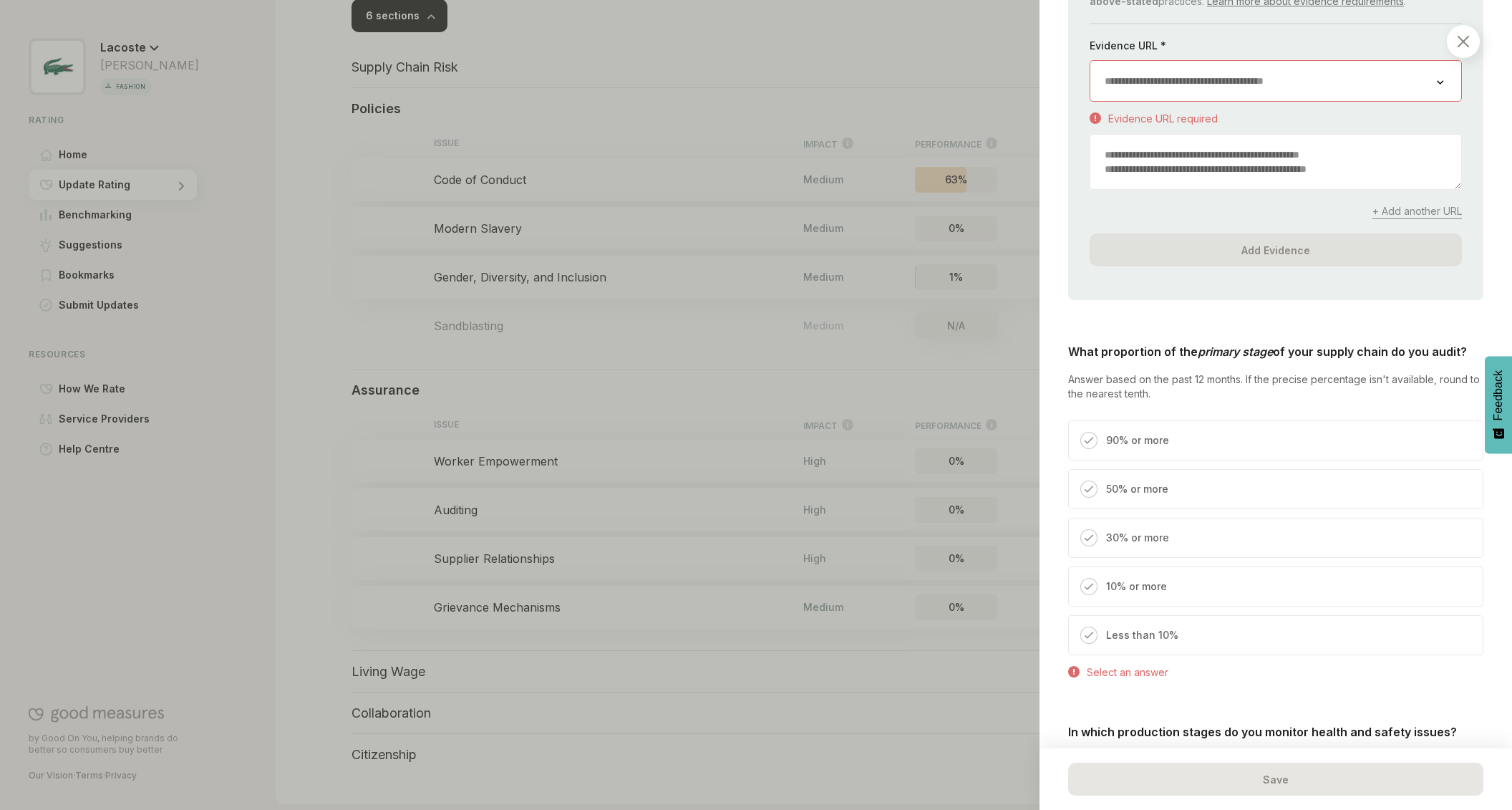
click at [1155, 435] on p "90% or more" at bounding box center [1137, 440] width 63 height 17
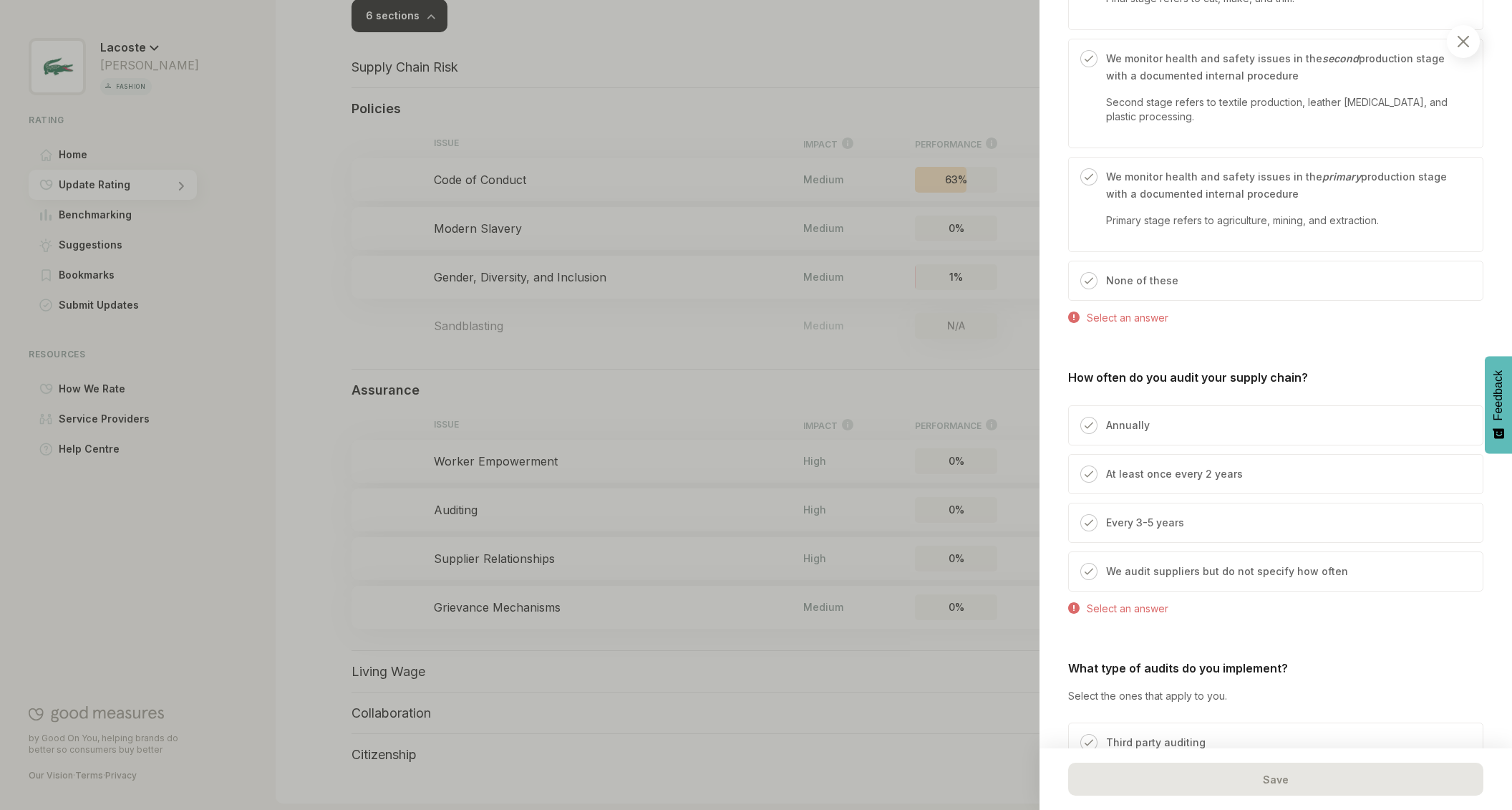
scroll to position [3874, 0]
click at [1119, 416] on p "Annually" at bounding box center [1127, 424] width 44 height 17
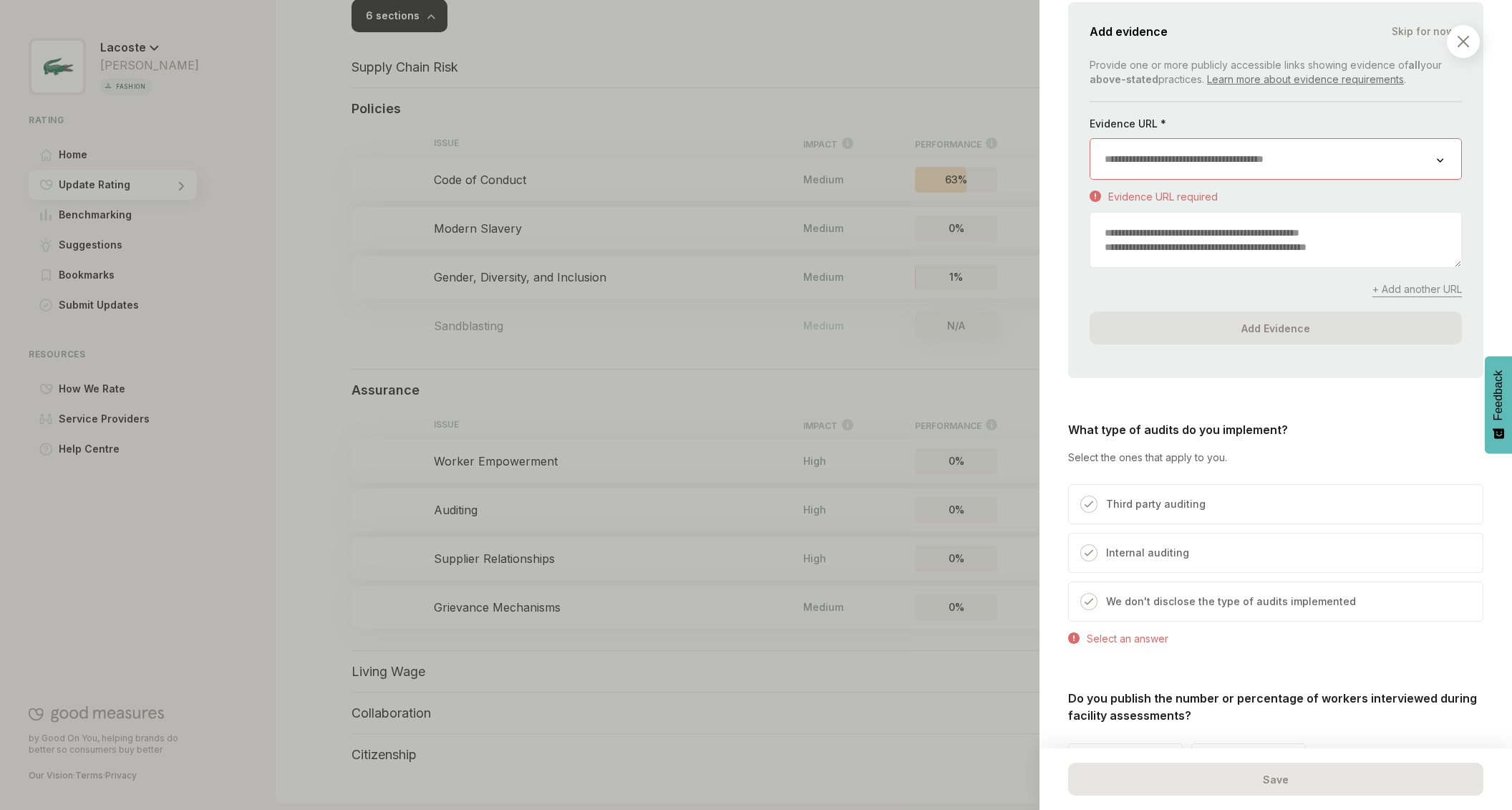
scroll to position [4513, 0]
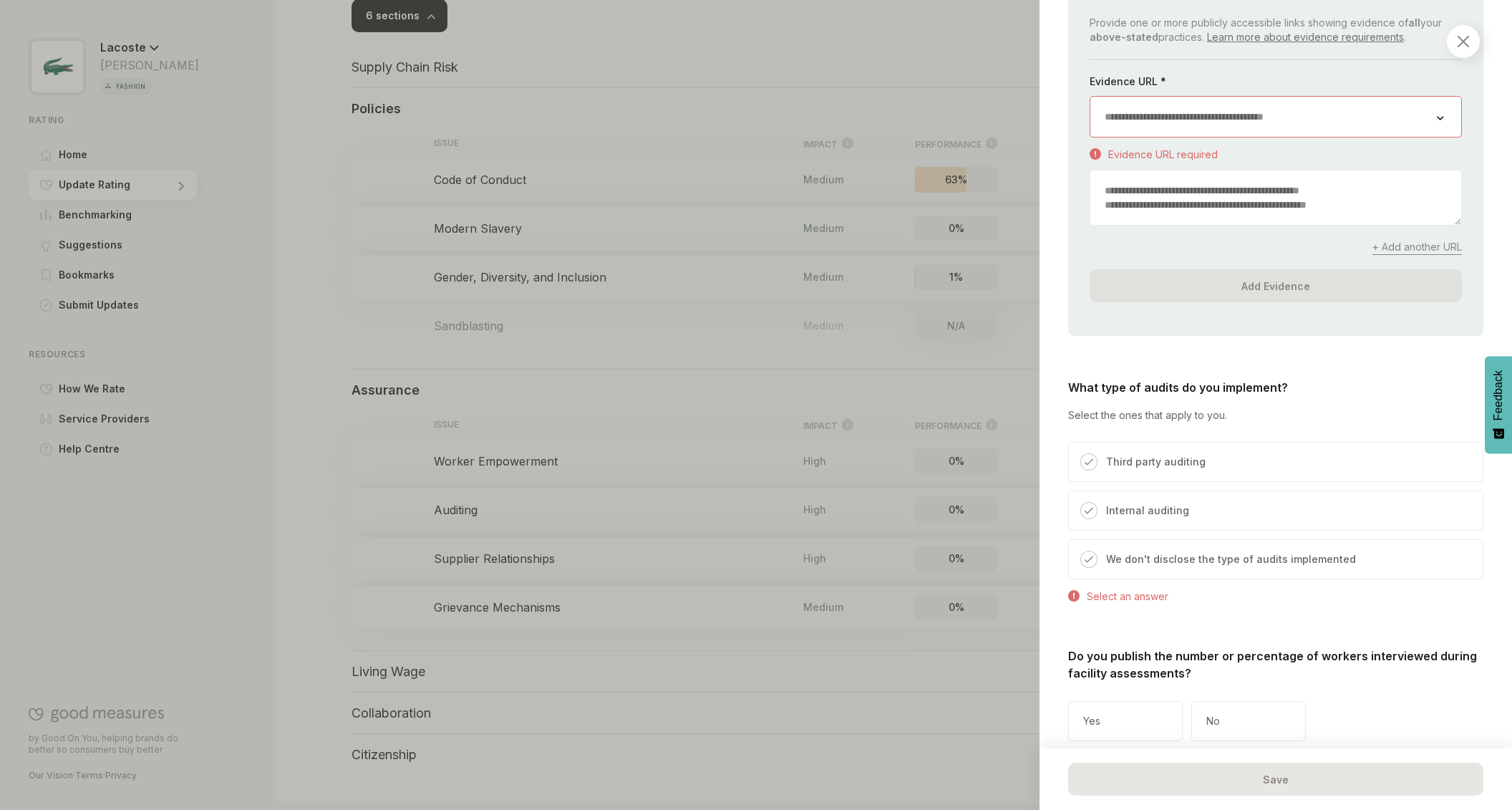
click at [1465, 40] on img at bounding box center [1463, 41] width 12 height 12
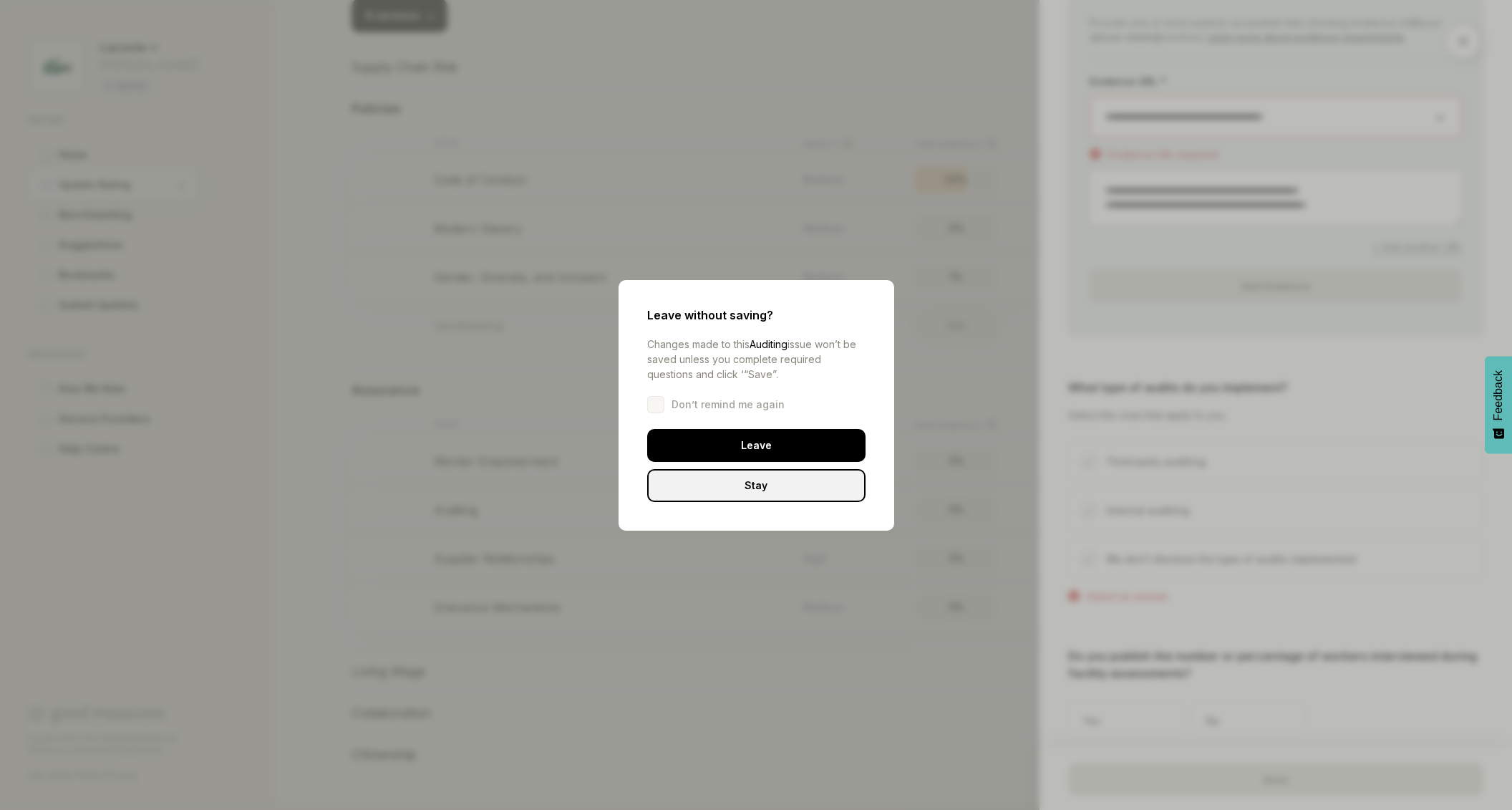
click at [796, 440] on div "Leave" at bounding box center [756, 446] width 218 height 33
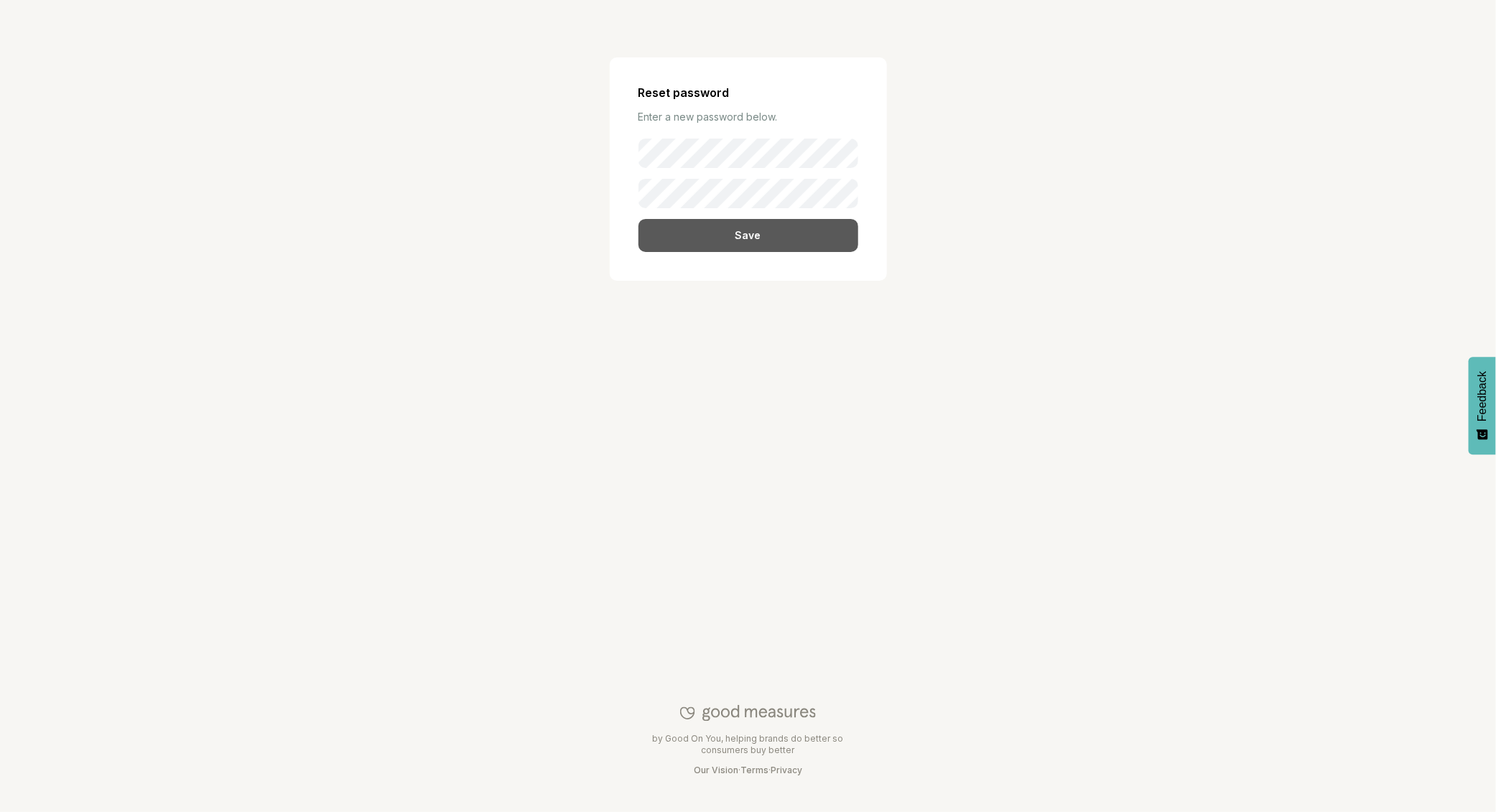
click at [733, 229] on div "Save" at bounding box center [748, 235] width 220 height 33
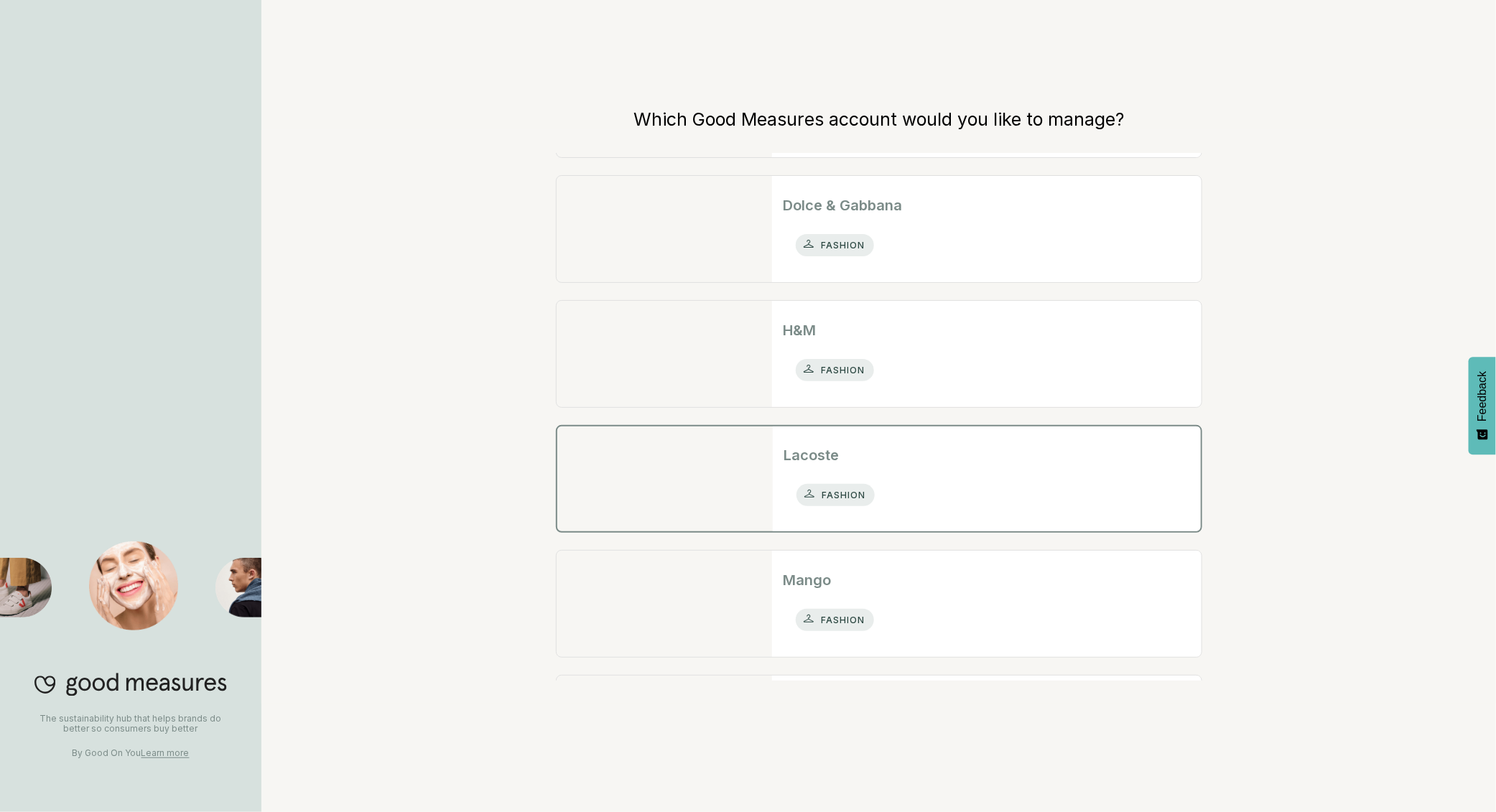
scroll to position [116, 0]
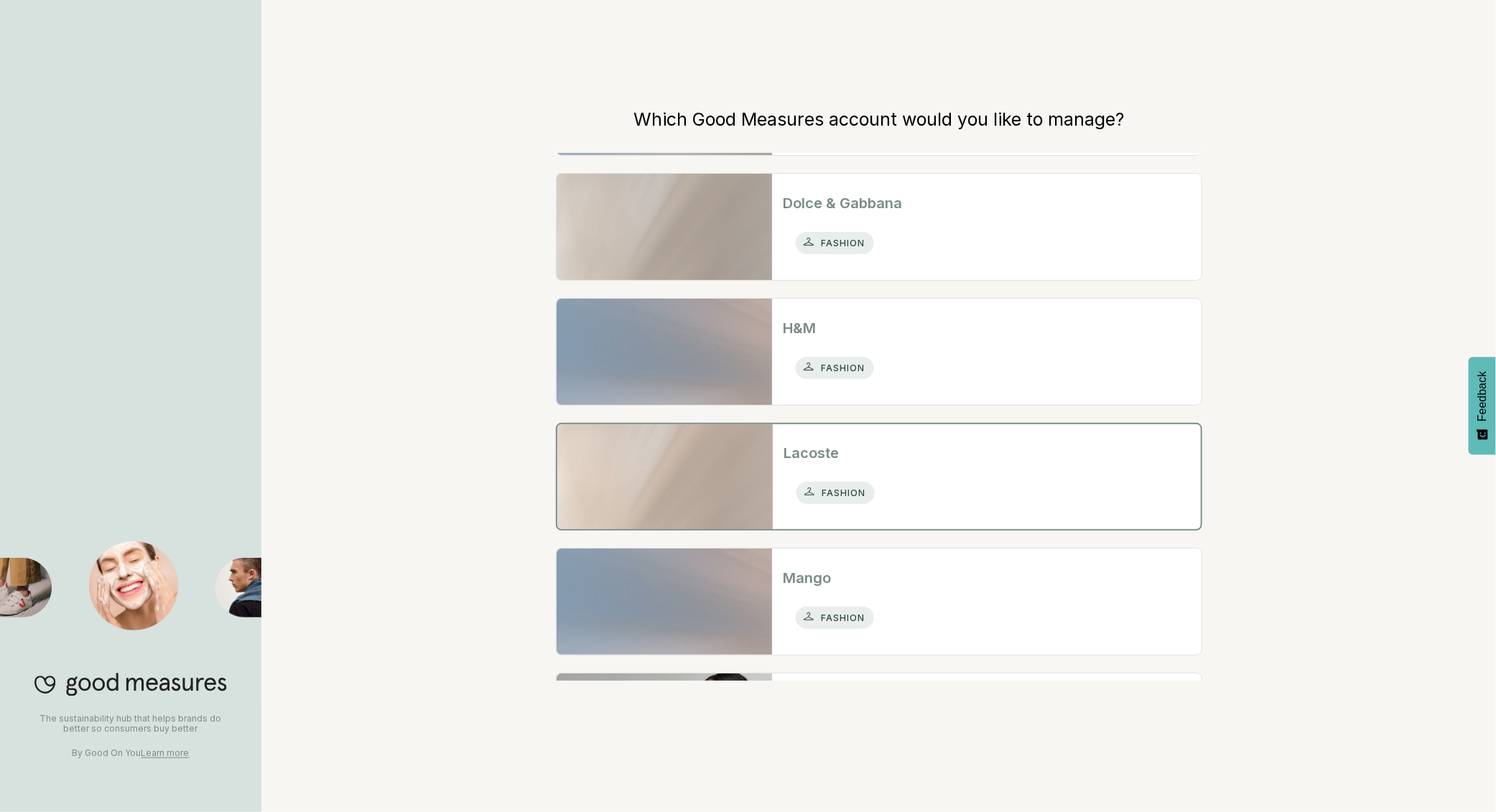
click at [906, 478] on div "fashion" at bounding box center [987, 493] width 405 height 35
